Goal: Find specific page/section: Find specific page/section

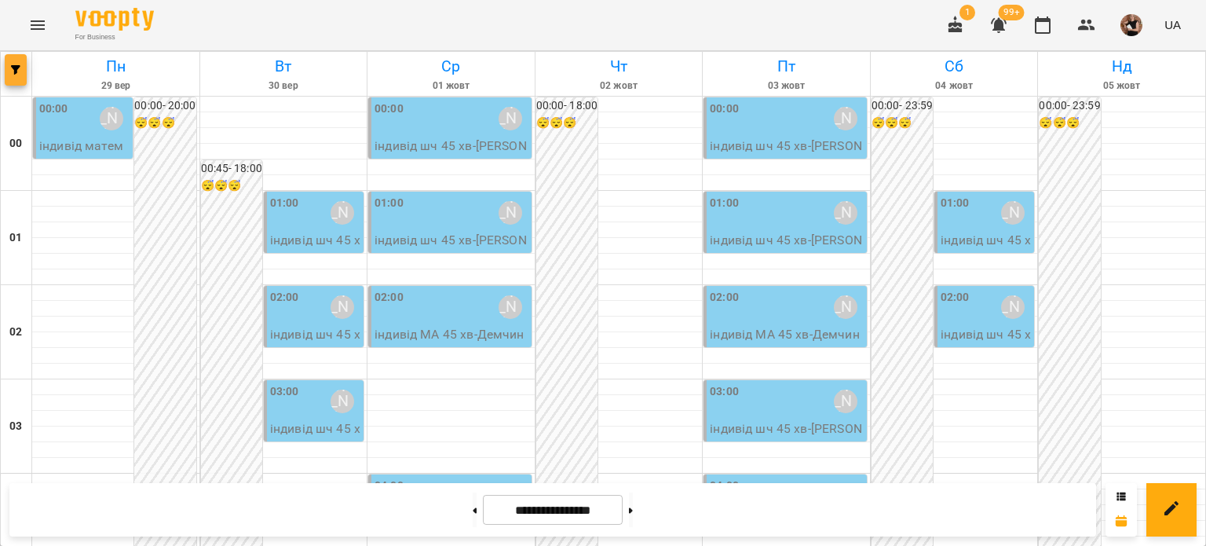
click at [19, 70] on icon "button" at bounding box center [15, 69] width 9 height 9
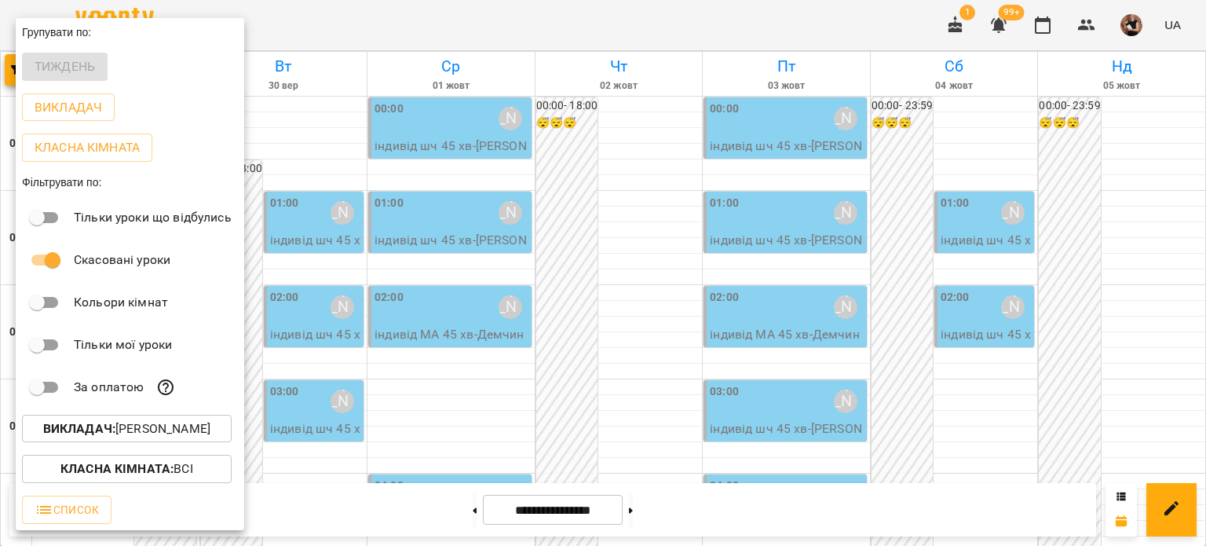
click at [125, 428] on p "Викладач : [PERSON_NAME]" at bounding box center [126, 428] width 167 height 19
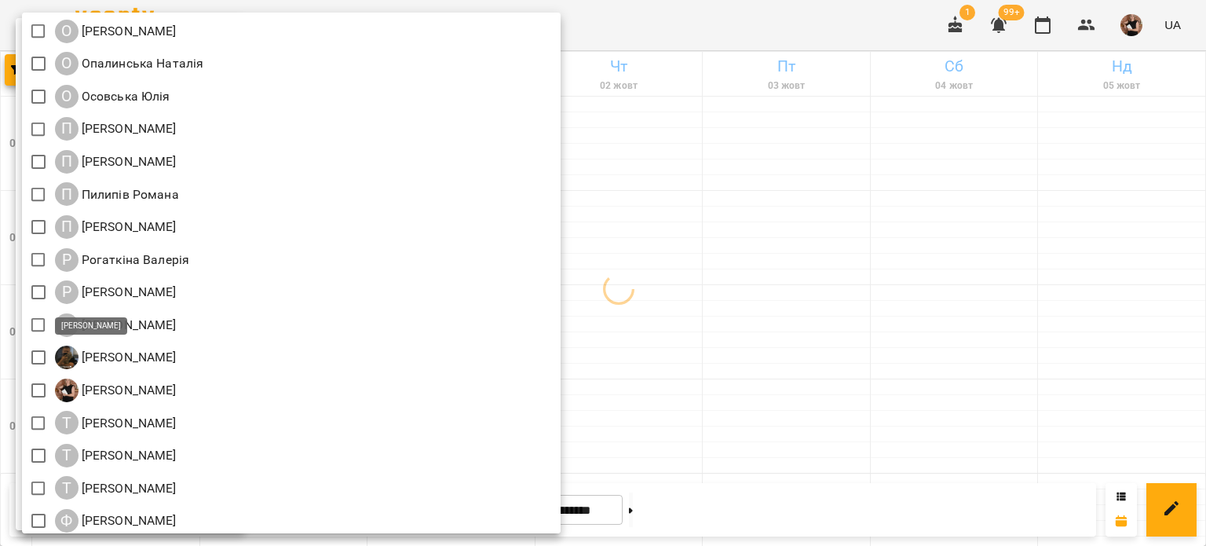
scroll to position [1649, 0]
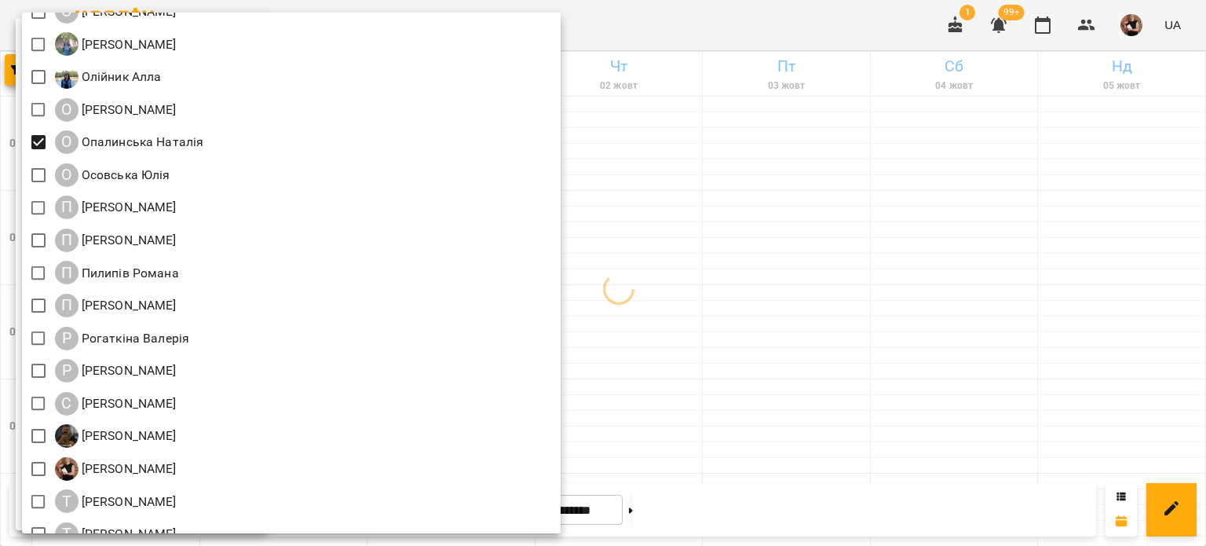
click at [585, 252] on div at bounding box center [603, 273] width 1206 height 546
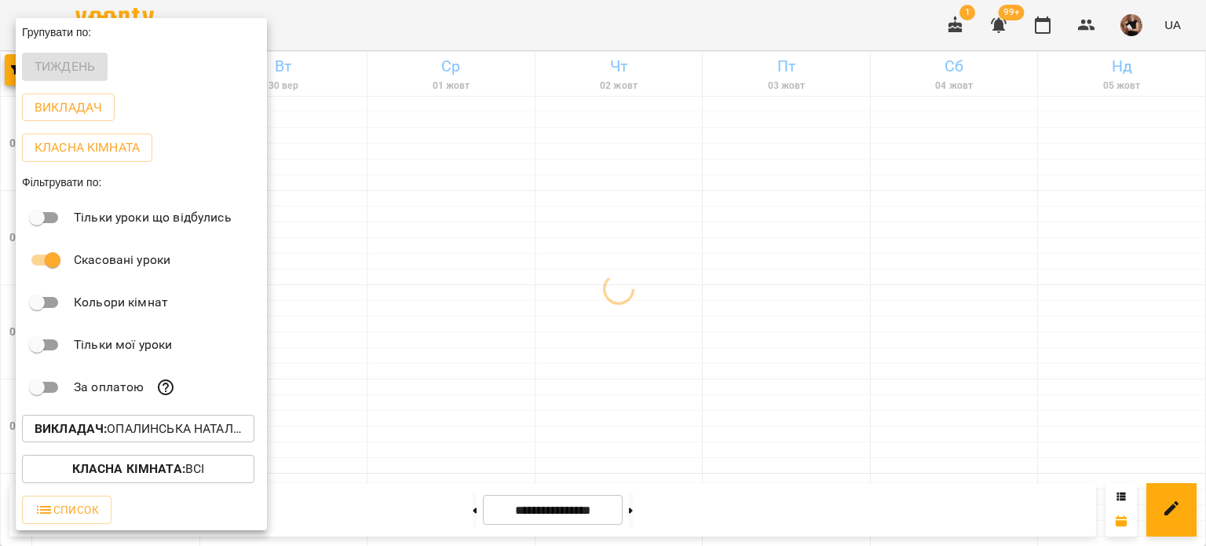
click at [585, 252] on div at bounding box center [603, 273] width 1206 height 546
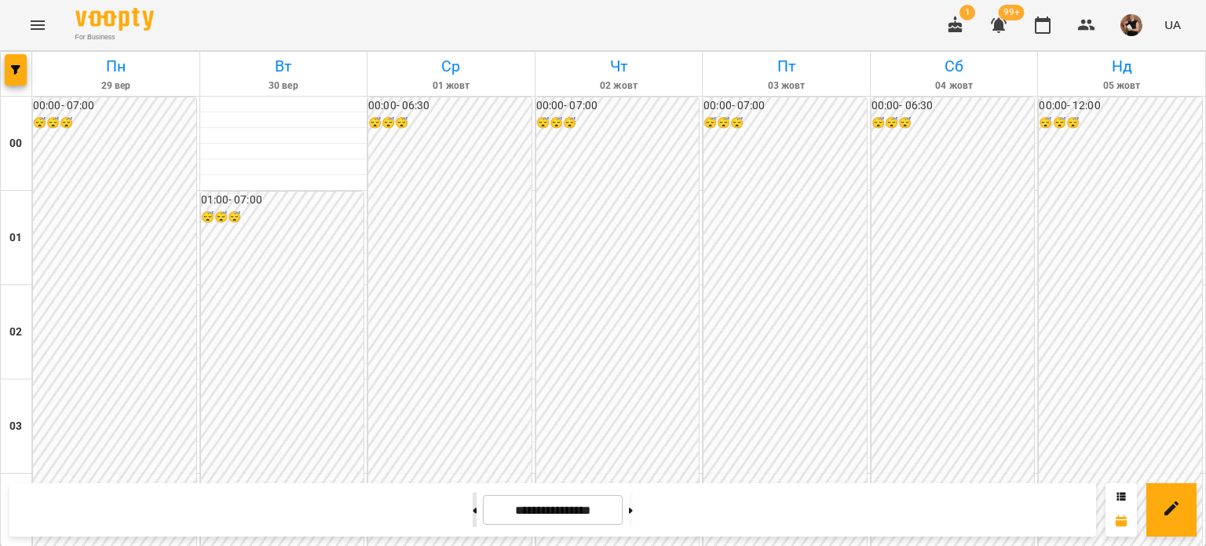
click at [473, 508] on icon at bounding box center [475, 510] width 4 height 6
click at [585, 508] on icon at bounding box center [631, 510] width 4 height 6
click at [16, 76] on button "button" at bounding box center [16, 69] width 22 height 31
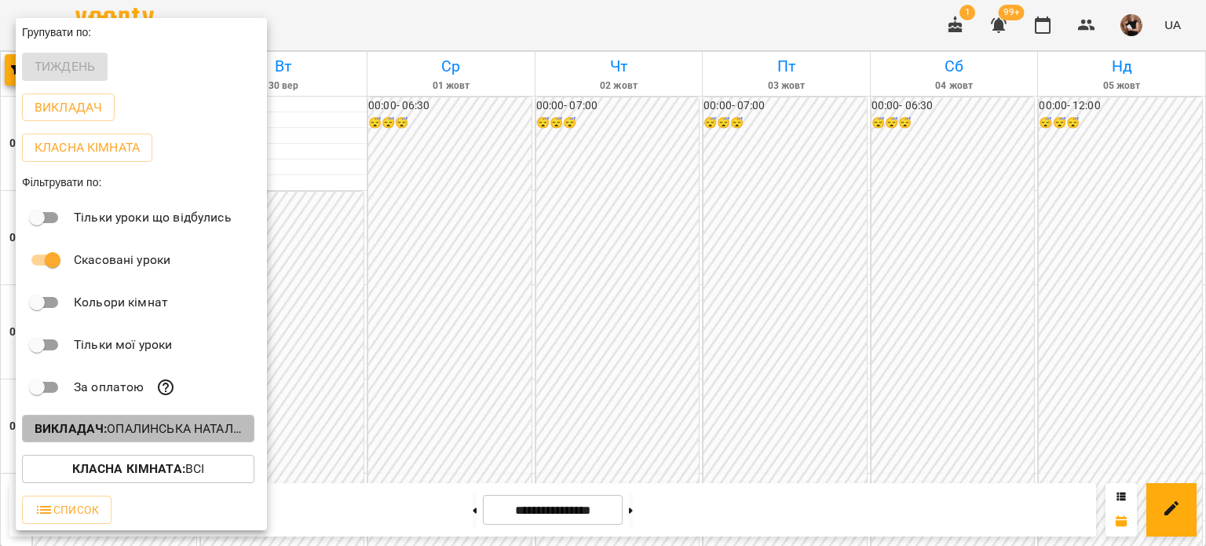
click at [101, 434] on b "Викладач :" at bounding box center [71, 428] width 72 height 15
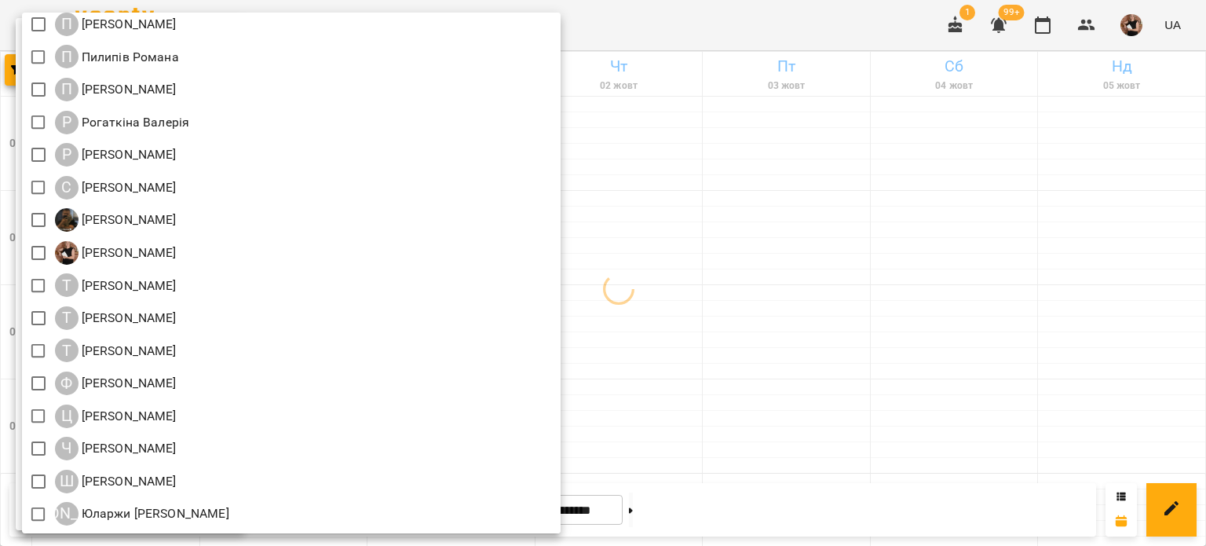
scroll to position [1630, 0]
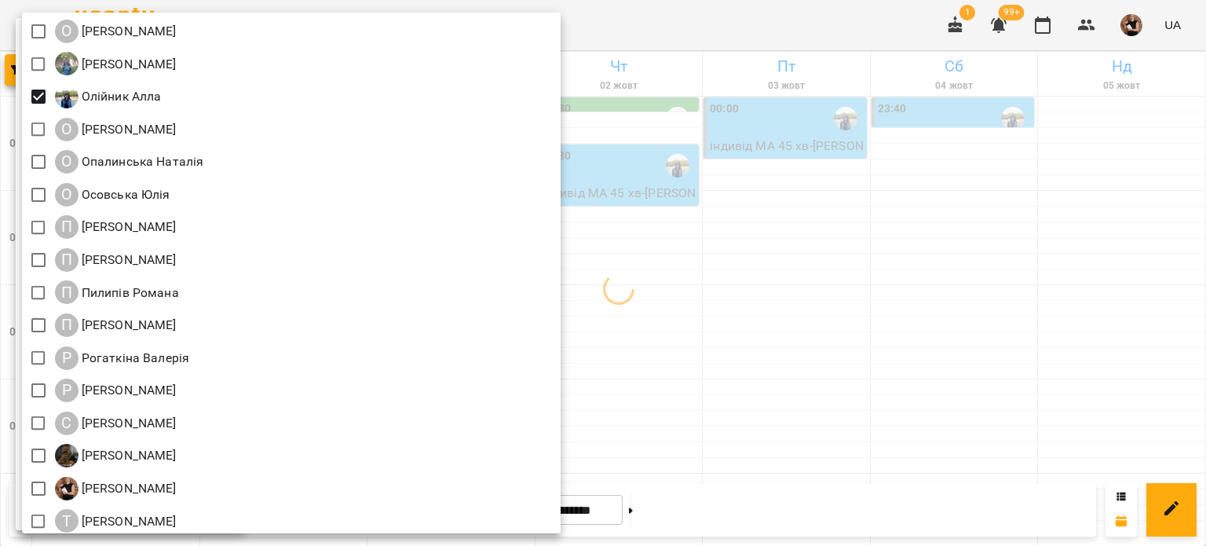
click at [585, 254] on div at bounding box center [603, 273] width 1206 height 546
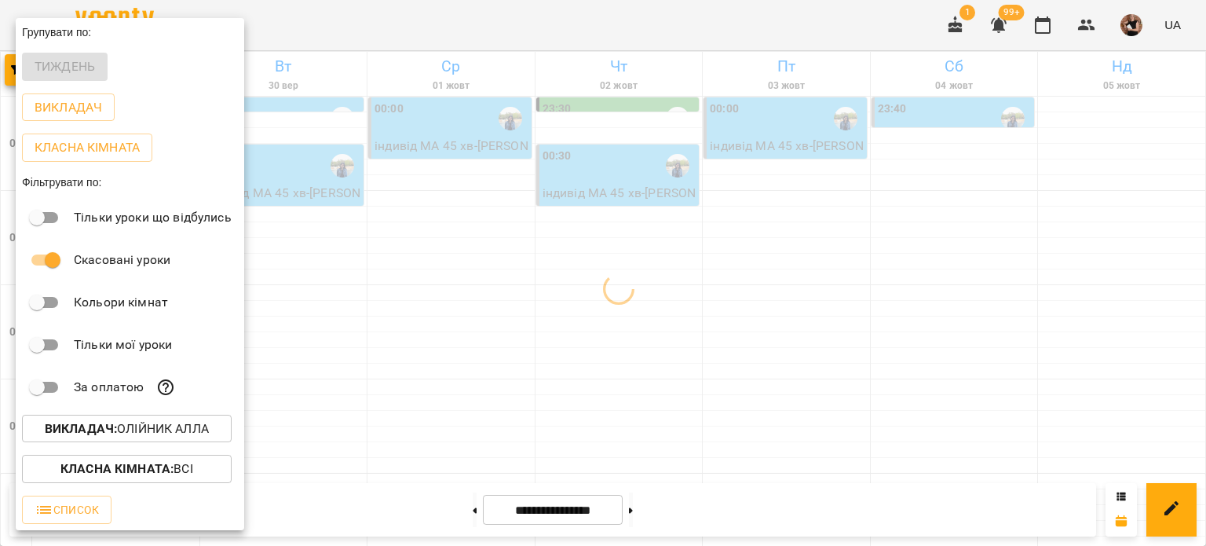
click at [471, 287] on div at bounding box center [603, 273] width 1206 height 546
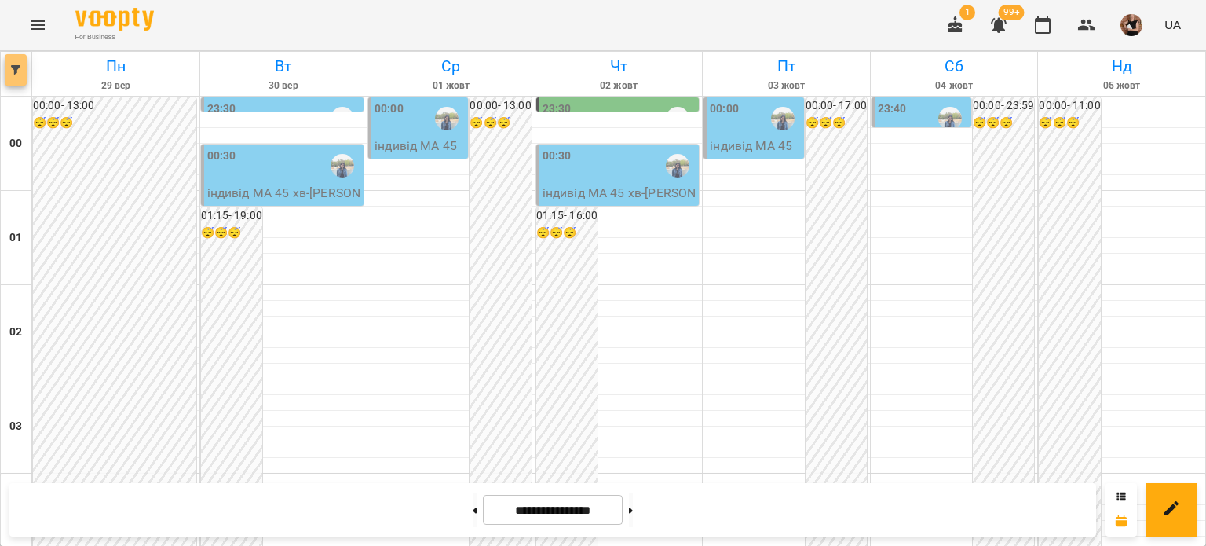
click at [16, 59] on button "button" at bounding box center [16, 69] width 22 height 31
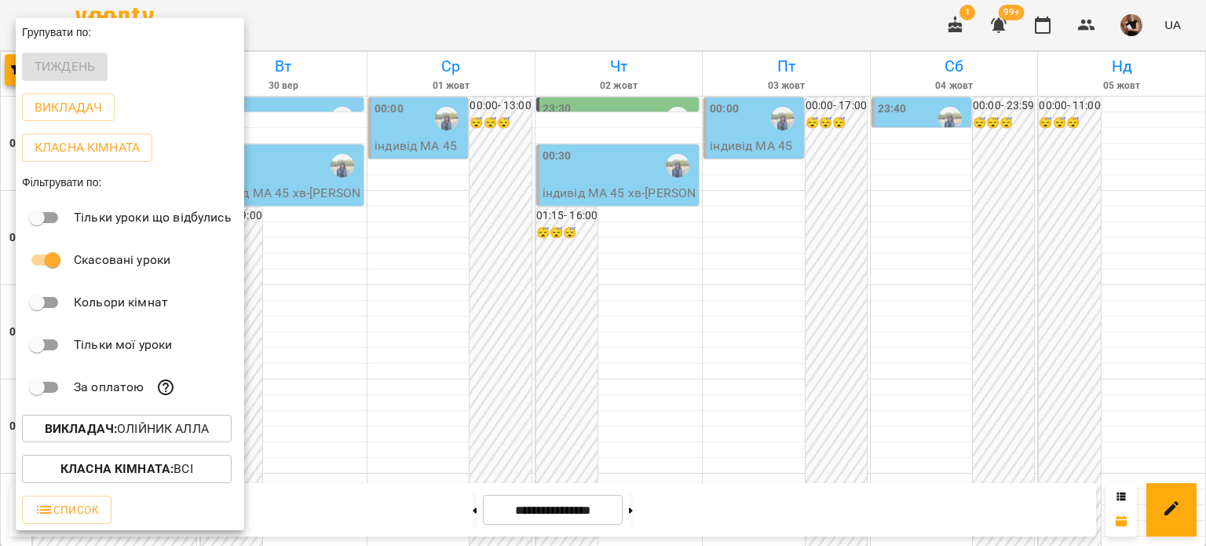
click at [141, 430] on p "Викладач : [PERSON_NAME]" at bounding box center [127, 428] width 164 height 19
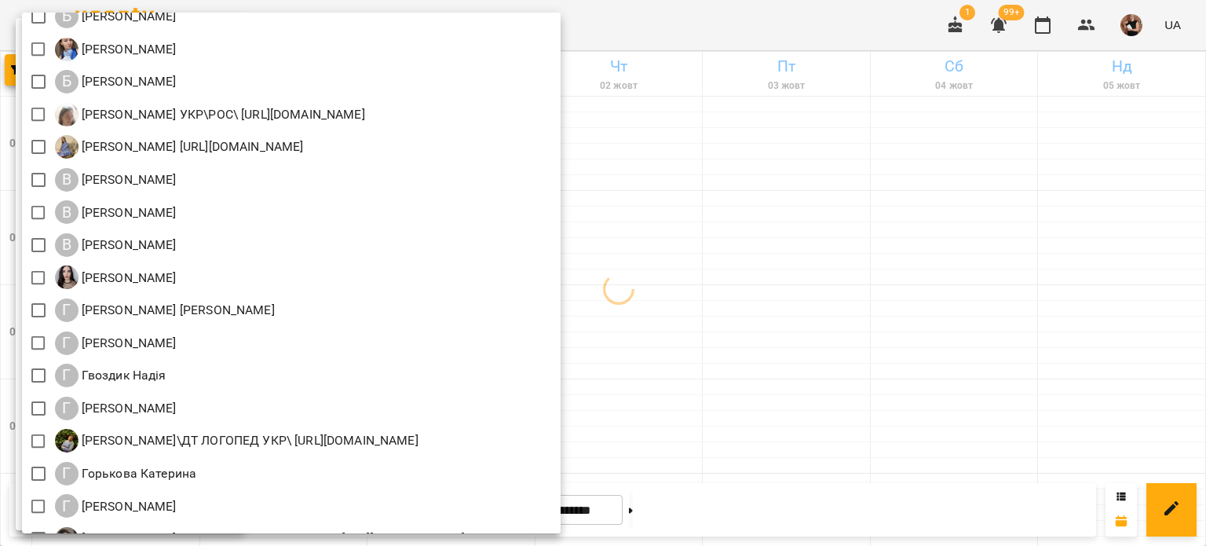
scroll to position [0, 0]
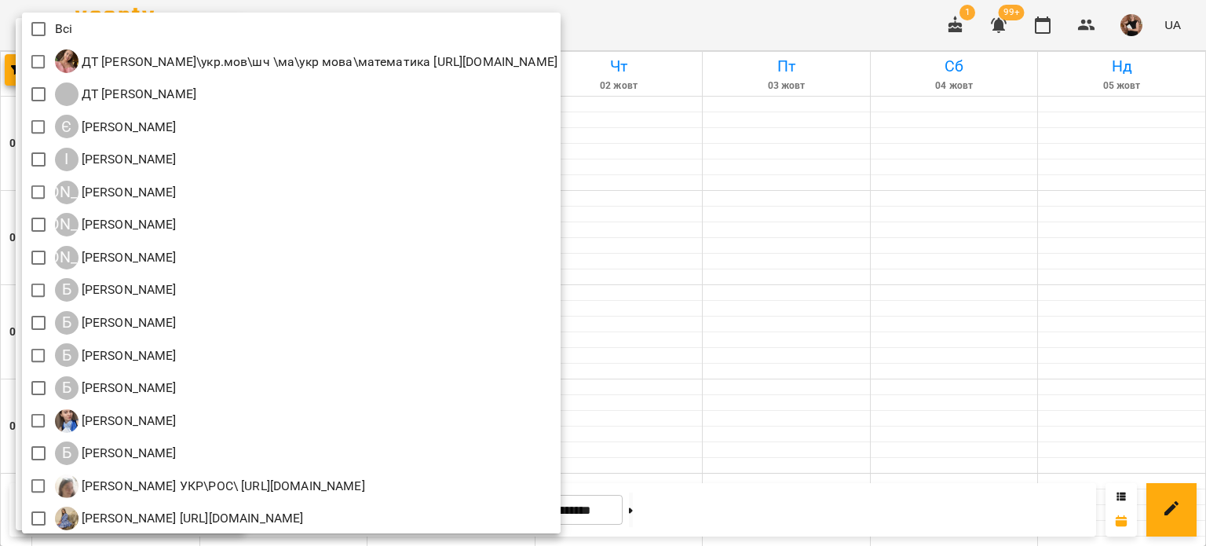
click at [585, 265] on div at bounding box center [603, 273] width 1206 height 546
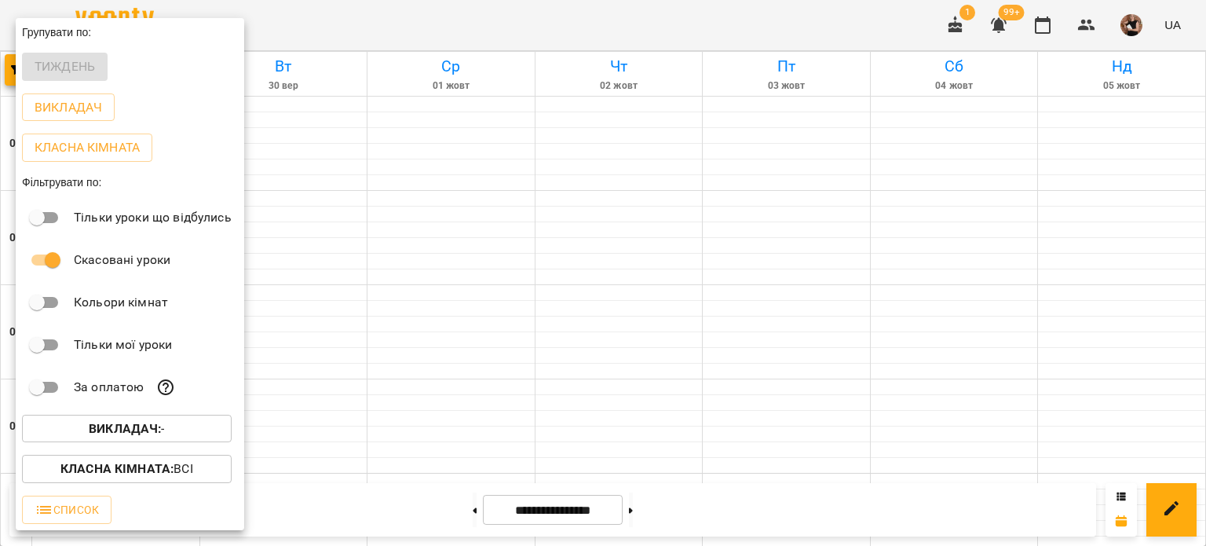
click at [154, 434] on b "Викладач :" at bounding box center [125, 428] width 72 height 15
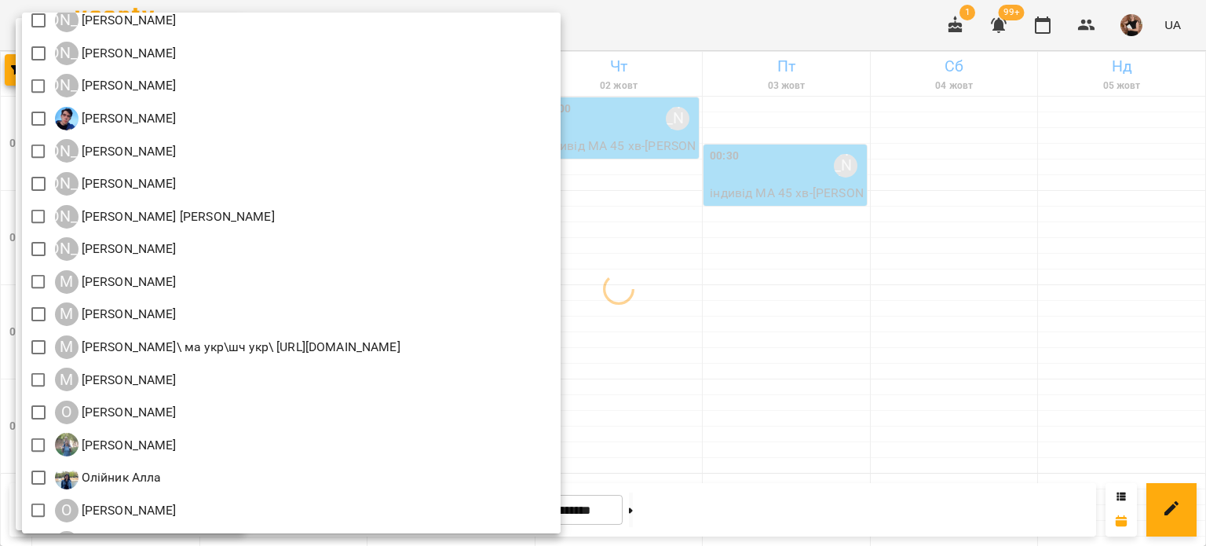
scroll to position [1335, 0]
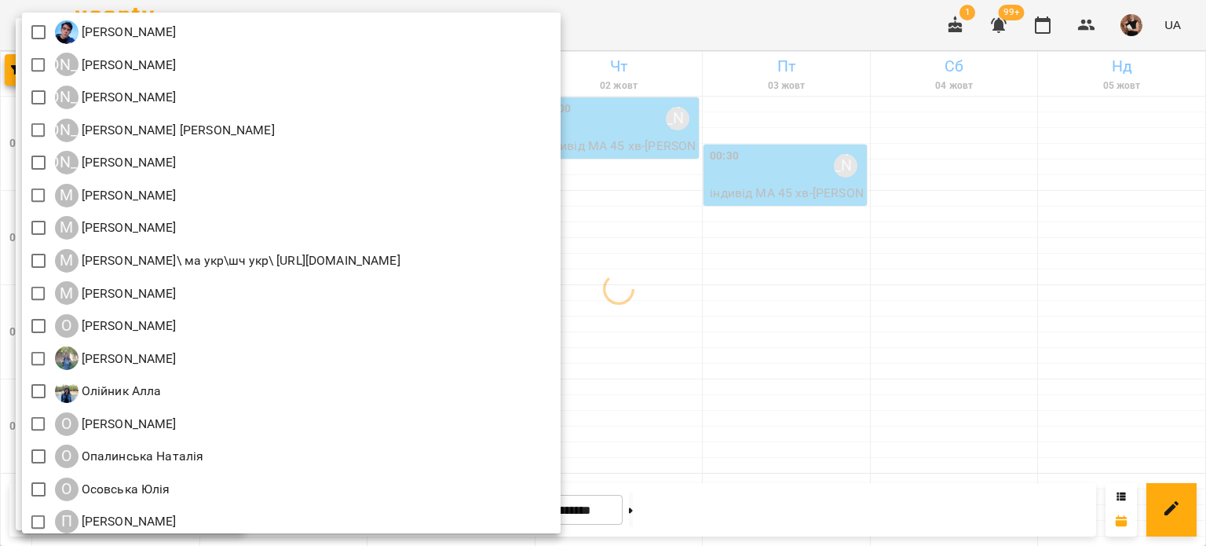
click at [585, 296] on div at bounding box center [603, 273] width 1206 height 546
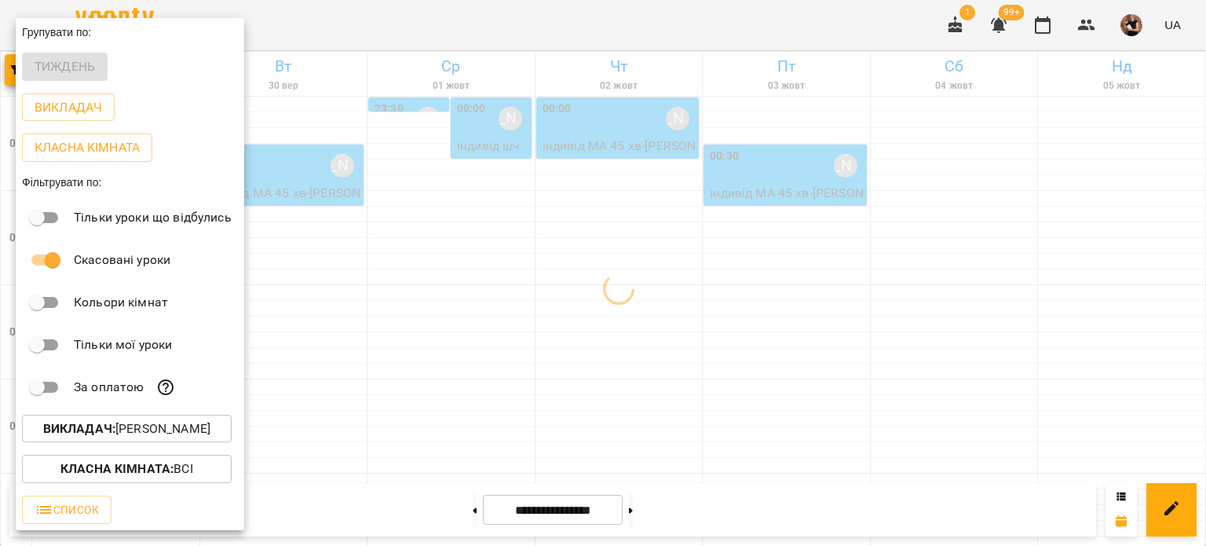
click at [585, 295] on div at bounding box center [603, 273] width 1206 height 546
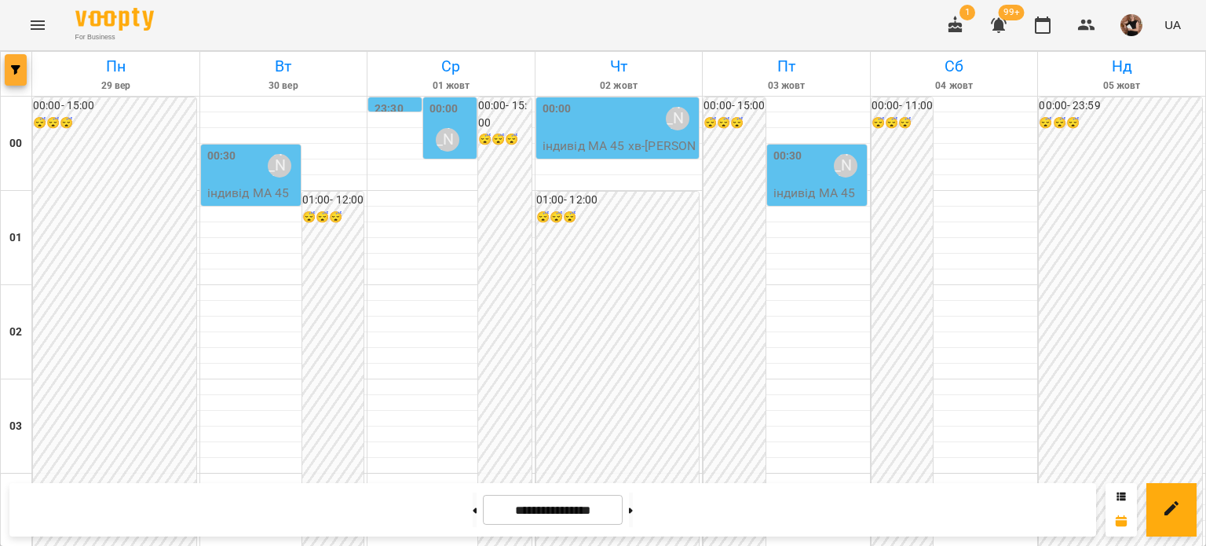
click at [13, 68] on icon "button" at bounding box center [15, 69] width 9 height 9
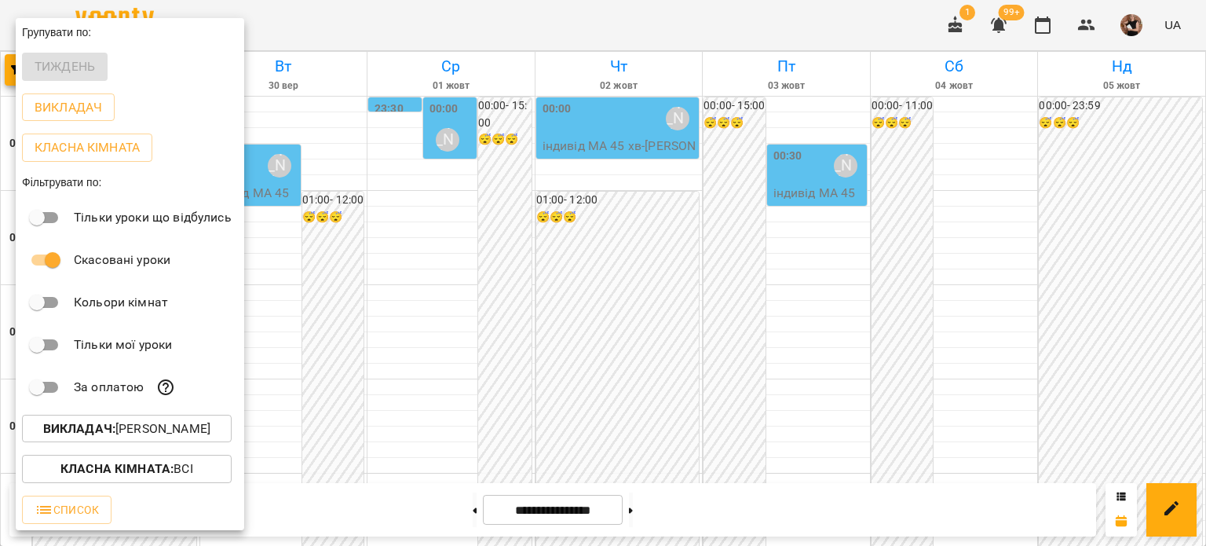
click at [115, 435] on b "Викладач :" at bounding box center [79, 428] width 72 height 15
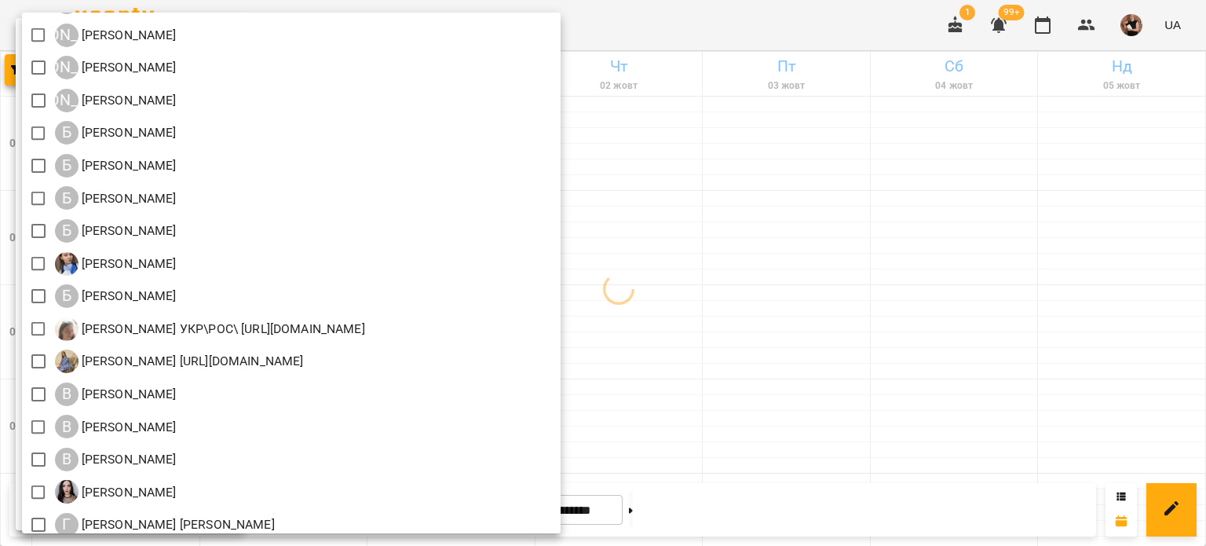
scroll to position [236, 0]
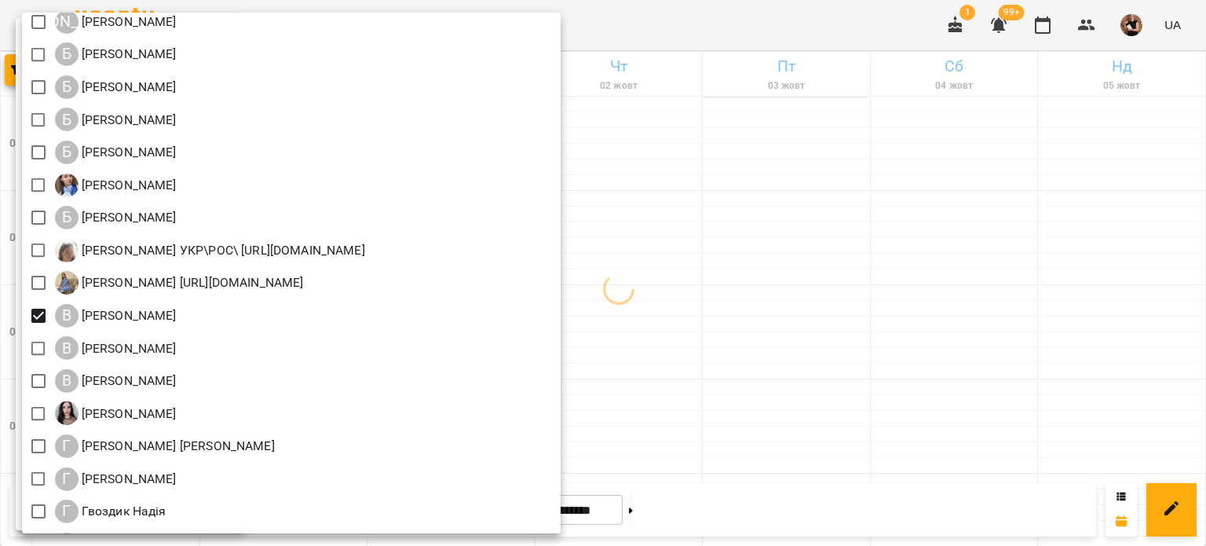
click at [585, 312] on div at bounding box center [603, 273] width 1206 height 546
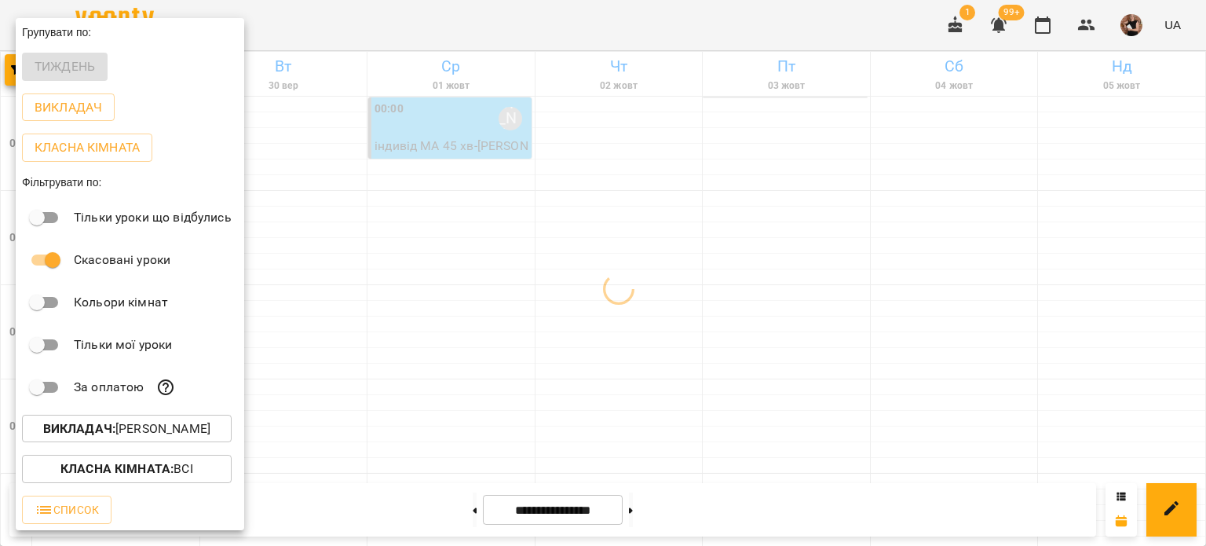
click at [585, 313] on div at bounding box center [603, 273] width 1206 height 546
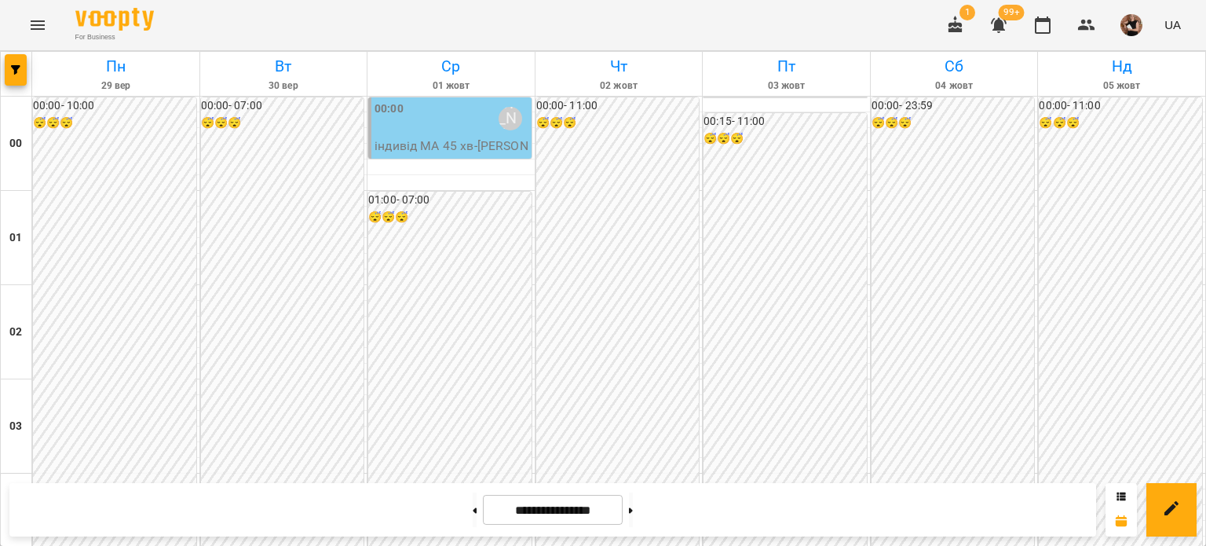
scroll to position [1883, 0]
click at [9, 65] on span "button" at bounding box center [16, 69] width 22 height 9
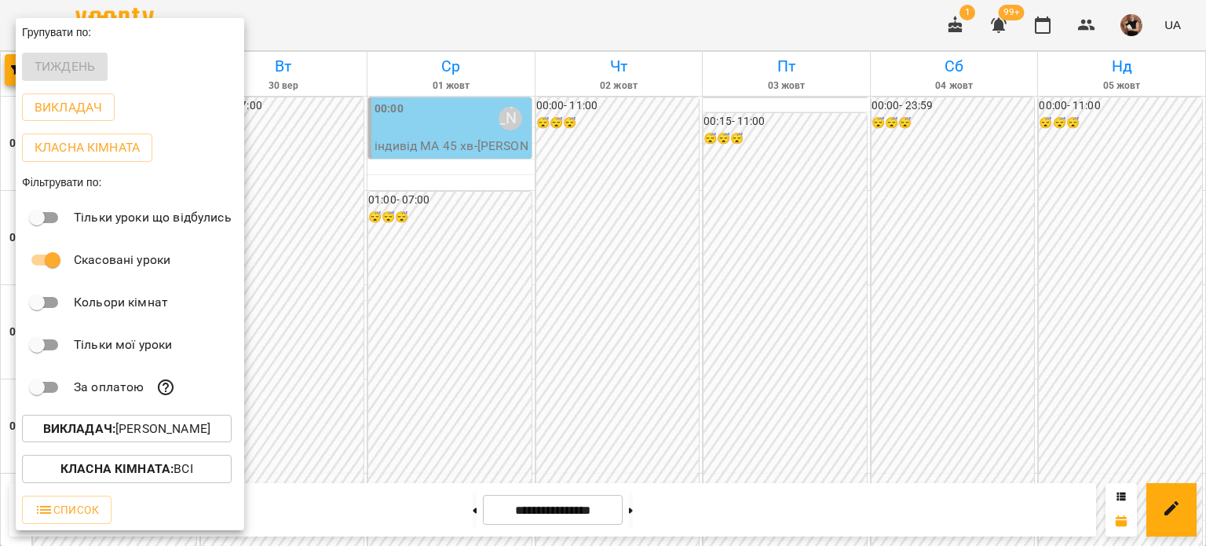
click at [117, 438] on p "Викладач : [PERSON_NAME]" at bounding box center [126, 428] width 167 height 19
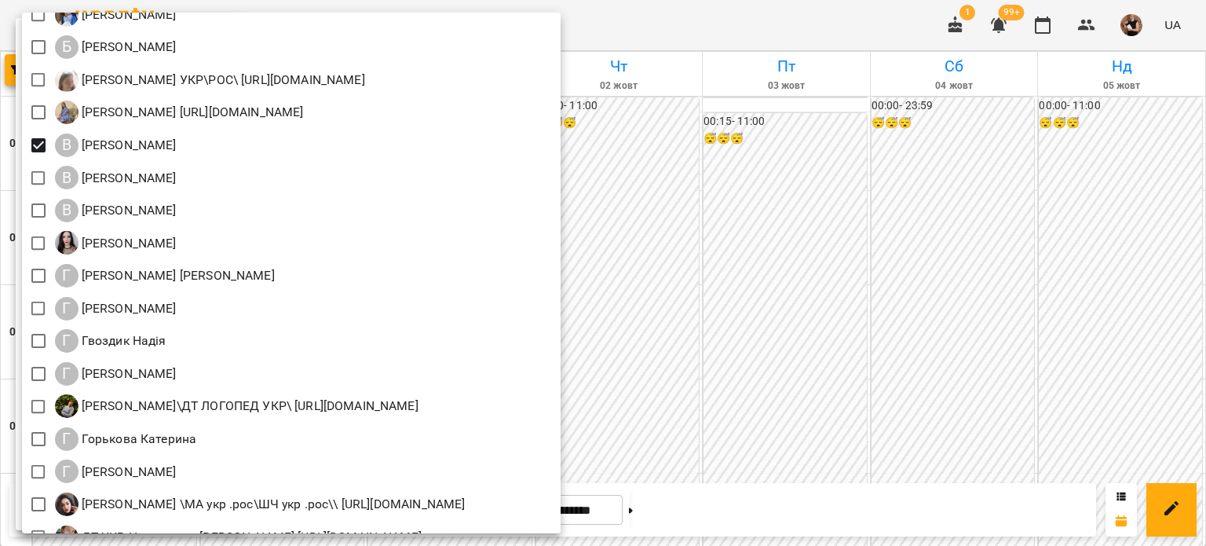
scroll to position [471, 0]
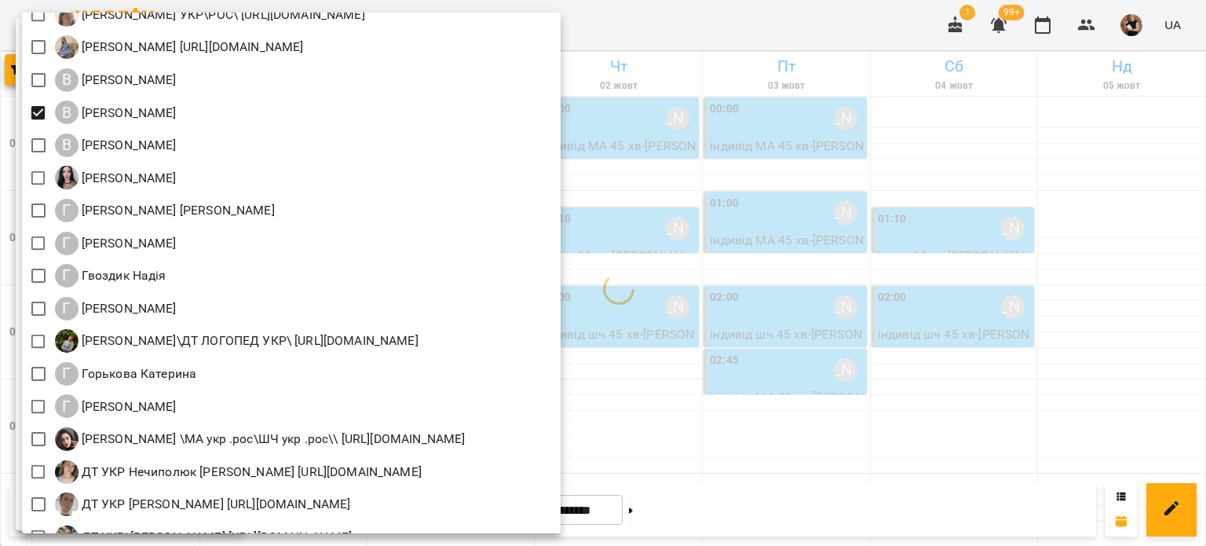
click at [585, 232] on div at bounding box center [603, 273] width 1206 height 546
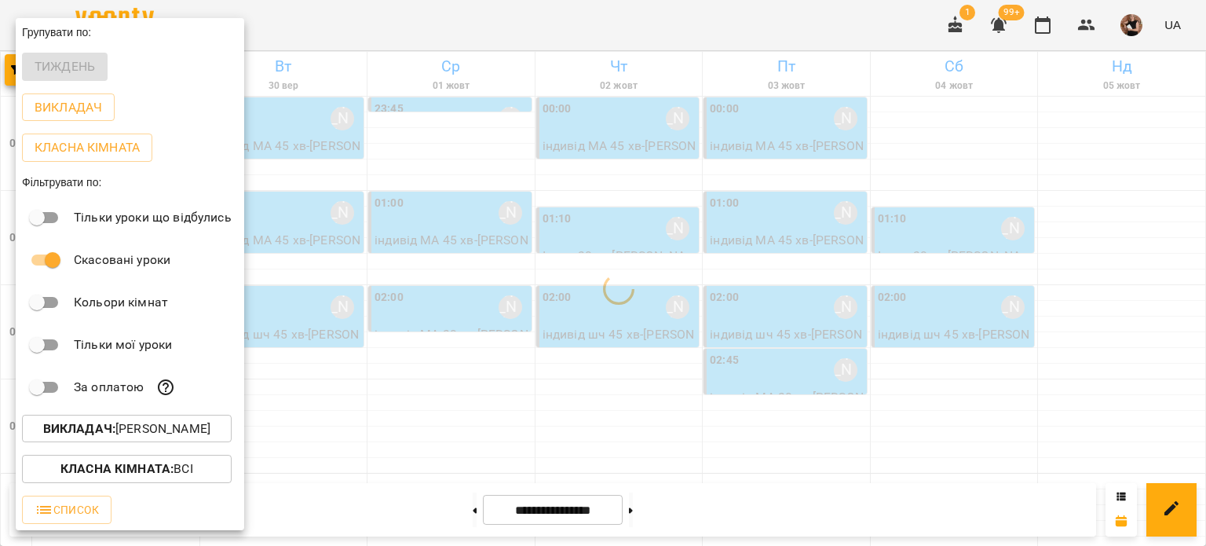
click at [585, 232] on div at bounding box center [603, 273] width 1206 height 546
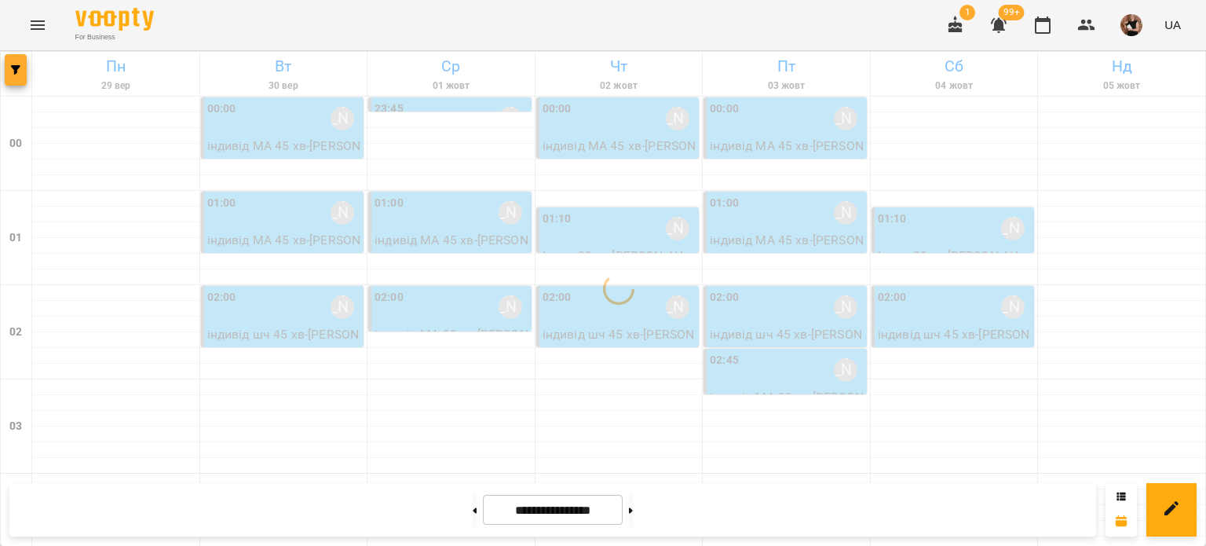
click at [13, 69] on icon "button" at bounding box center [15, 69] width 9 height 9
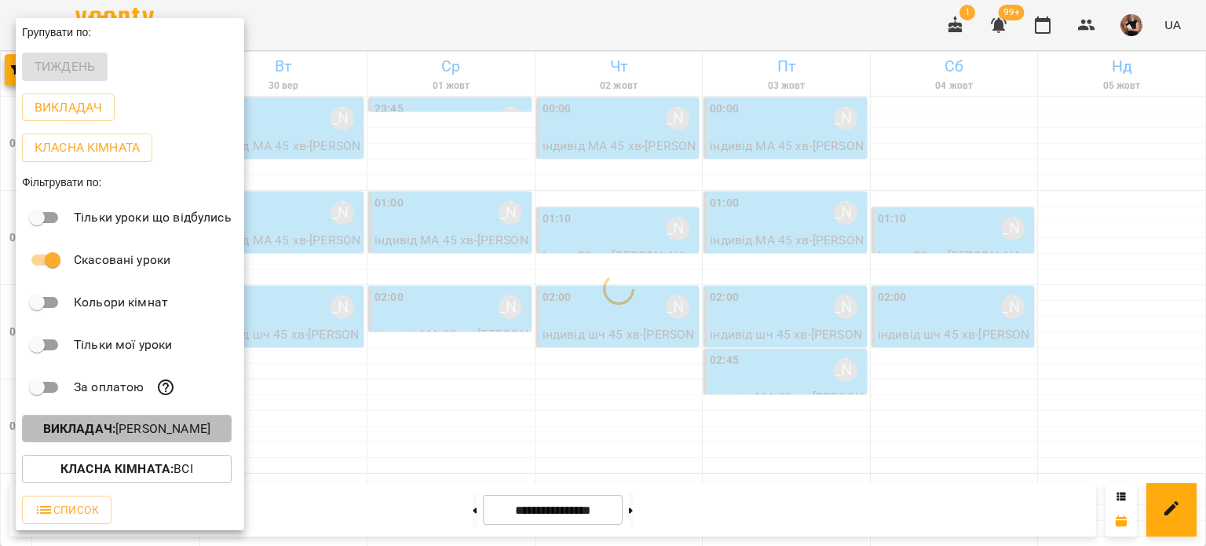
click at [125, 435] on p "Викладач : [PERSON_NAME]" at bounding box center [126, 428] width 167 height 19
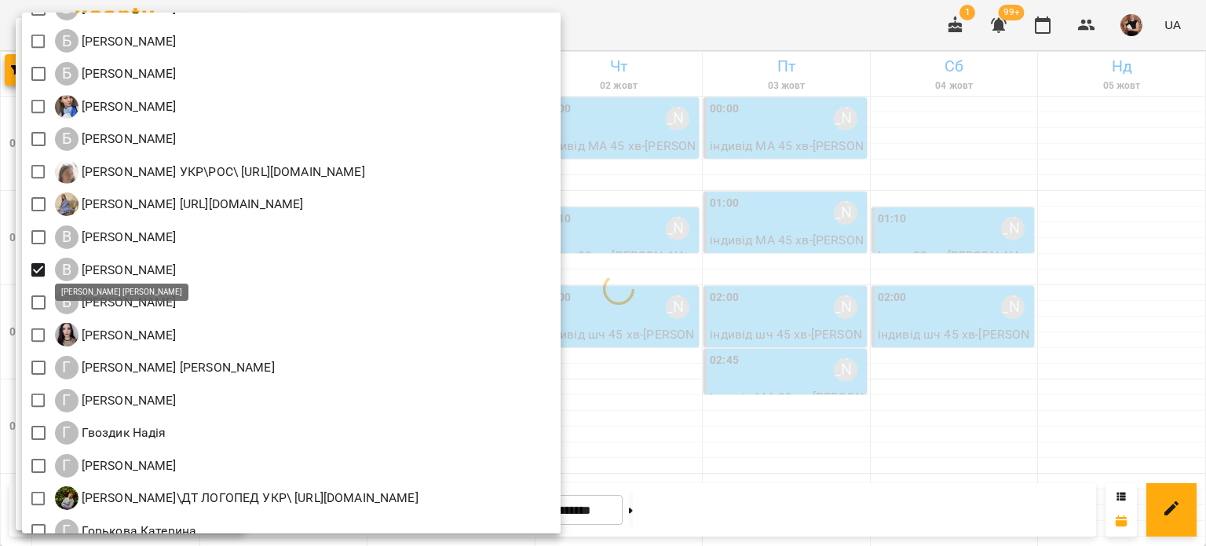
scroll to position [550, 0]
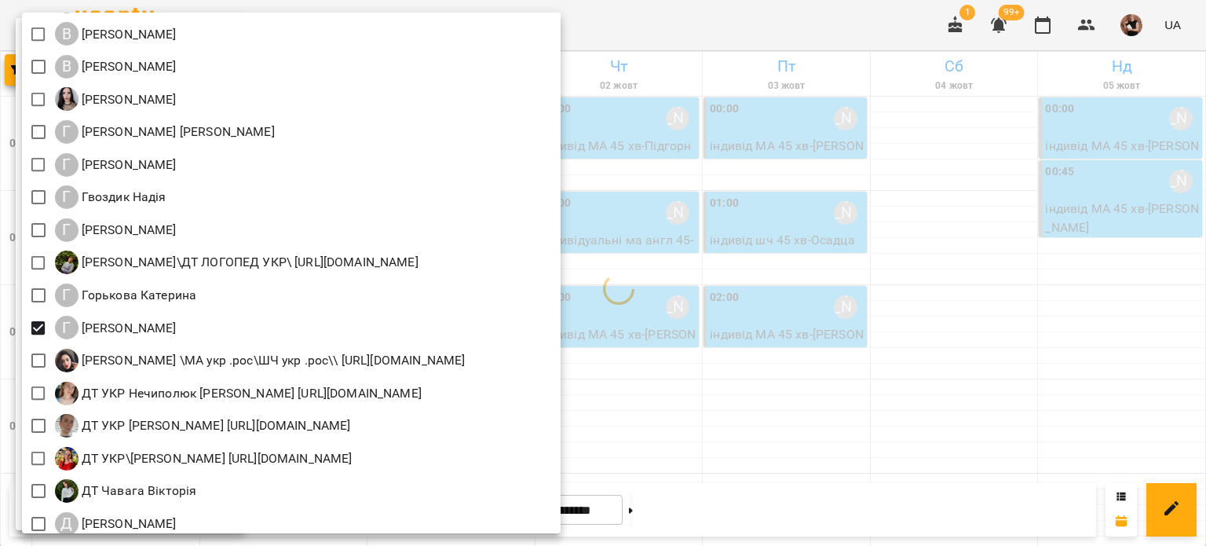
click at [585, 375] on div at bounding box center [603, 273] width 1206 height 546
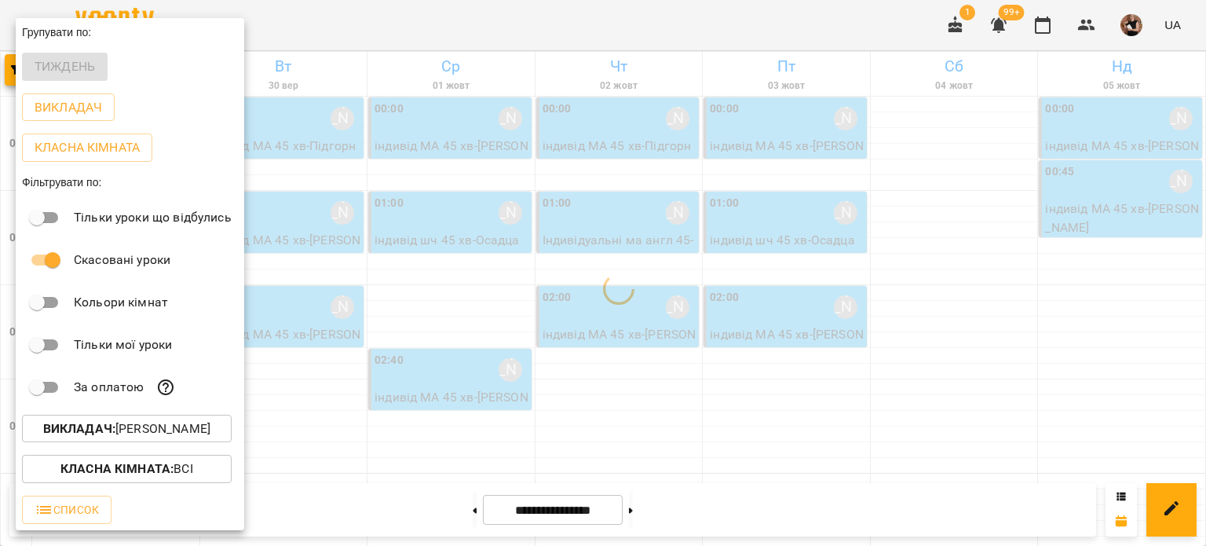
click at [101, 436] on b "Викладач :" at bounding box center [79, 428] width 72 height 15
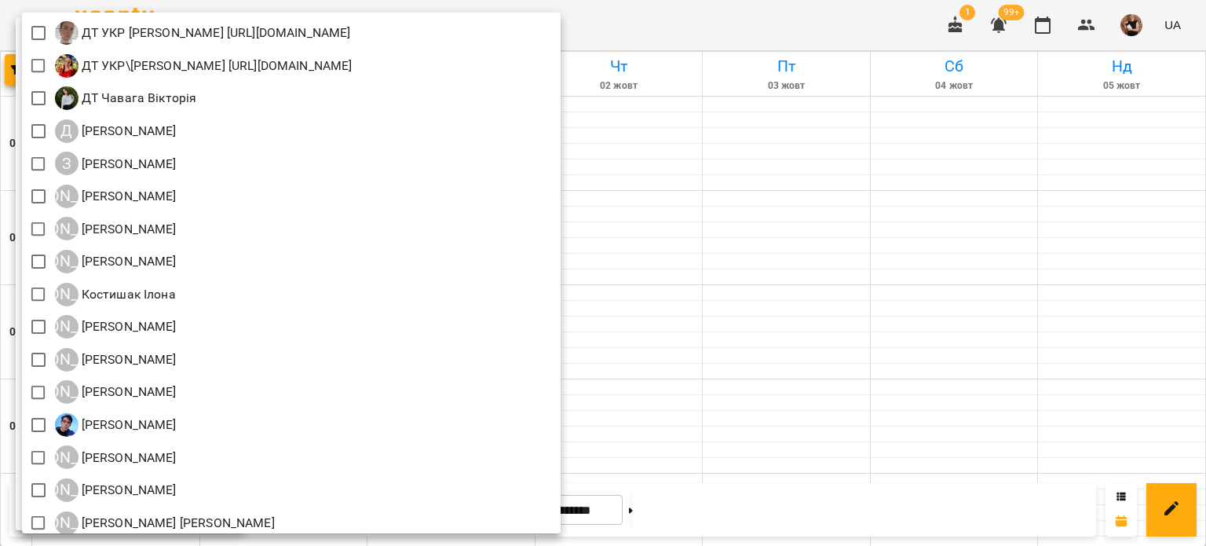
scroll to position [1021, 0]
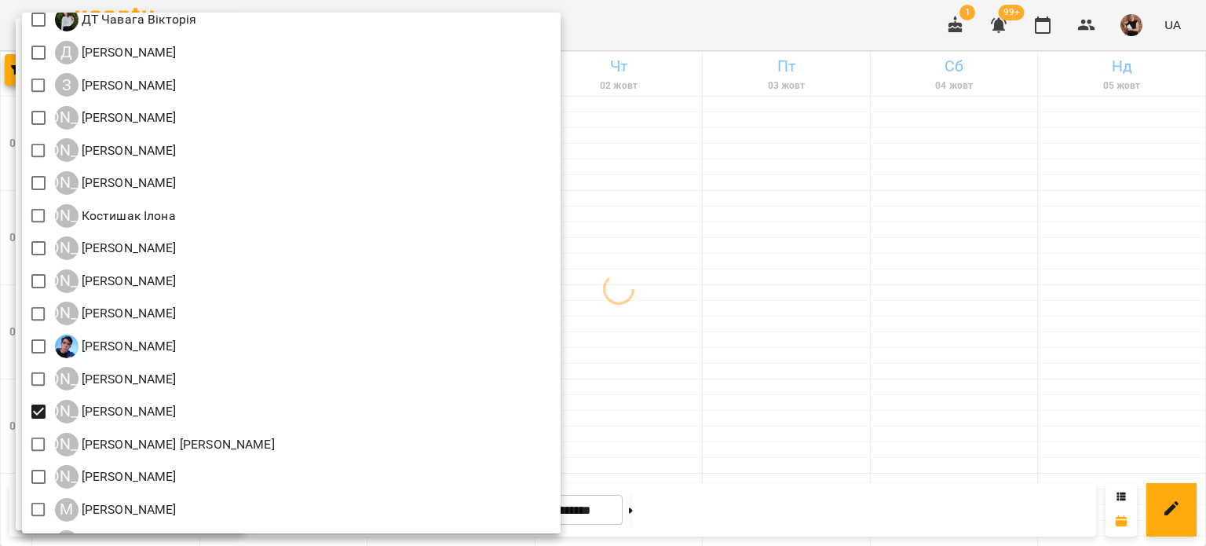
click at [585, 370] on div at bounding box center [603, 273] width 1206 height 546
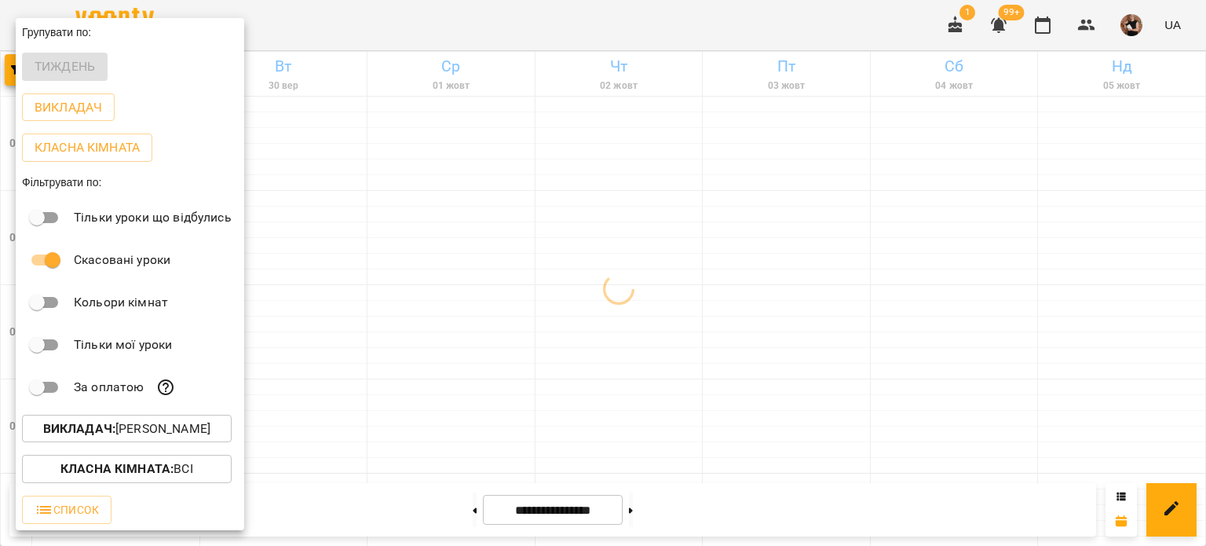
click at [585, 370] on div "Всі ДТ [PERSON_NAME]\укр.мов\шч \ма\укр мова\математика [URL][DOMAIN_NAME] ДТ […" at bounding box center [603, 273] width 1206 height 546
click at [585, 370] on div at bounding box center [603, 273] width 1206 height 546
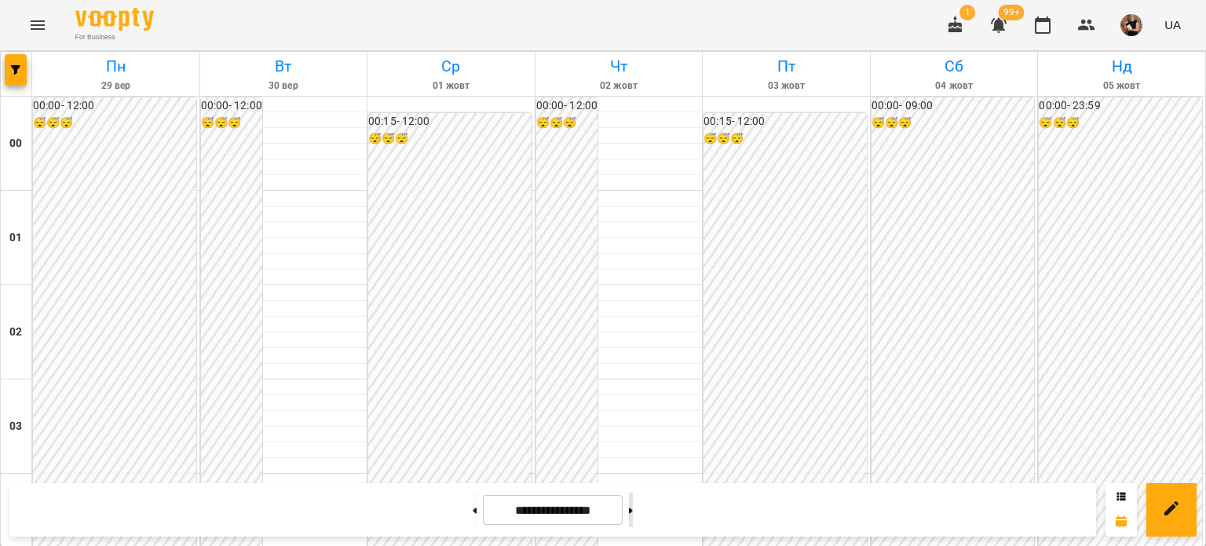
click at [585, 507] on button at bounding box center [631, 509] width 4 height 35
click at [17, 73] on icon "button" at bounding box center [15, 69] width 9 height 9
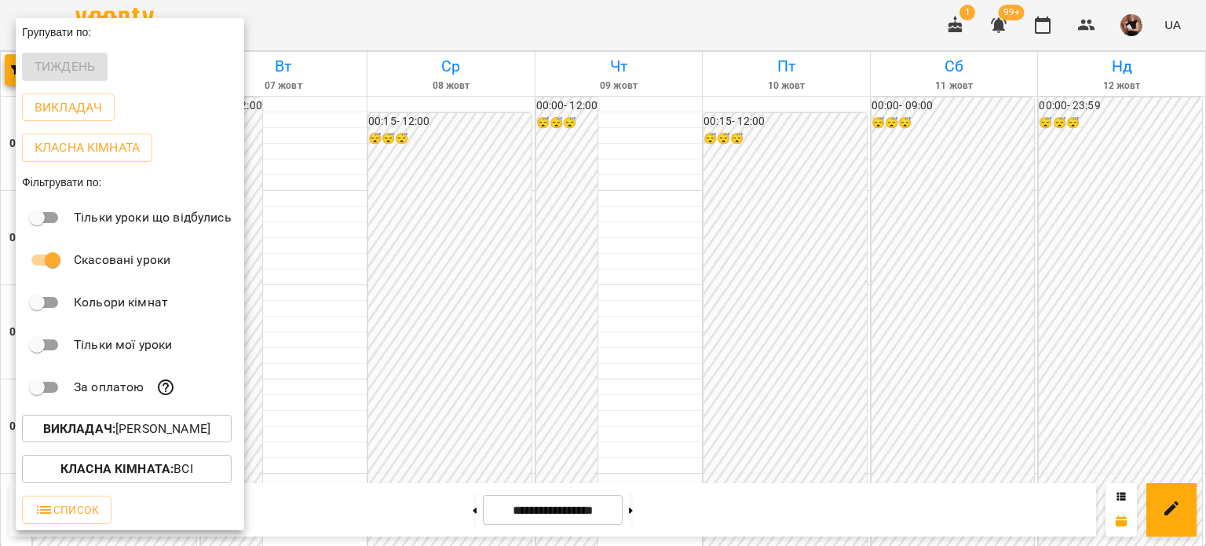
click at [110, 420] on button "Викладач : [PERSON_NAME]" at bounding box center [127, 429] width 210 height 28
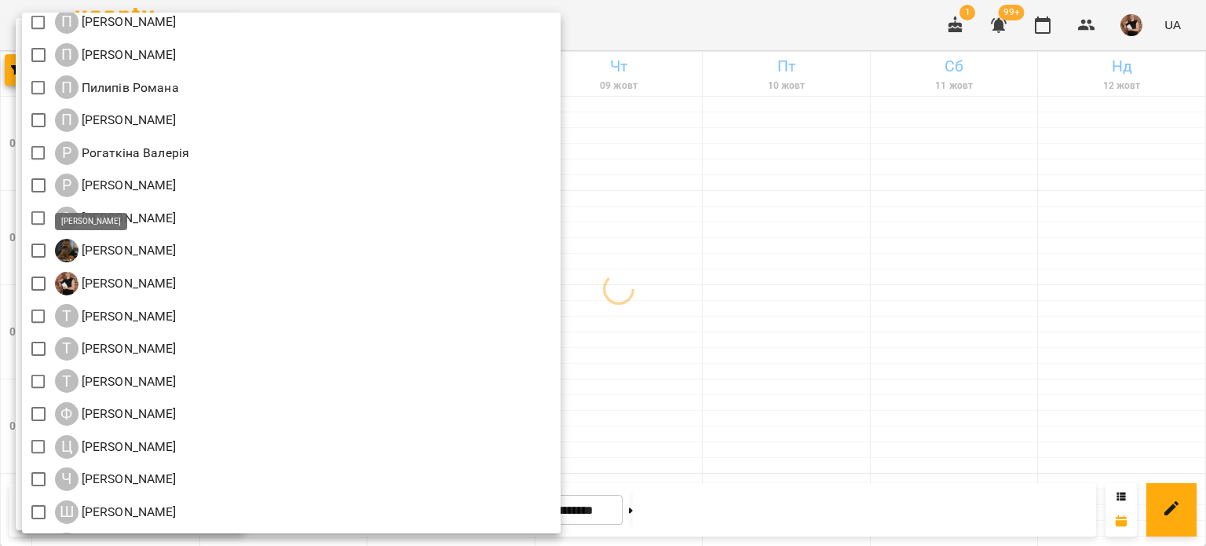
scroll to position [1865, 0]
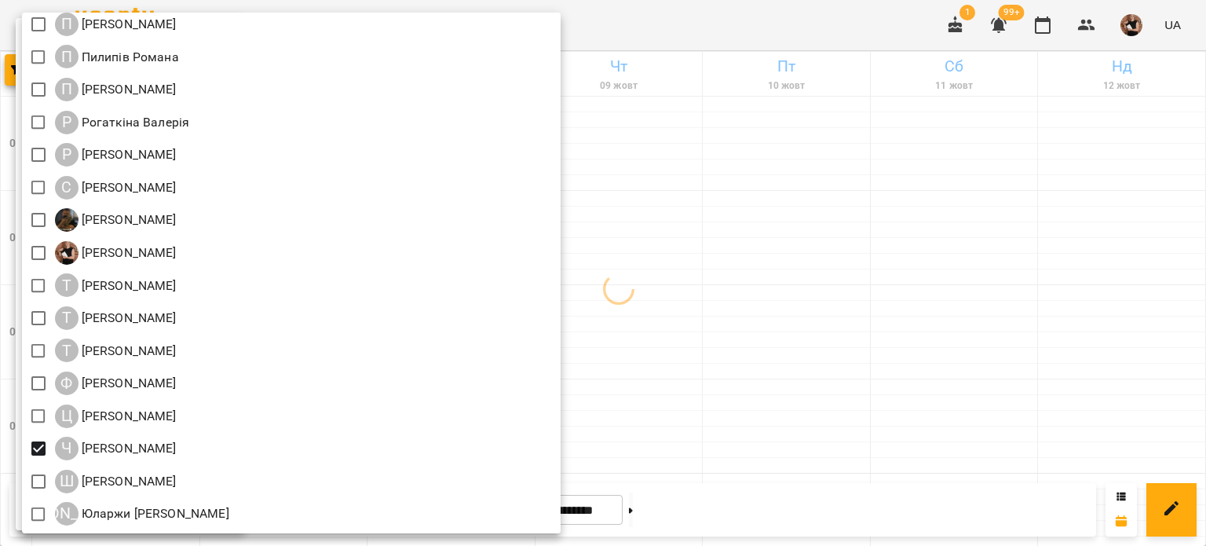
click at [585, 404] on div at bounding box center [603, 273] width 1206 height 546
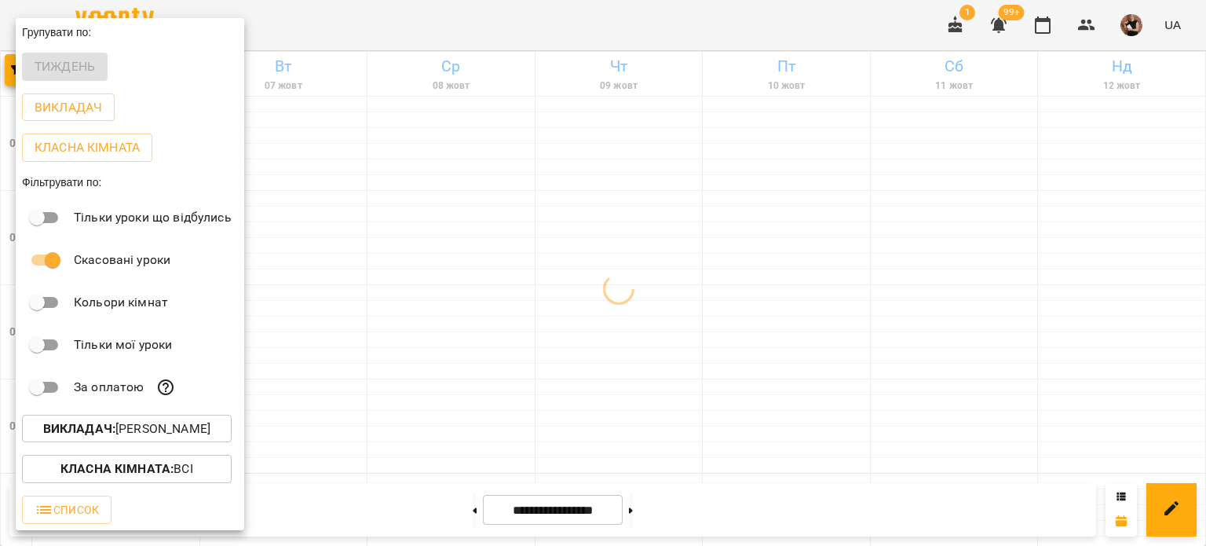
click at [585, 404] on div at bounding box center [603, 273] width 1206 height 546
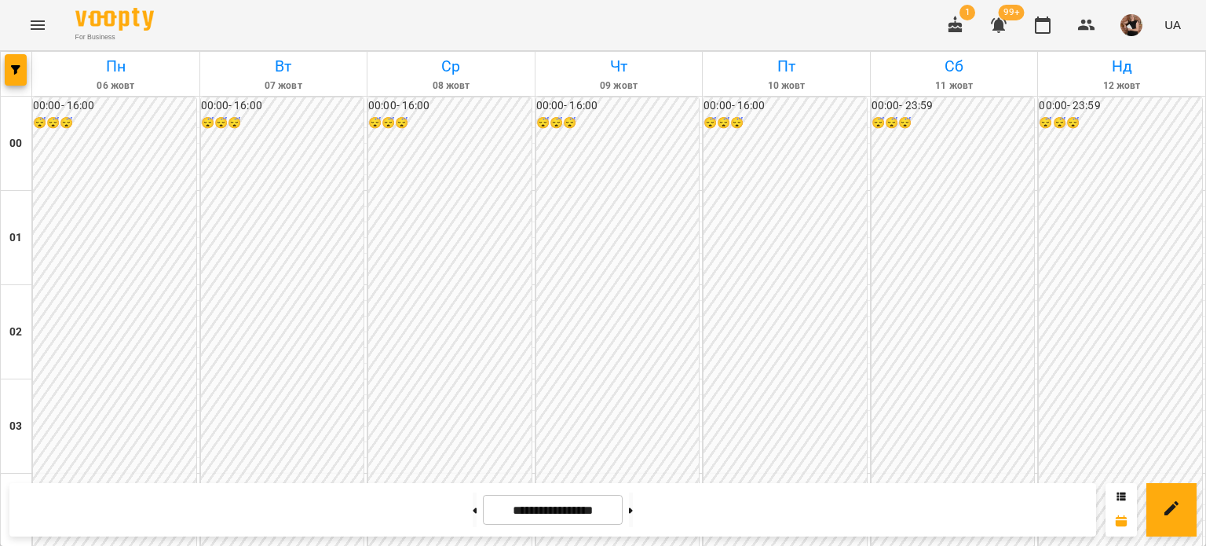
scroll to position [1726, 0]
click at [473, 509] on button at bounding box center [475, 509] width 4 height 35
click at [473, 501] on button at bounding box center [475, 509] width 4 height 35
click at [585, 510] on button at bounding box center [631, 509] width 4 height 35
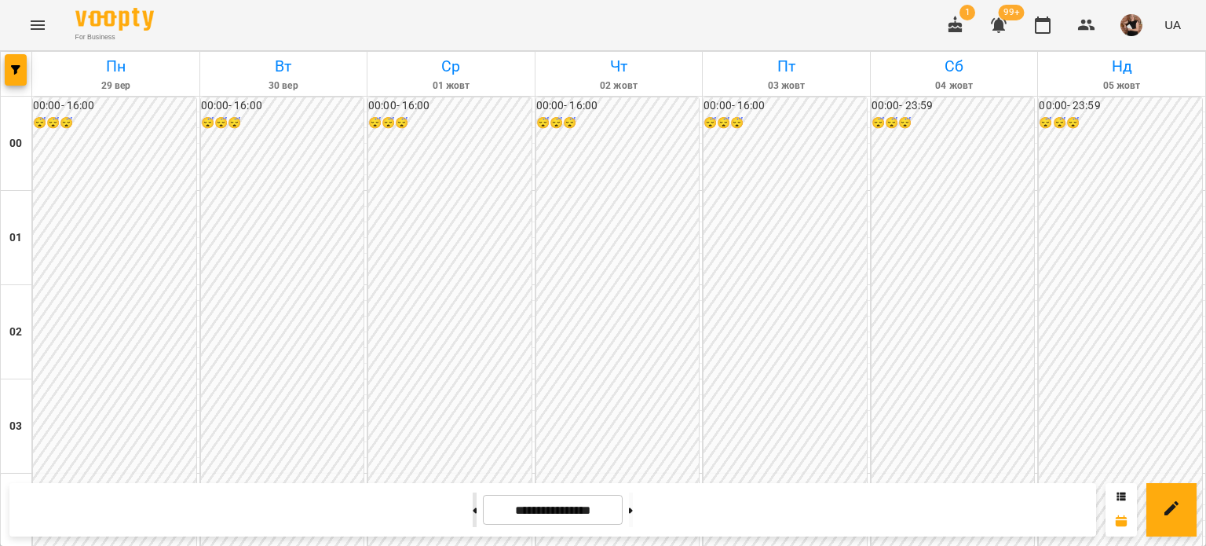
click at [473, 514] on button at bounding box center [475, 509] width 4 height 35
click at [16, 68] on icon "button" at bounding box center [15, 69] width 9 height 9
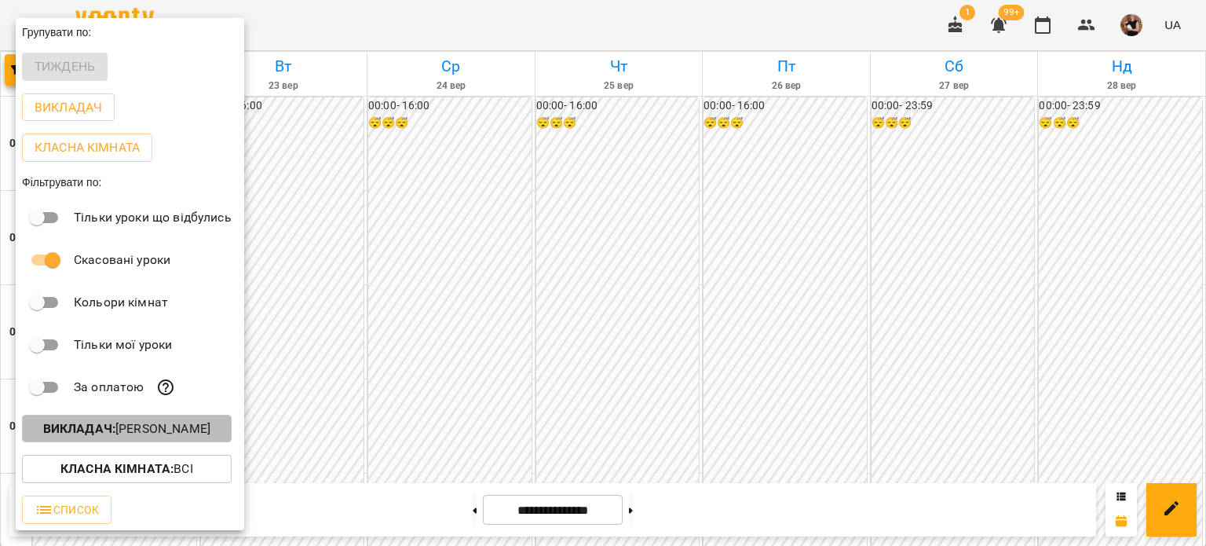
click at [152, 423] on p "Викладач : [PERSON_NAME]" at bounding box center [126, 428] width 167 height 19
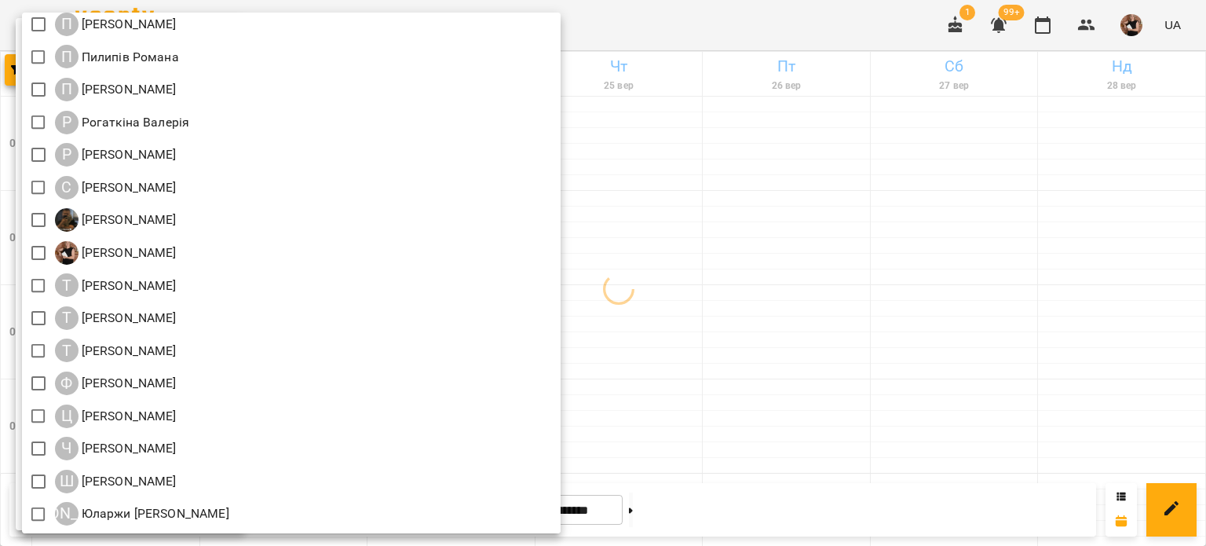
scroll to position [1787, 0]
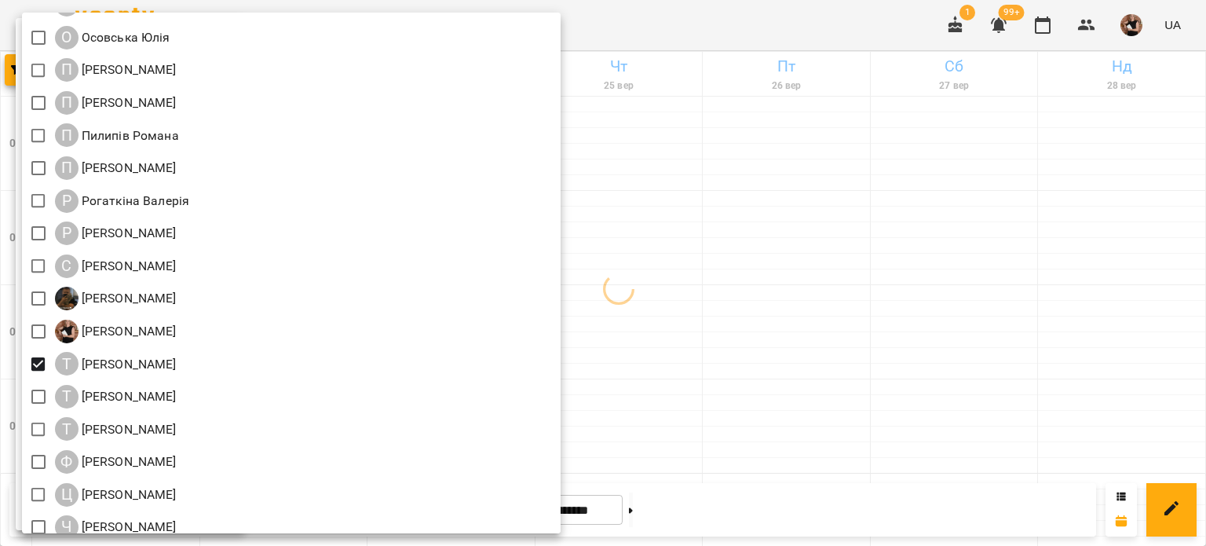
click at [585, 290] on div at bounding box center [603, 273] width 1206 height 546
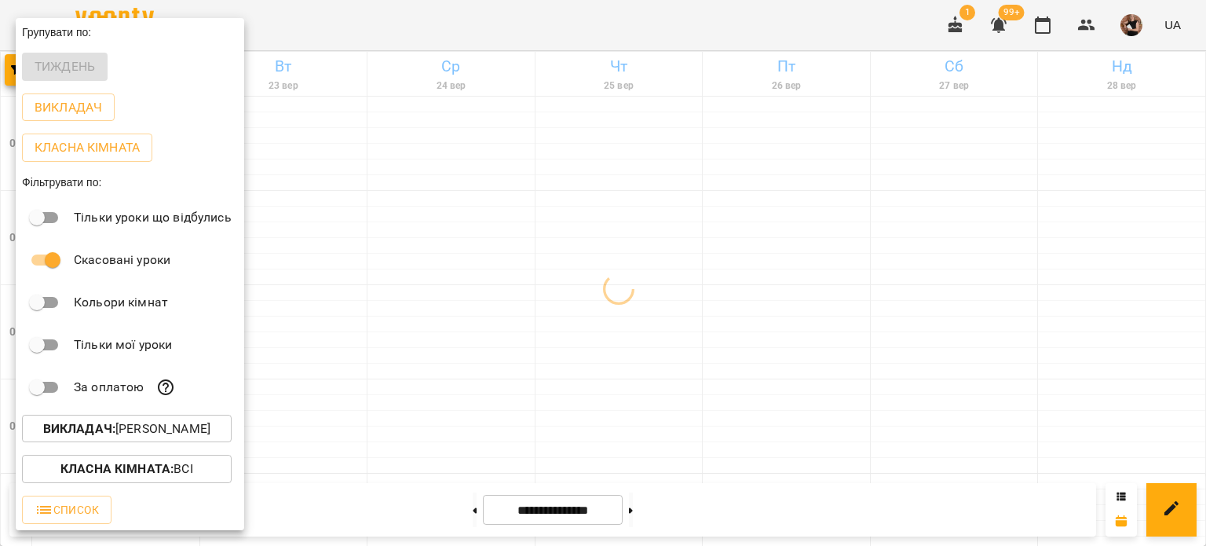
click at [585, 290] on div at bounding box center [603, 273] width 1206 height 546
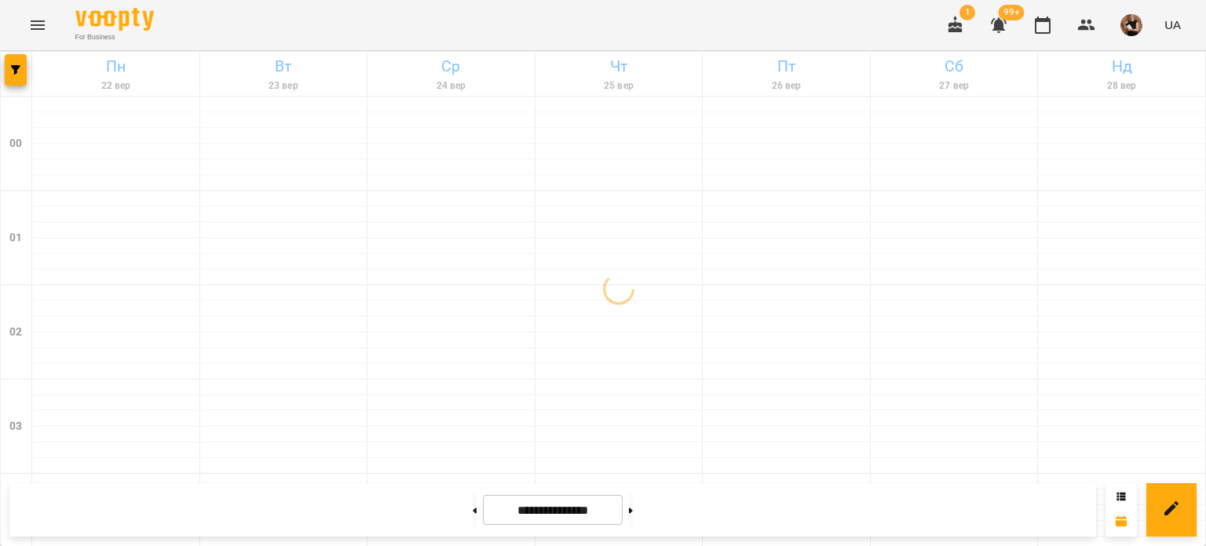
scroll to position [1568, 0]
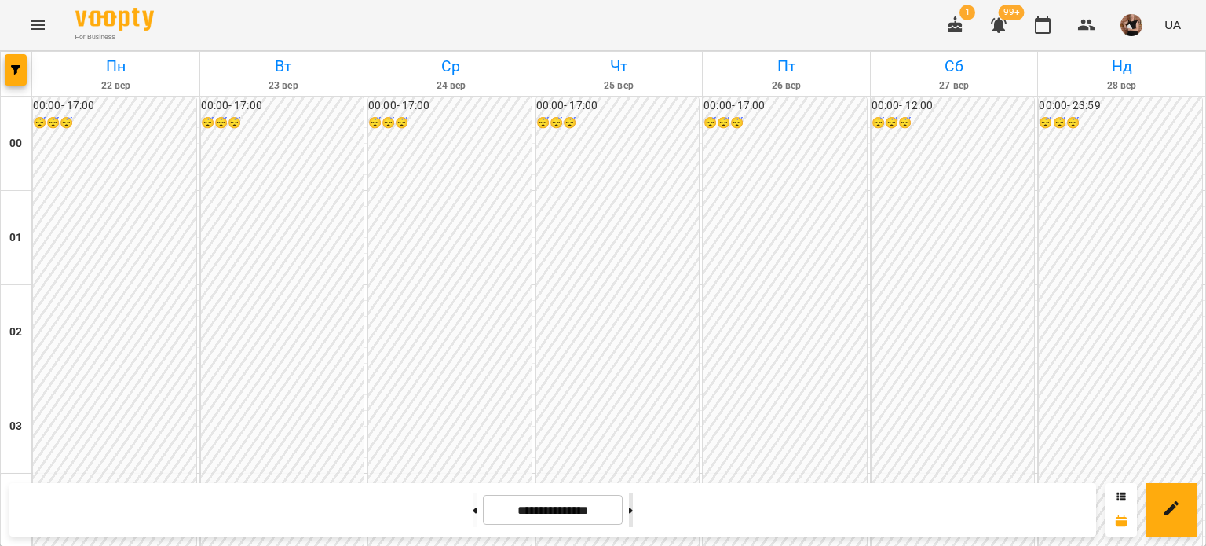
click at [585, 518] on button at bounding box center [631, 509] width 4 height 35
click at [14, 72] on icon "button" at bounding box center [15, 69] width 9 height 9
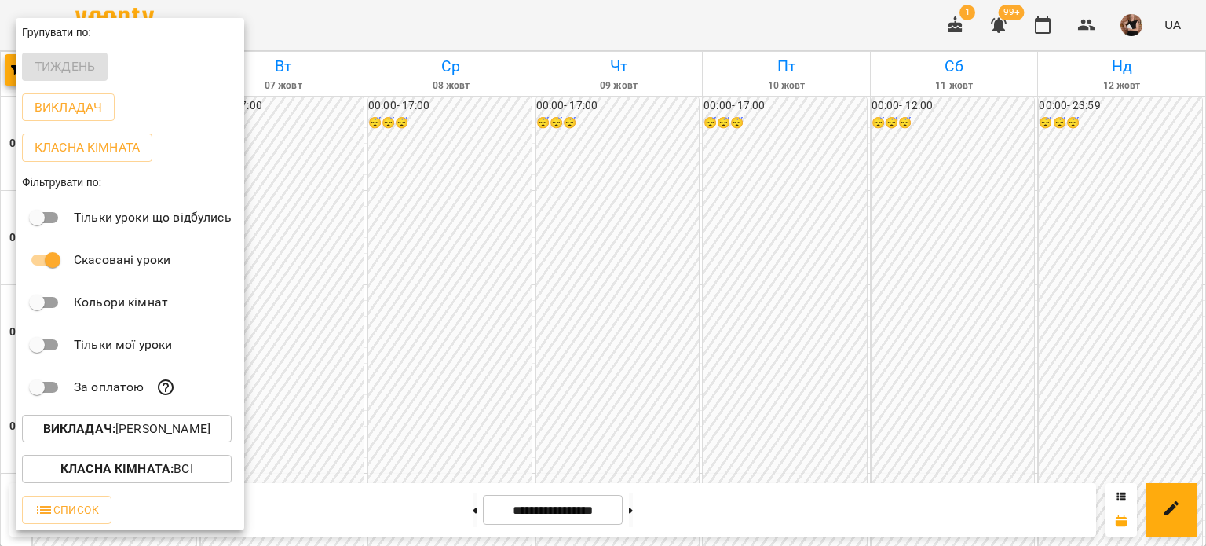
click at [170, 436] on p "Викладач : [PERSON_NAME]" at bounding box center [126, 428] width 167 height 19
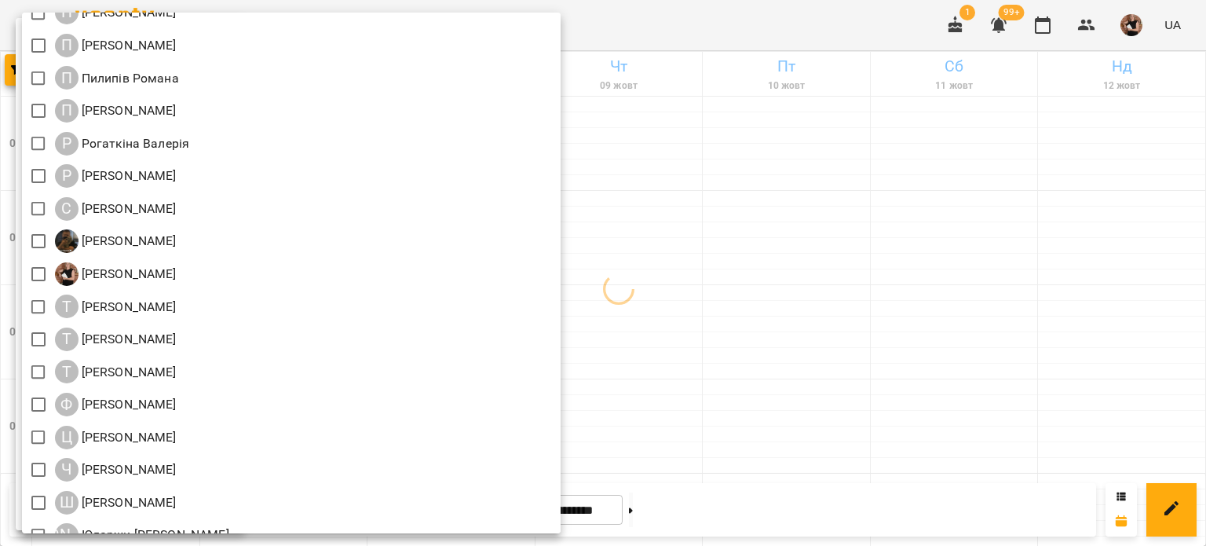
scroll to position [1865, 0]
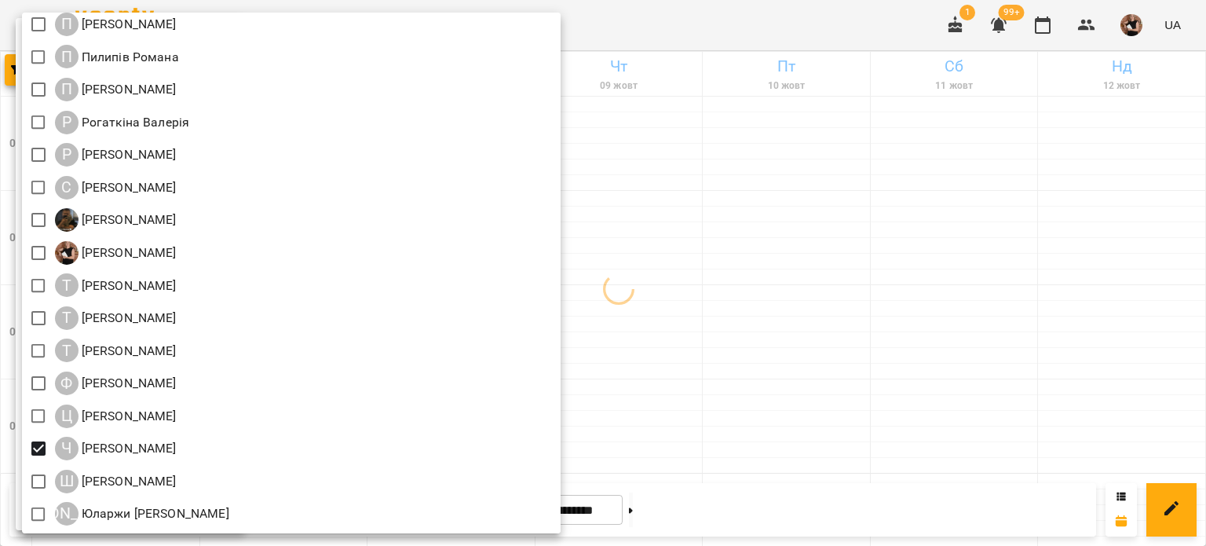
click at [585, 238] on div at bounding box center [603, 273] width 1206 height 546
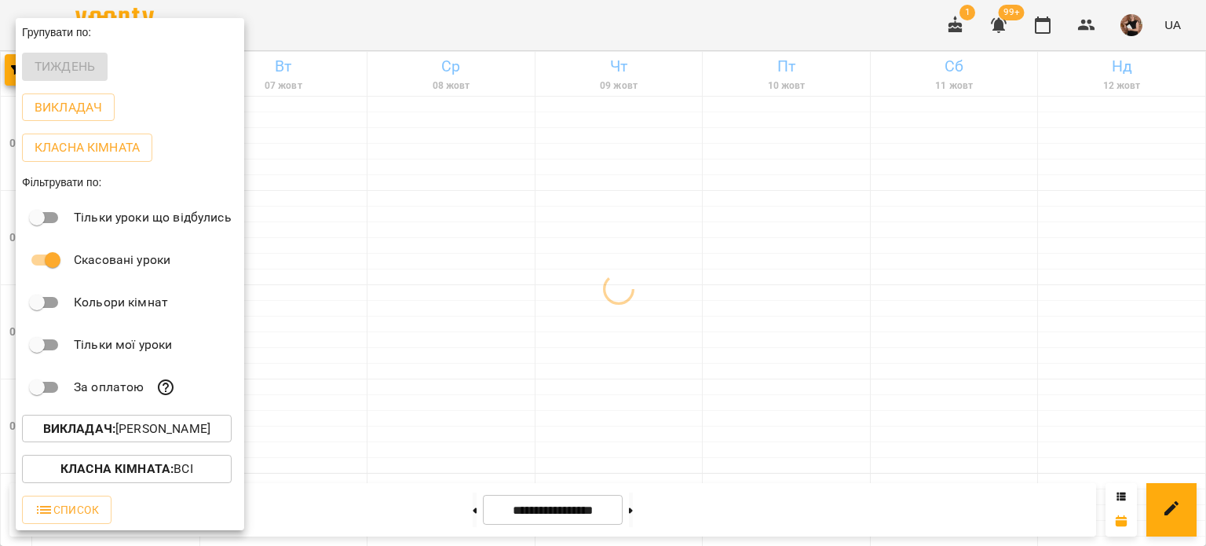
click at [585, 238] on div "Всі ДТ [PERSON_NAME]\укр.мов\шч \ма\укр мова\математика [URL][DOMAIN_NAME] ДТ […" at bounding box center [603, 273] width 1206 height 546
click at [585, 238] on div at bounding box center [603, 273] width 1206 height 546
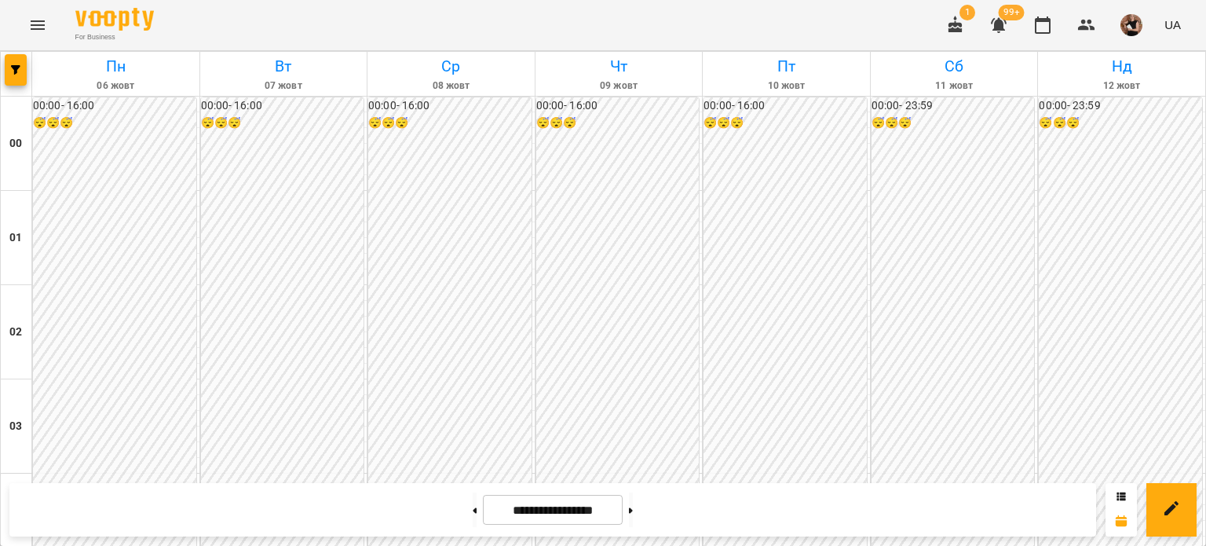
scroll to position [1647, 0]
click at [20, 72] on icon "button" at bounding box center [15, 69] width 9 height 9
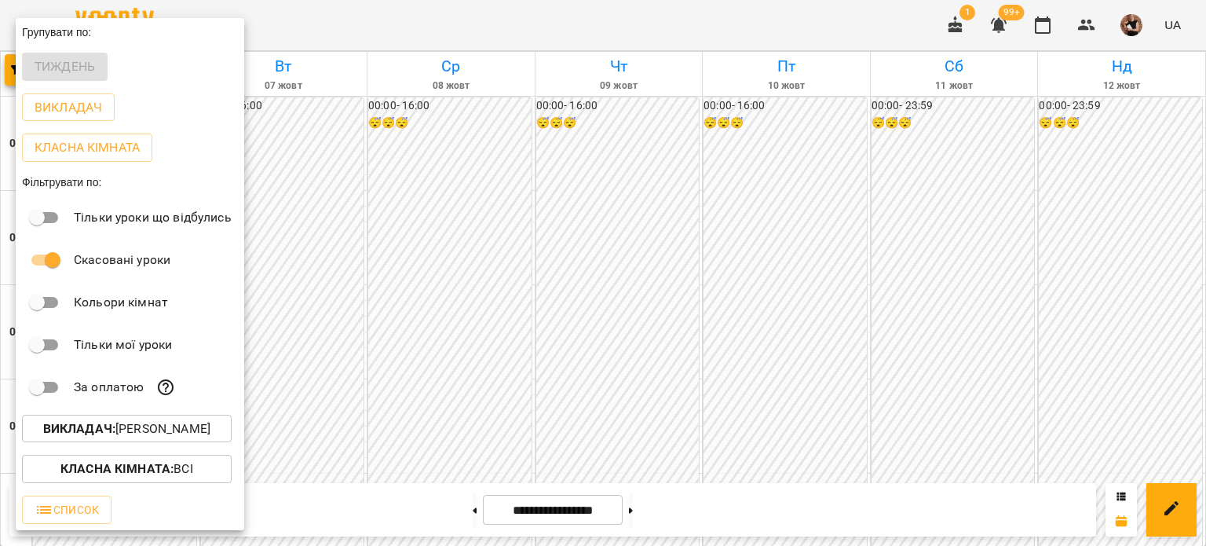
click at [131, 426] on p "Викладач : [PERSON_NAME]" at bounding box center [126, 428] width 167 height 19
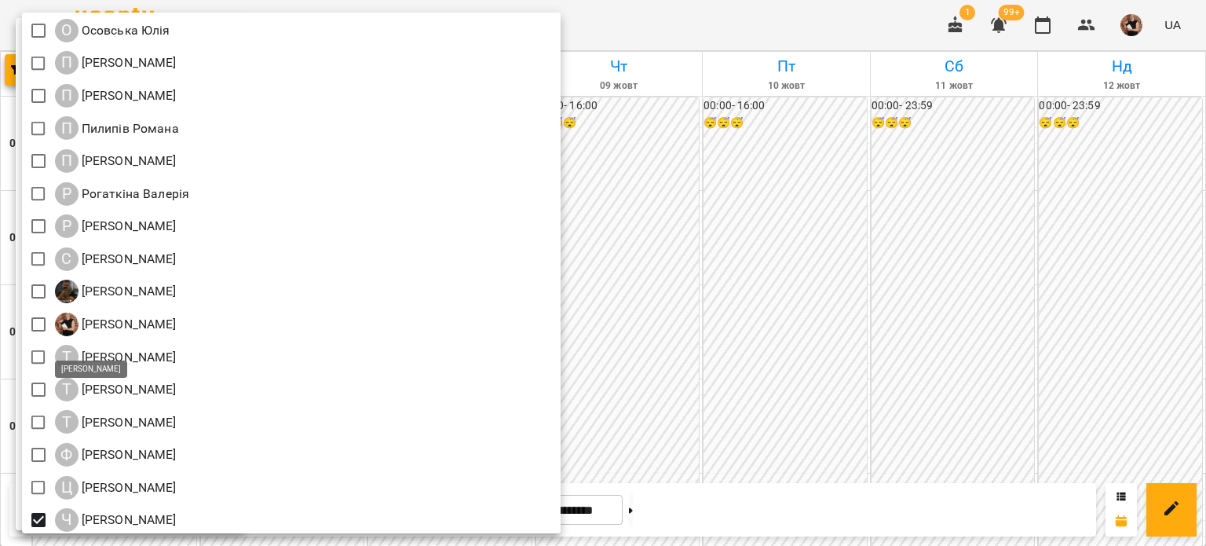
scroll to position [1865, 0]
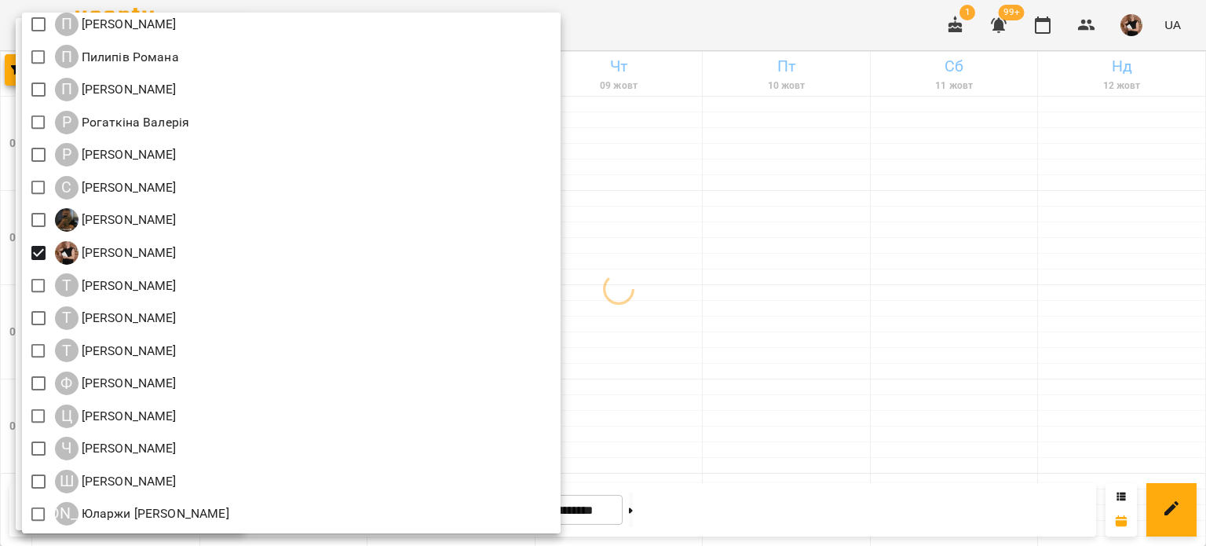
click at [585, 306] on div at bounding box center [603, 273] width 1206 height 546
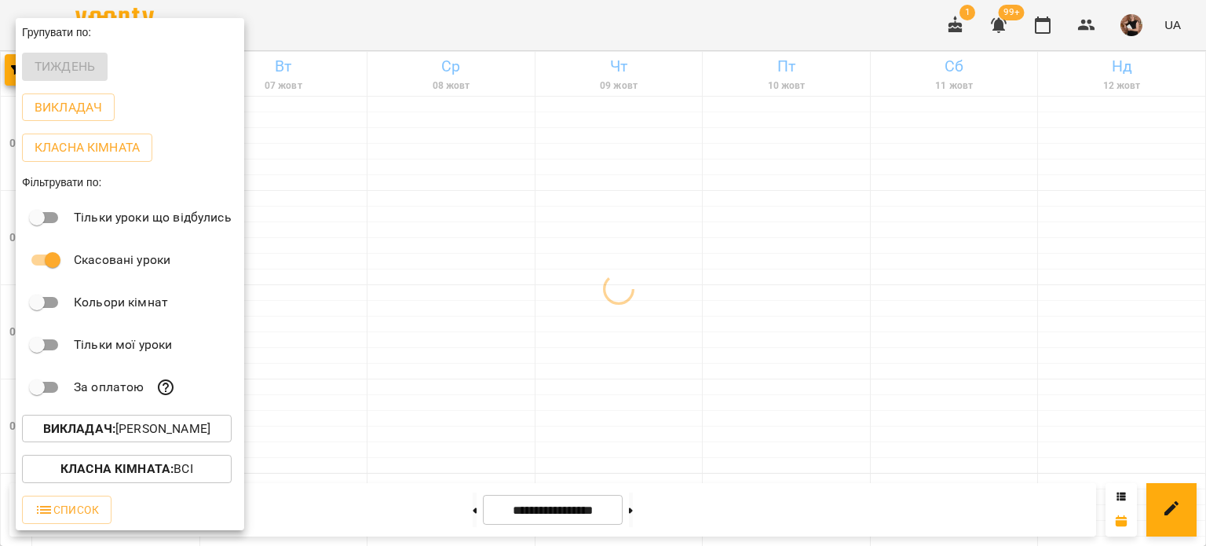
click at [585, 306] on div at bounding box center [603, 273] width 1206 height 546
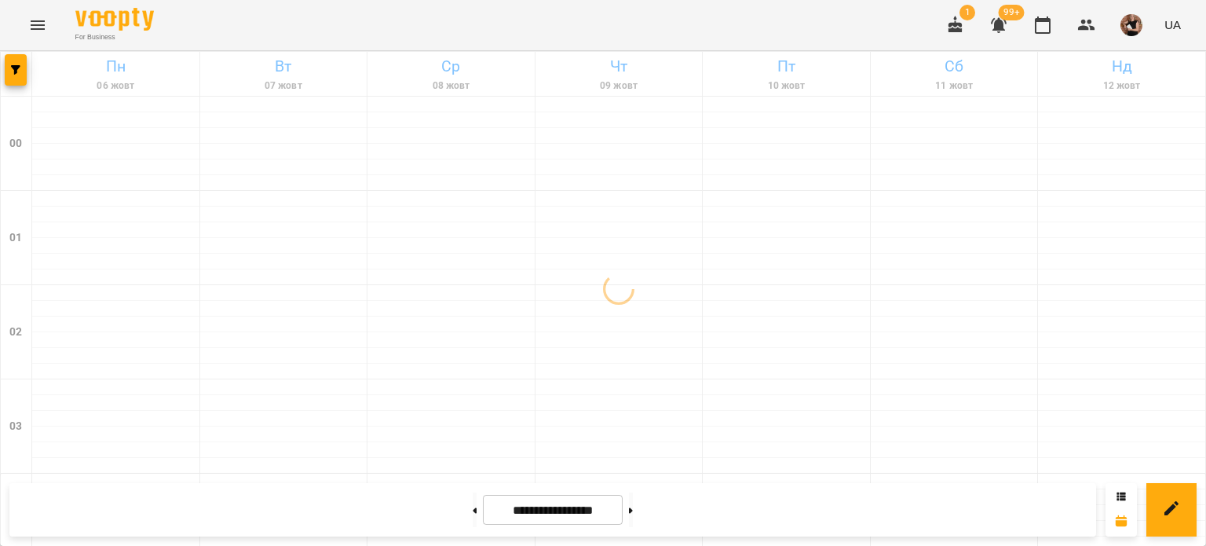
scroll to position [940, 0]
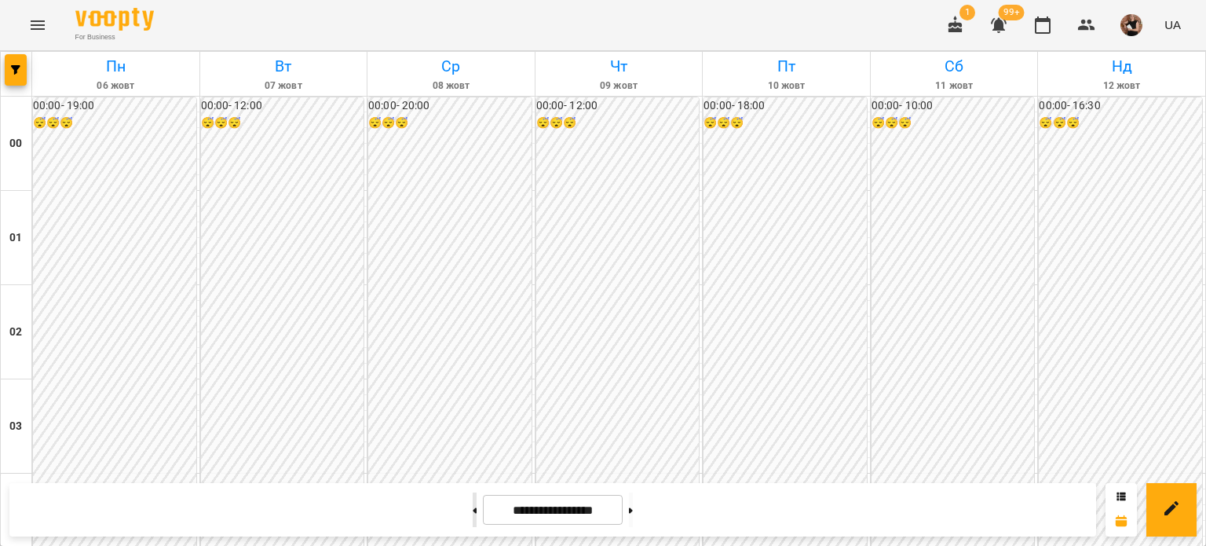
click at [473, 521] on button at bounding box center [475, 509] width 4 height 35
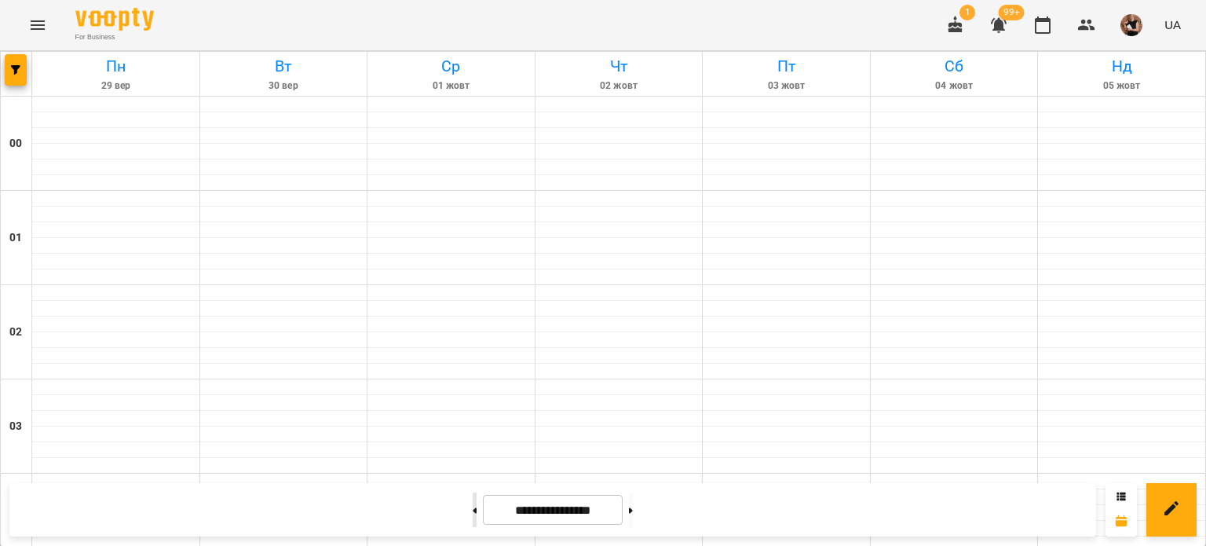
click at [473, 521] on button at bounding box center [475, 509] width 4 height 35
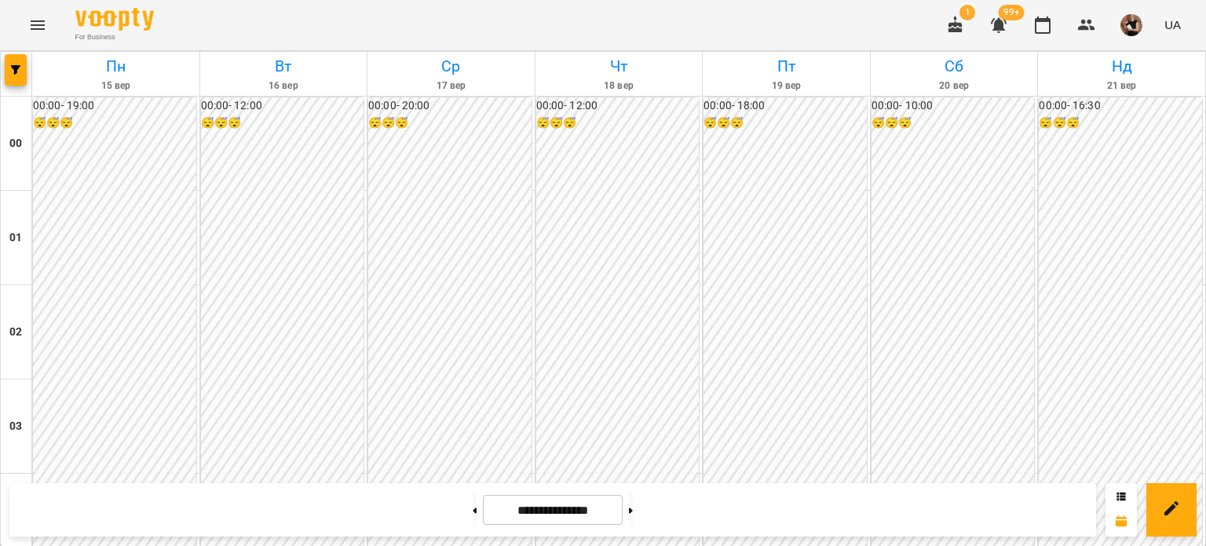
scroll to position [1726, 0]
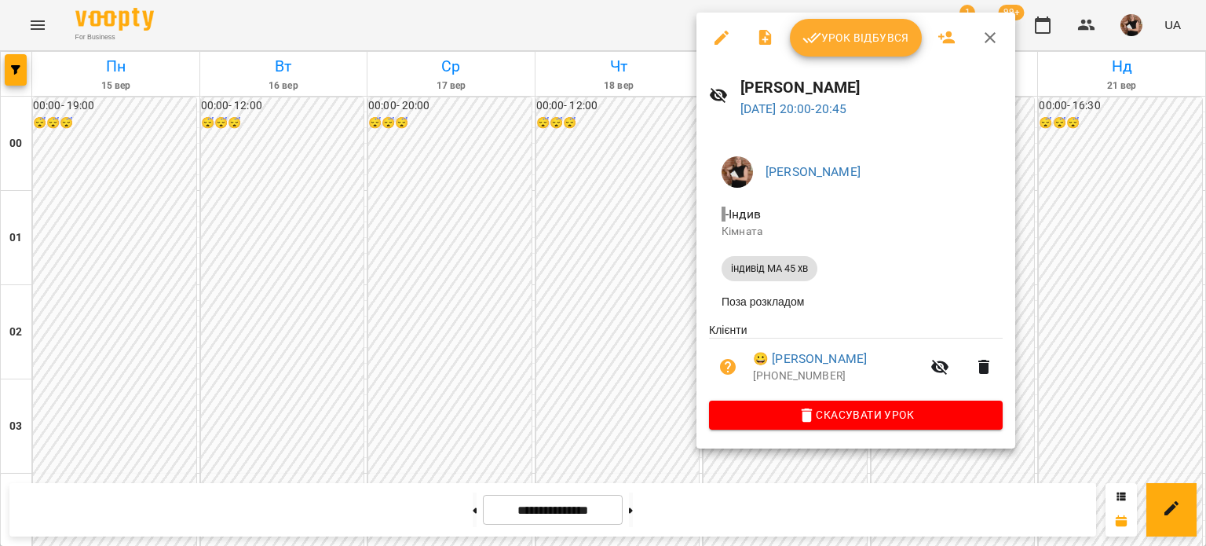
drag, startPoint x: 987, startPoint y: 34, endPoint x: 1096, endPoint y: 137, distance: 150.0
click at [585, 34] on icon "button" at bounding box center [990, 37] width 19 height 19
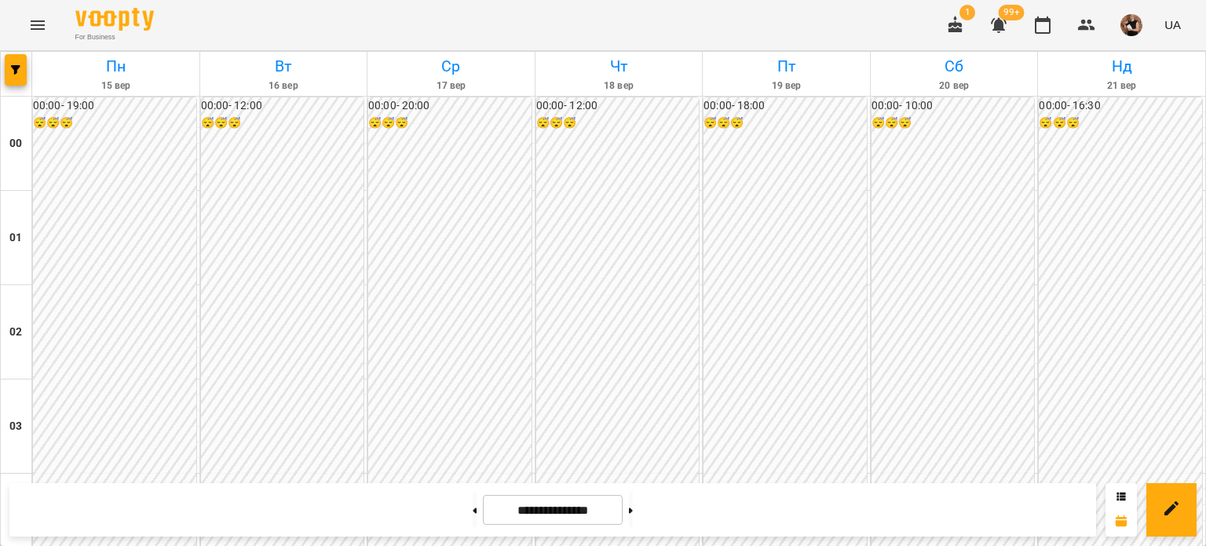
scroll to position [1333, 0]
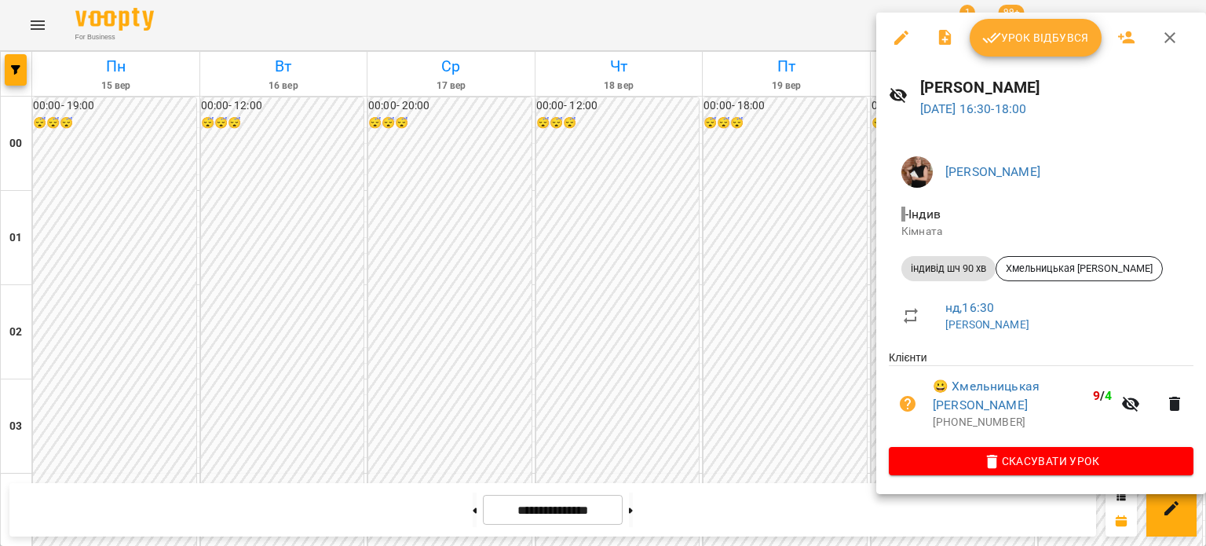
click at [585, 40] on icon "button" at bounding box center [1170, 37] width 19 height 19
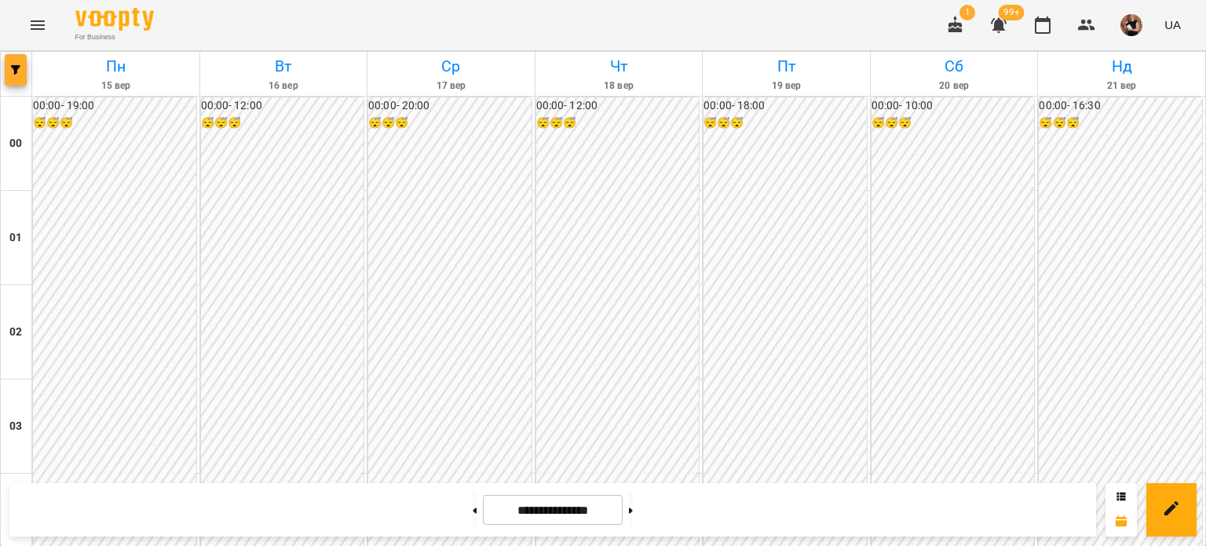
click at [14, 75] on button "button" at bounding box center [16, 69] width 22 height 31
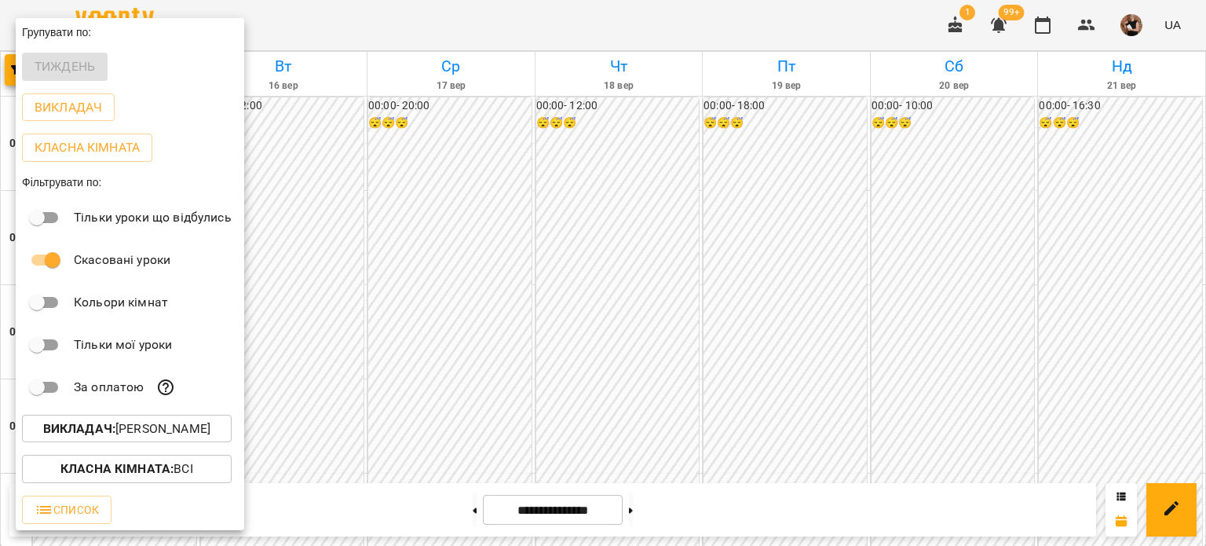
click at [192, 426] on p "Викладач : [PERSON_NAME]" at bounding box center [126, 428] width 167 height 19
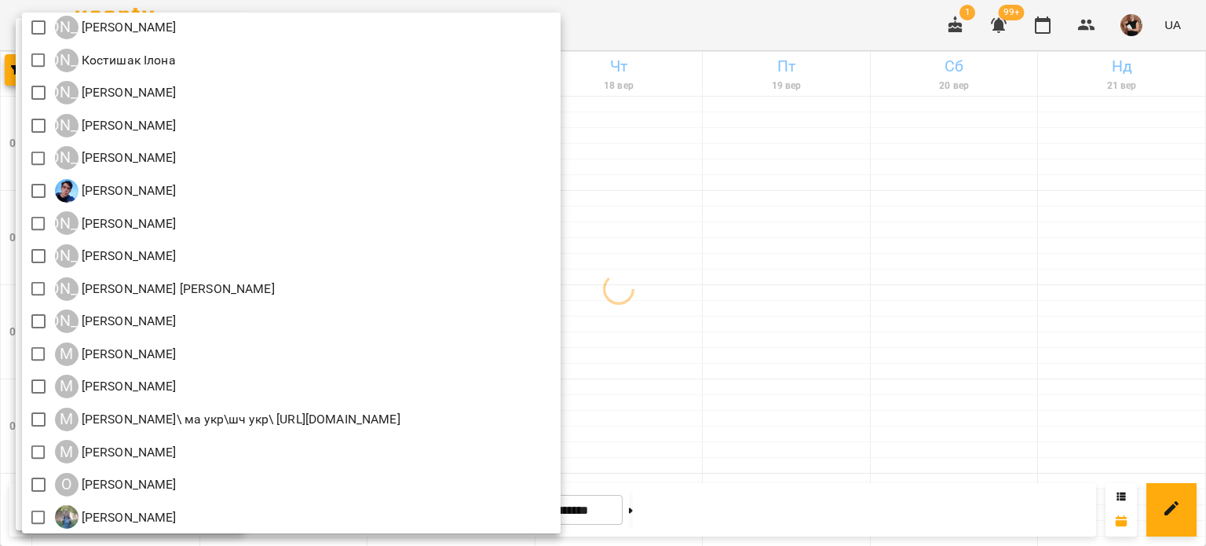
scroll to position [1158, 0]
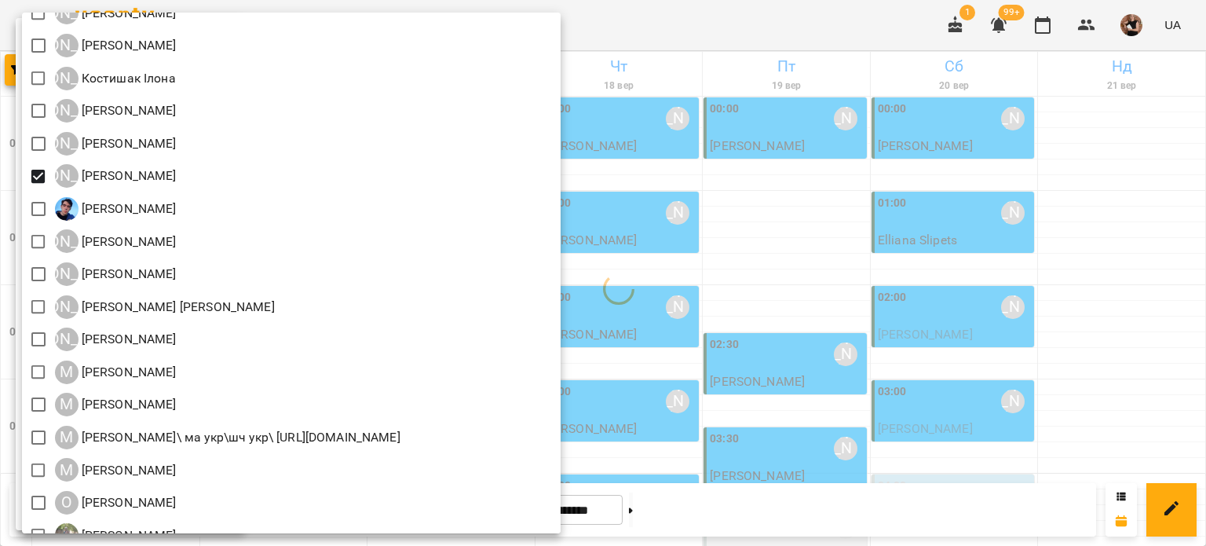
click at [585, 231] on div at bounding box center [603, 273] width 1206 height 546
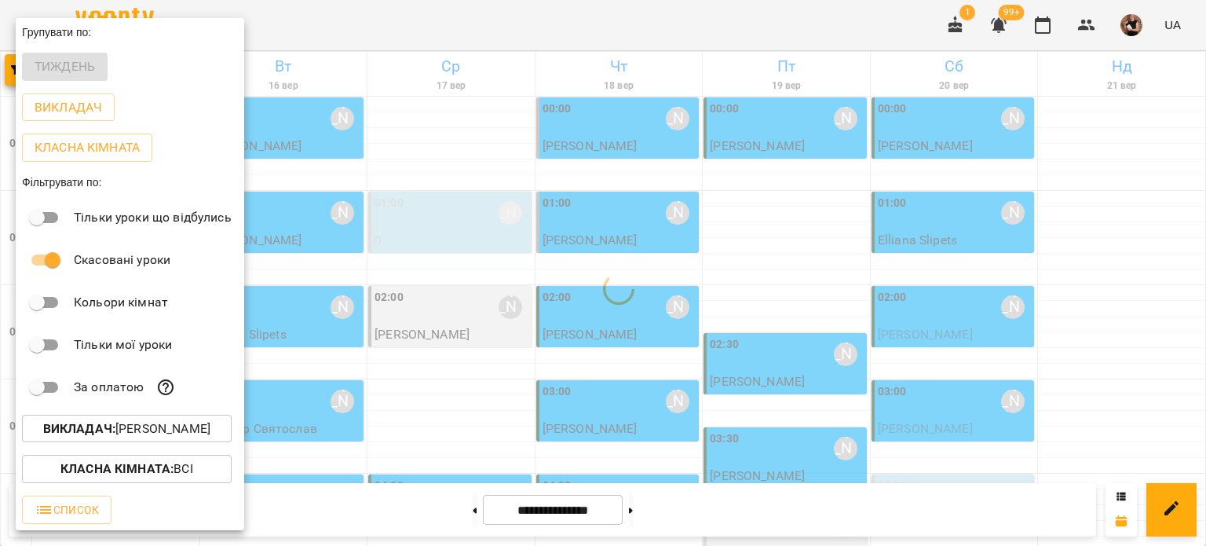
click at [585, 235] on div at bounding box center [603, 273] width 1206 height 546
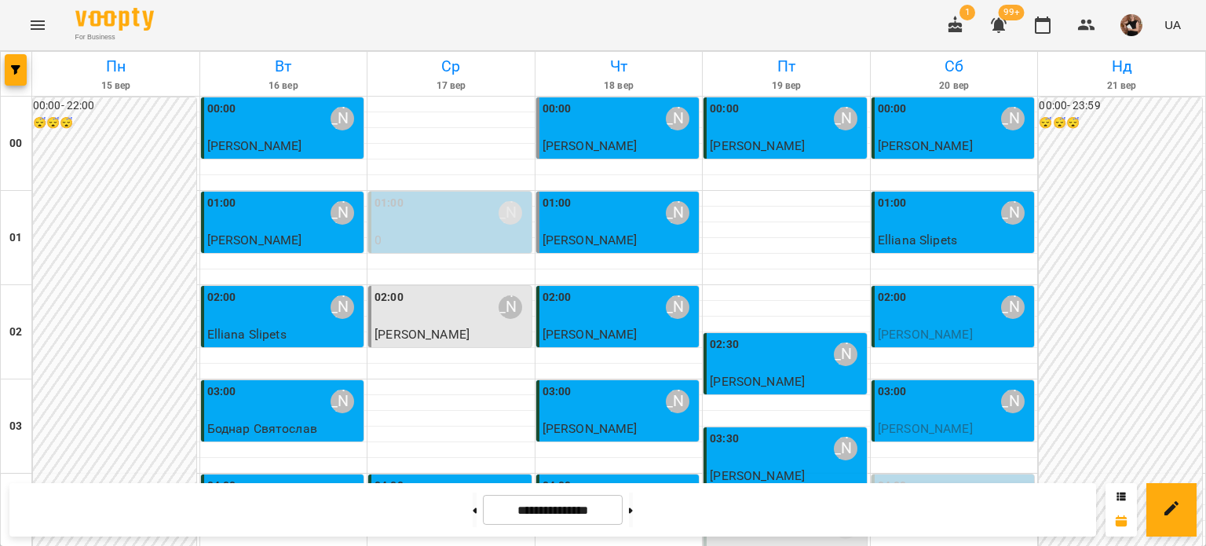
scroll to position [157, 0]
click at [585, 515] on div "[PERSON_NAME]" at bounding box center [846, 527] width 24 height 24
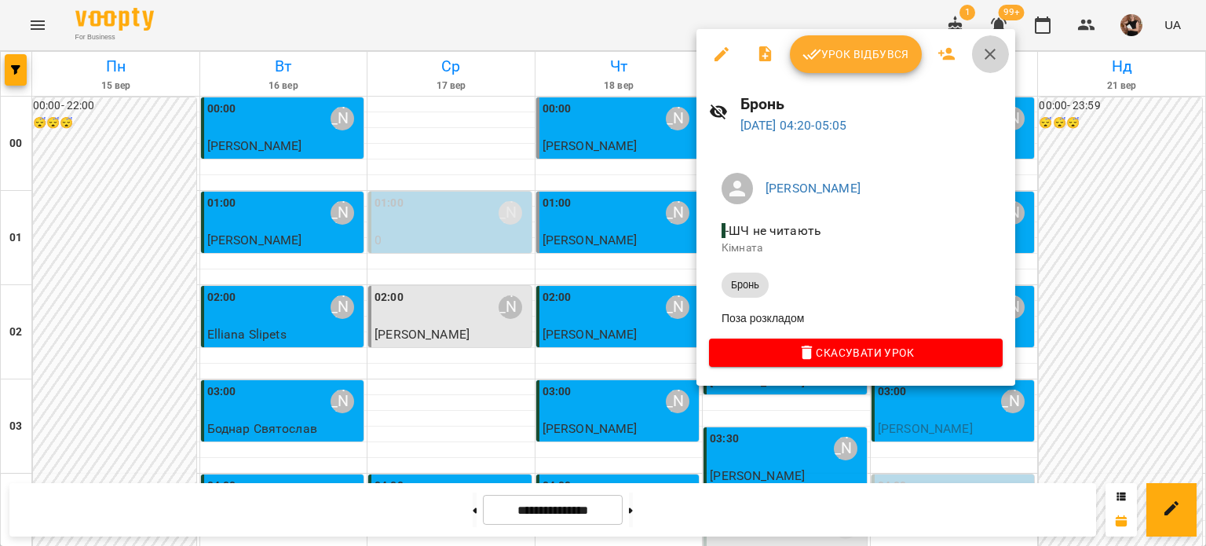
click at [585, 49] on icon "button" at bounding box center [990, 54] width 19 height 19
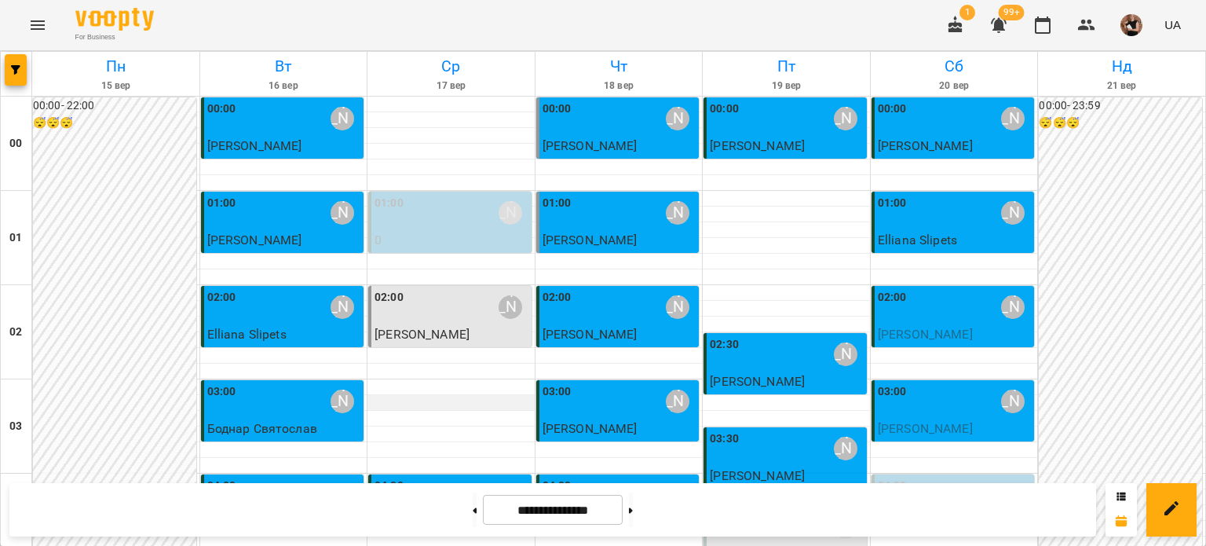
scroll to position [393, 0]
click at [27, 62] on div at bounding box center [16, 74] width 31 height 44
click at [13, 64] on button "button" at bounding box center [16, 69] width 22 height 31
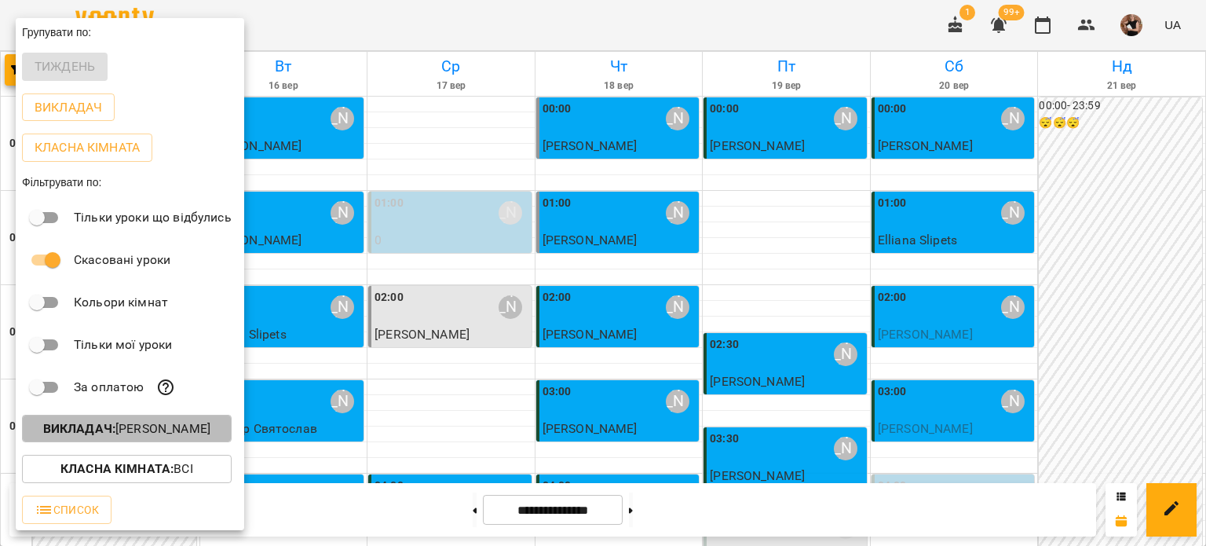
click at [115, 427] on p "Викладач : [PERSON_NAME]" at bounding box center [126, 428] width 167 height 19
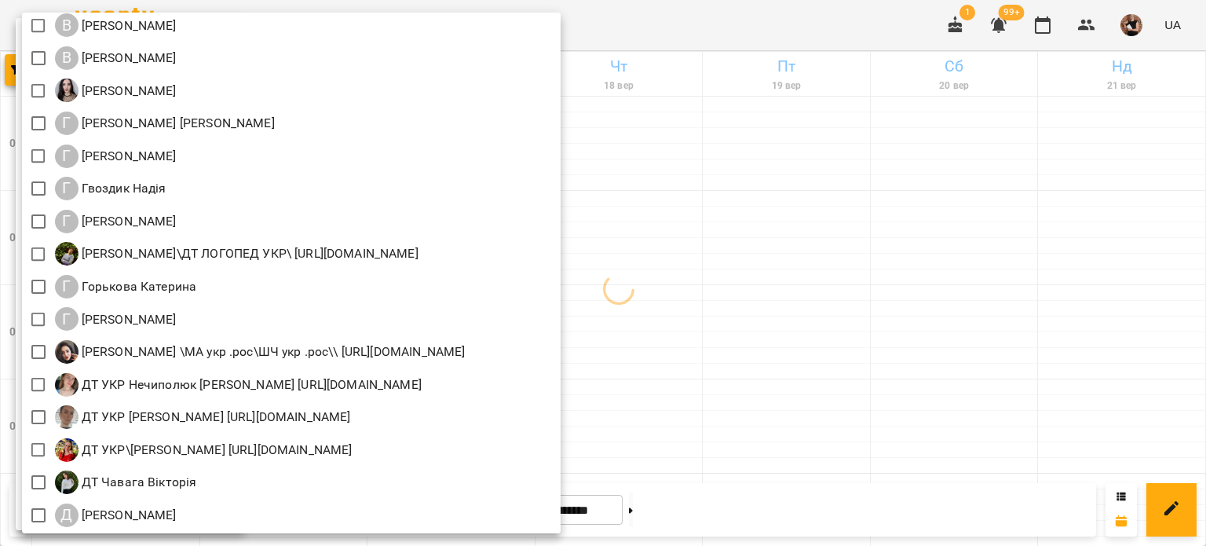
scroll to position [550, 0]
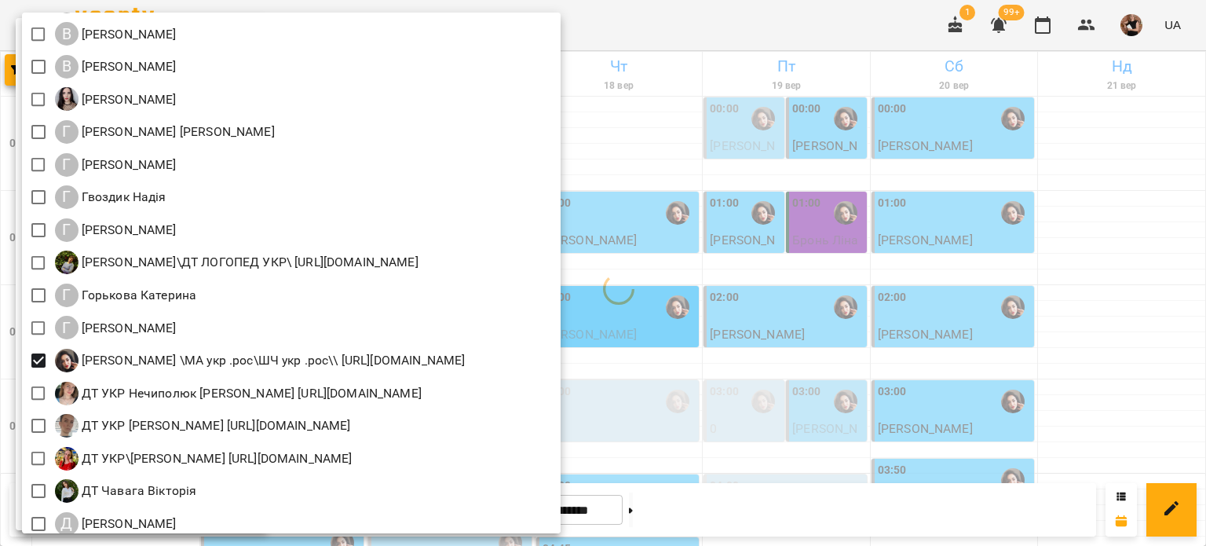
click at [585, 258] on div at bounding box center [603, 273] width 1206 height 546
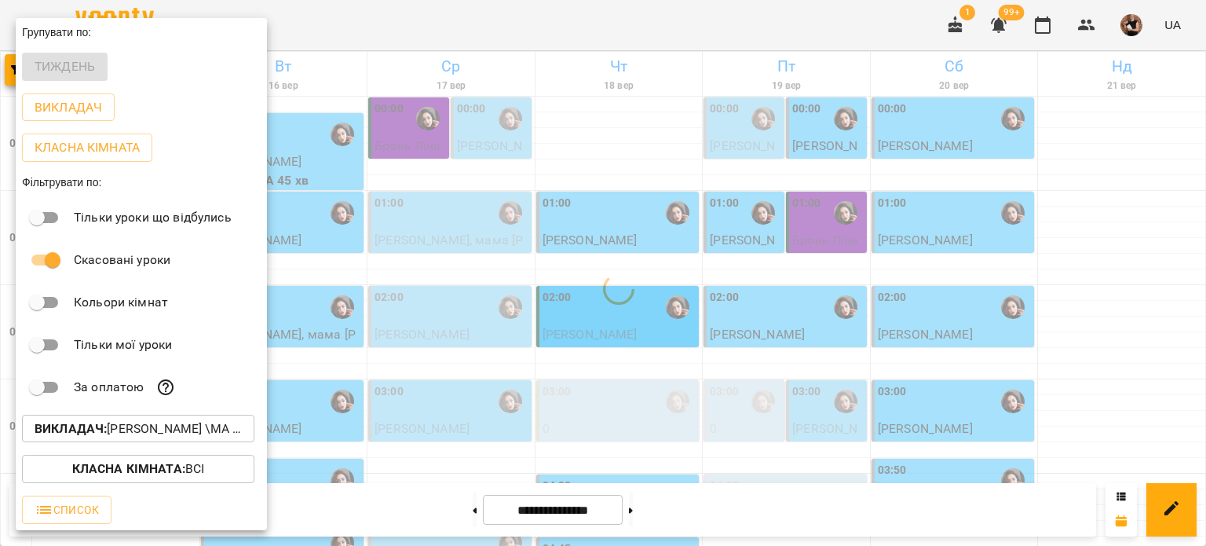
click at [585, 337] on div at bounding box center [603, 273] width 1206 height 546
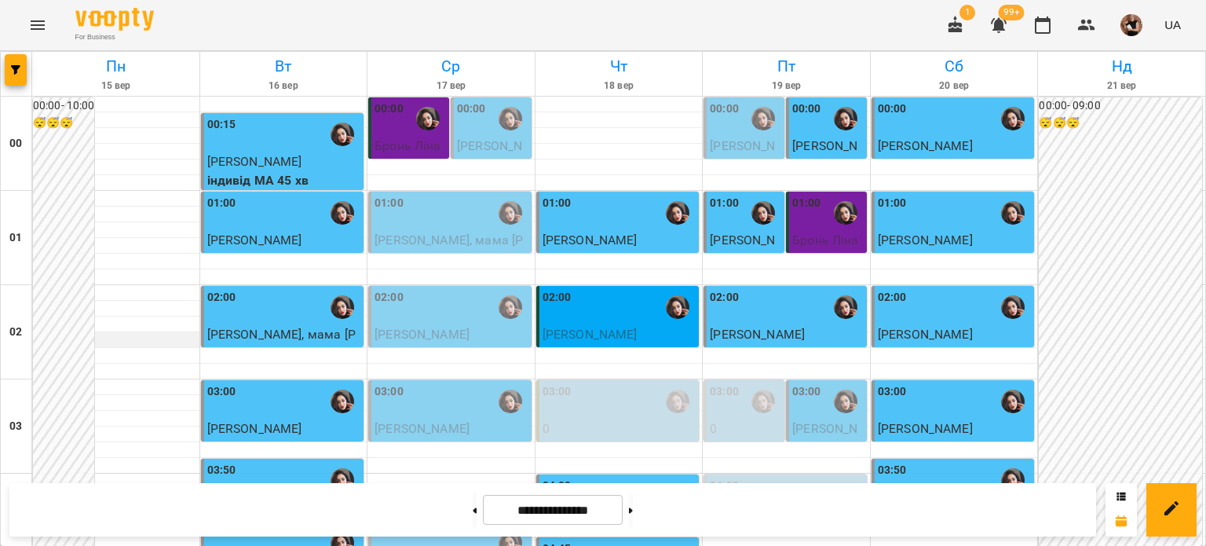
scroll to position [0, 0]
click at [12, 74] on icon "button" at bounding box center [15, 69] width 9 height 9
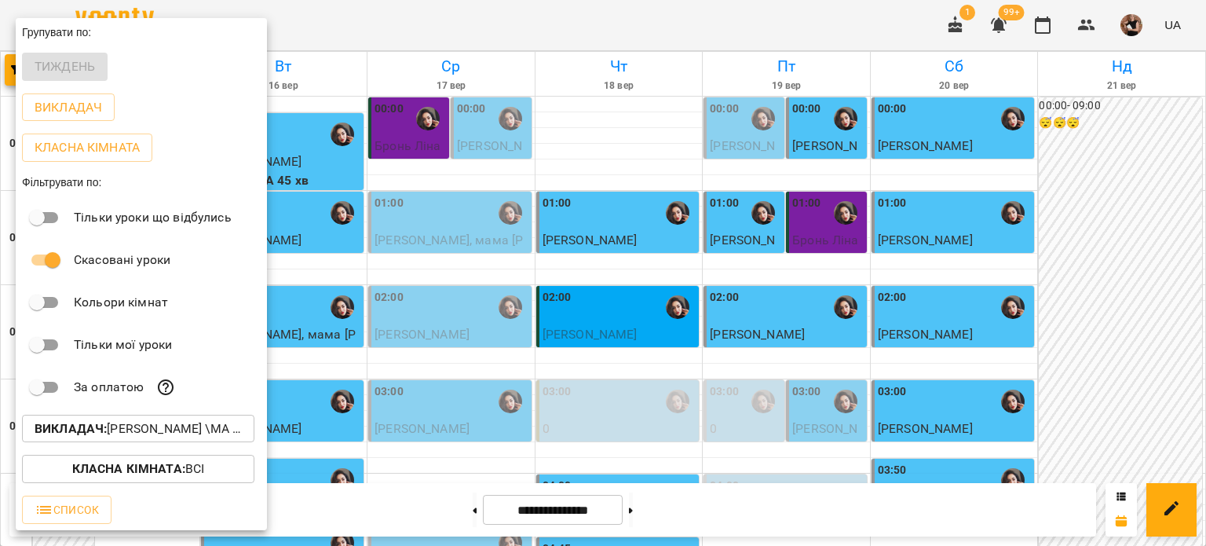
click at [110, 438] on p "Викладач : [PERSON_NAME] \МА укр .рос\ШЧ укр .рос\\ [URL][DOMAIN_NAME]" at bounding box center [138, 428] width 207 height 19
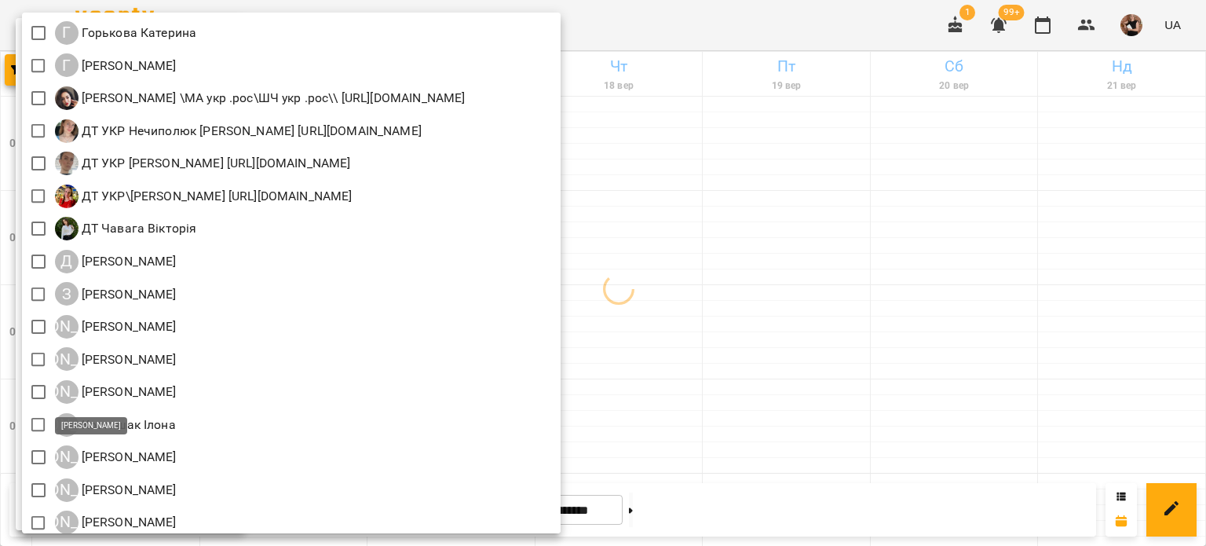
scroll to position [943, 0]
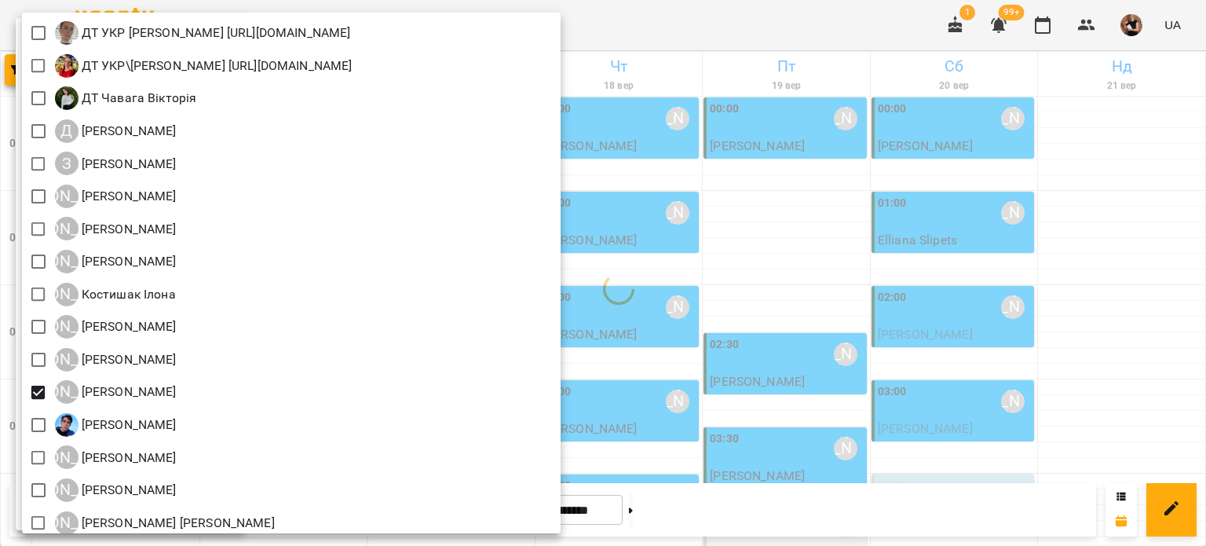
click at [585, 260] on div at bounding box center [603, 273] width 1206 height 546
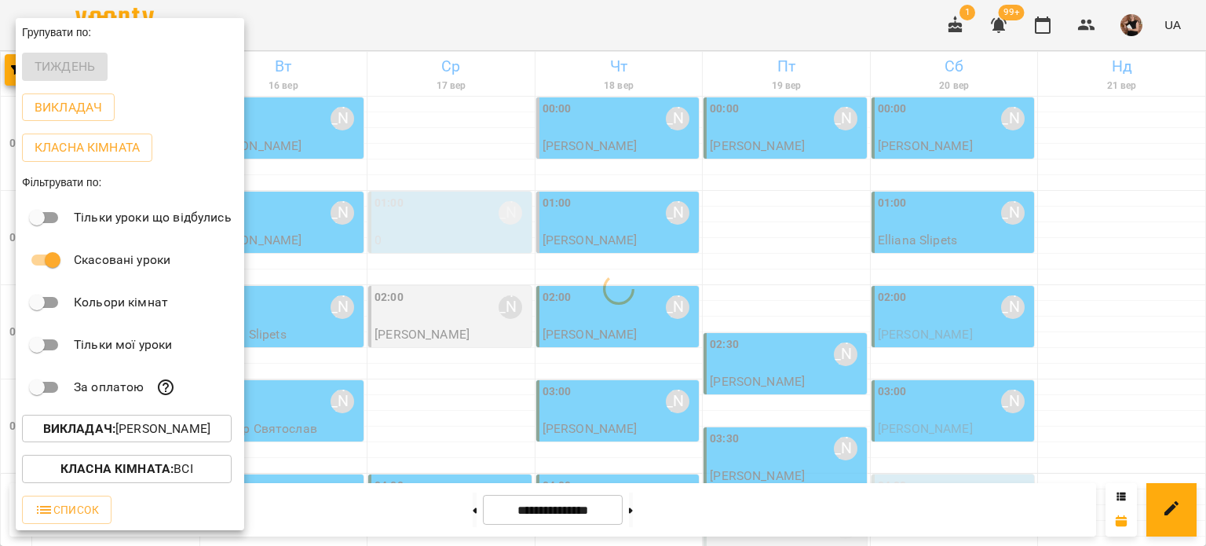
click at [585, 258] on div at bounding box center [603, 273] width 1206 height 546
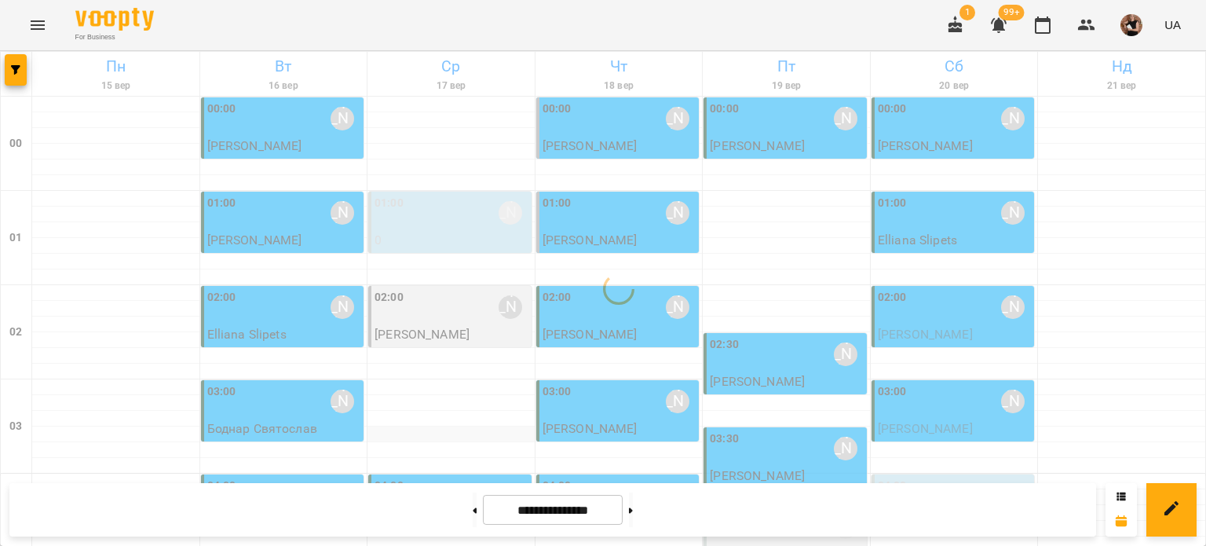
scroll to position [79, 0]
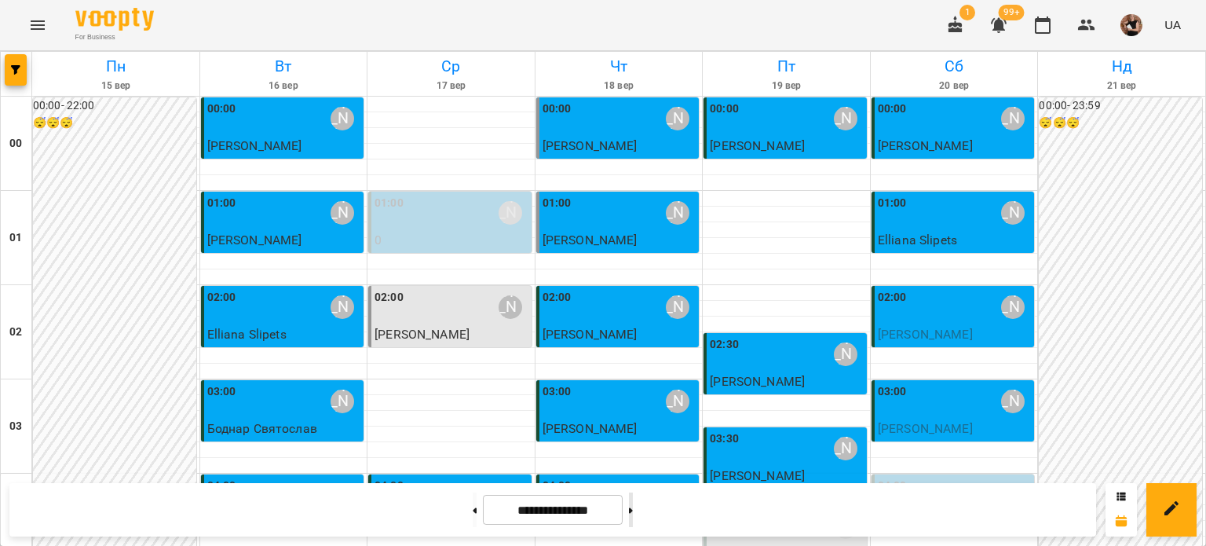
click at [585, 515] on button at bounding box center [631, 509] width 4 height 35
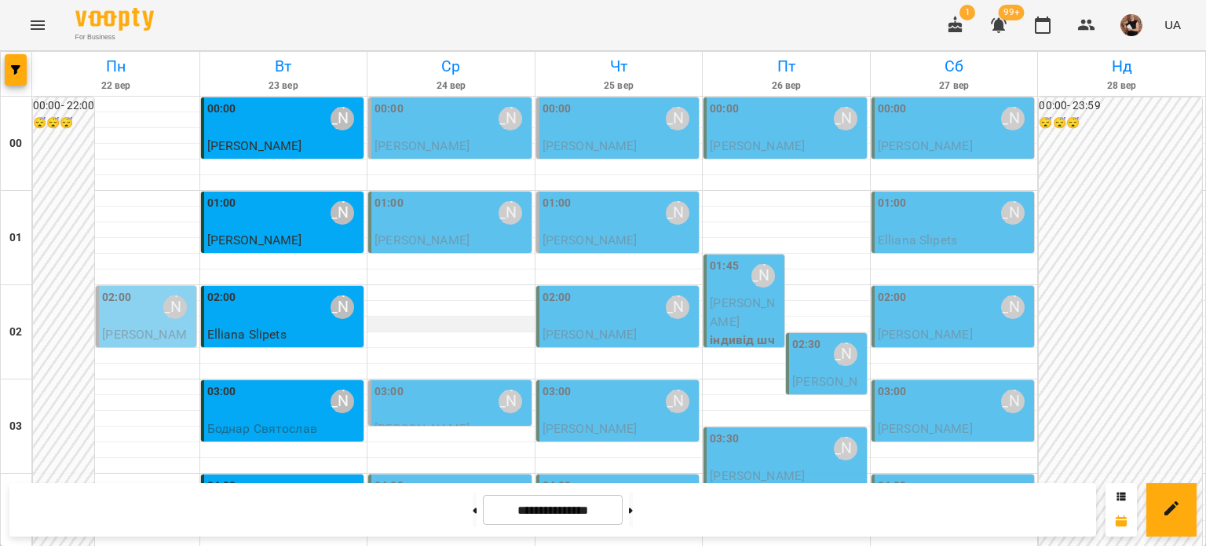
scroll to position [157, 0]
click at [585, 511] on button at bounding box center [631, 509] width 4 height 35
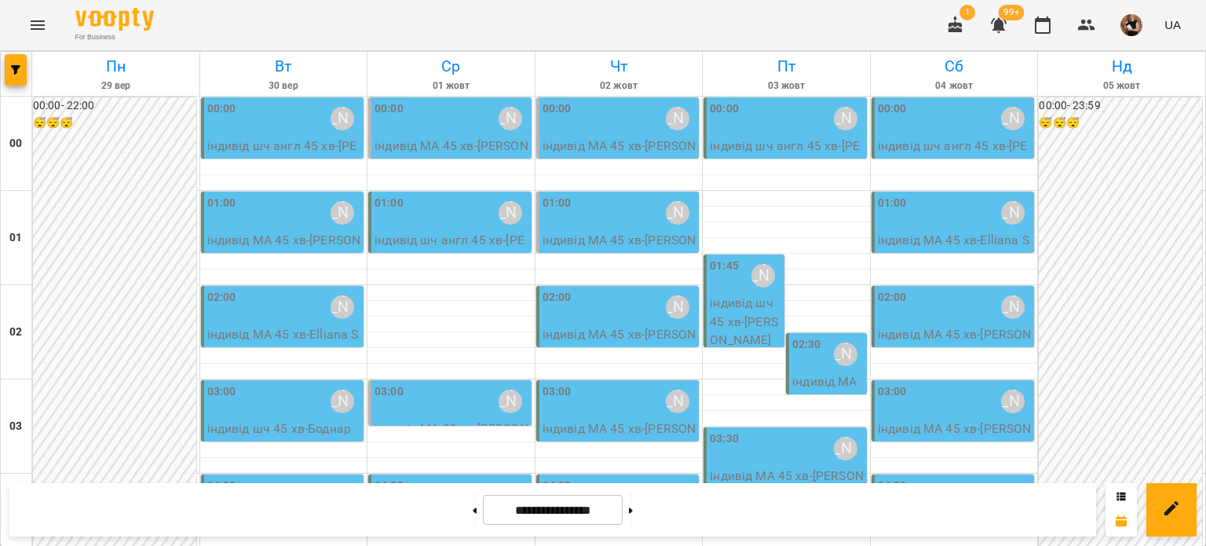
scroll to position [0, 0]
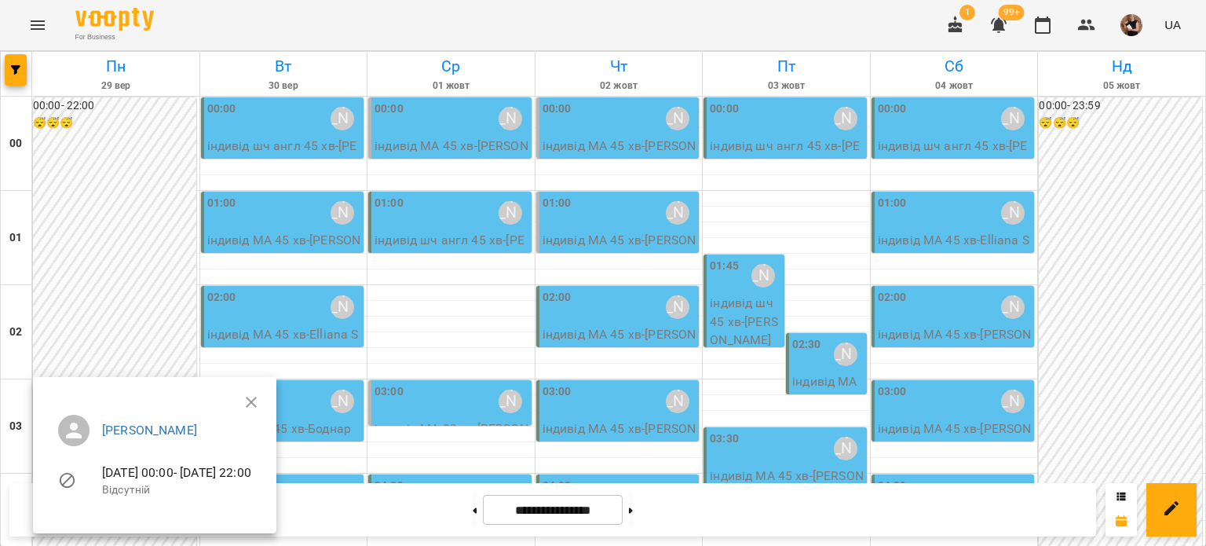
click at [459, 279] on div at bounding box center [603, 273] width 1206 height 546
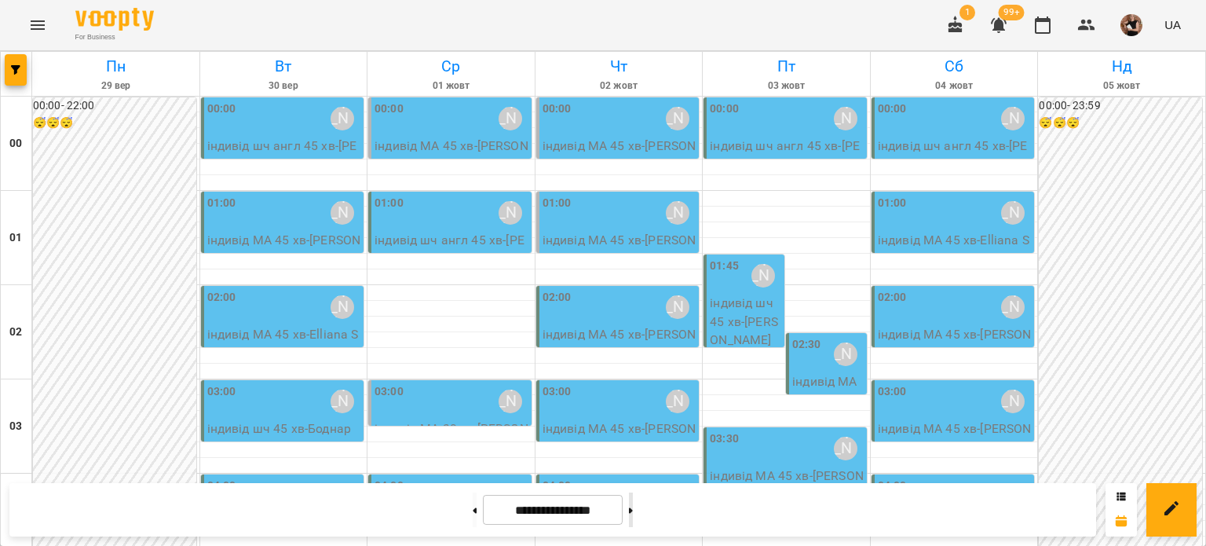
click at [585, 518] on button at bounding box center [631, 509] width 4 height 35
click at [16, 67] on icon "button" at bounding box center [15, 69] width 9 height 9
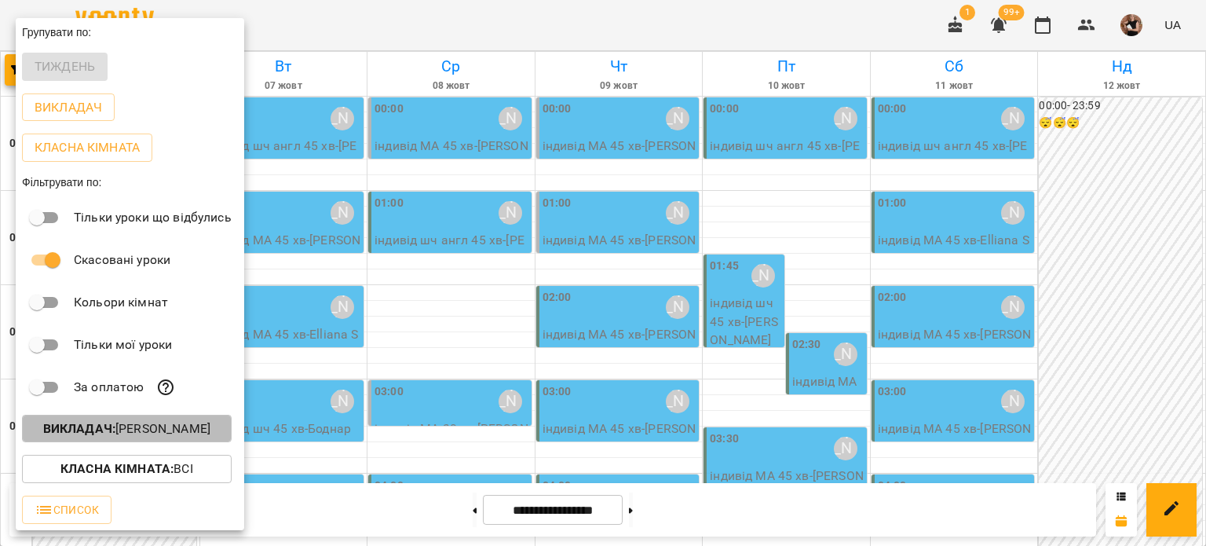
click at [160, 434] on p "Викладач : [PERSON_NAME]" at bounding box center [126, 428] width 167 height 19
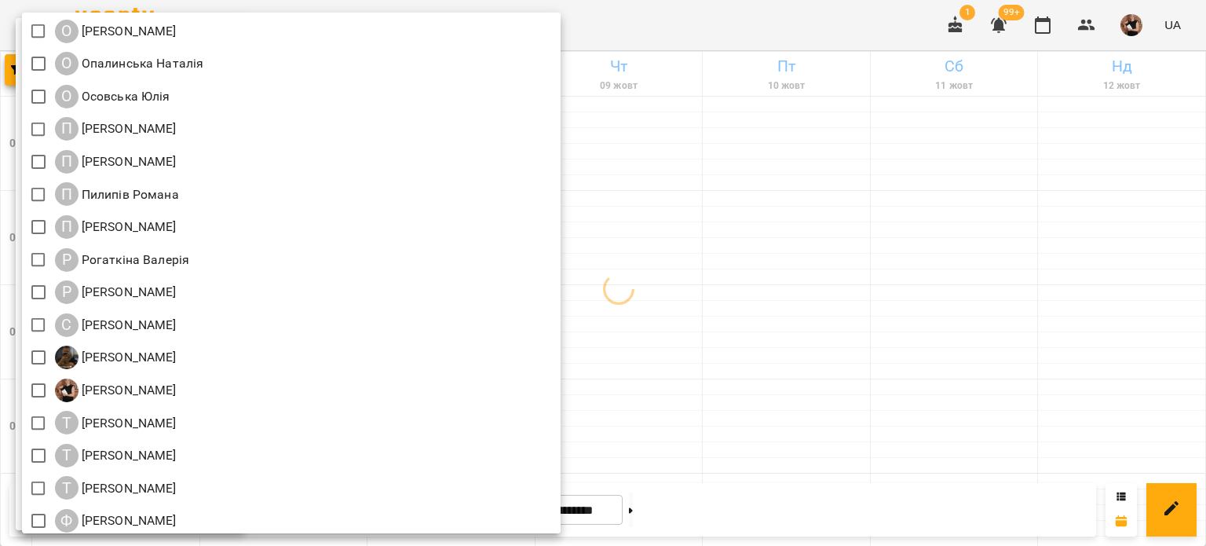
scroll to position [1649, 0]
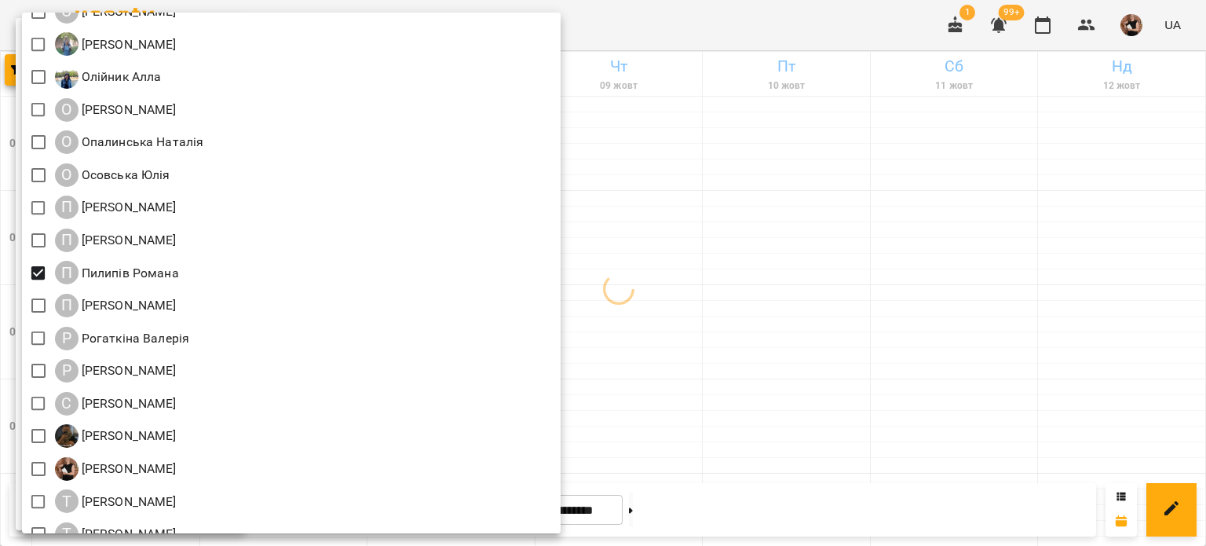
click at [585, 280] on div at bounding box center [603, 273] width 1206 height 546
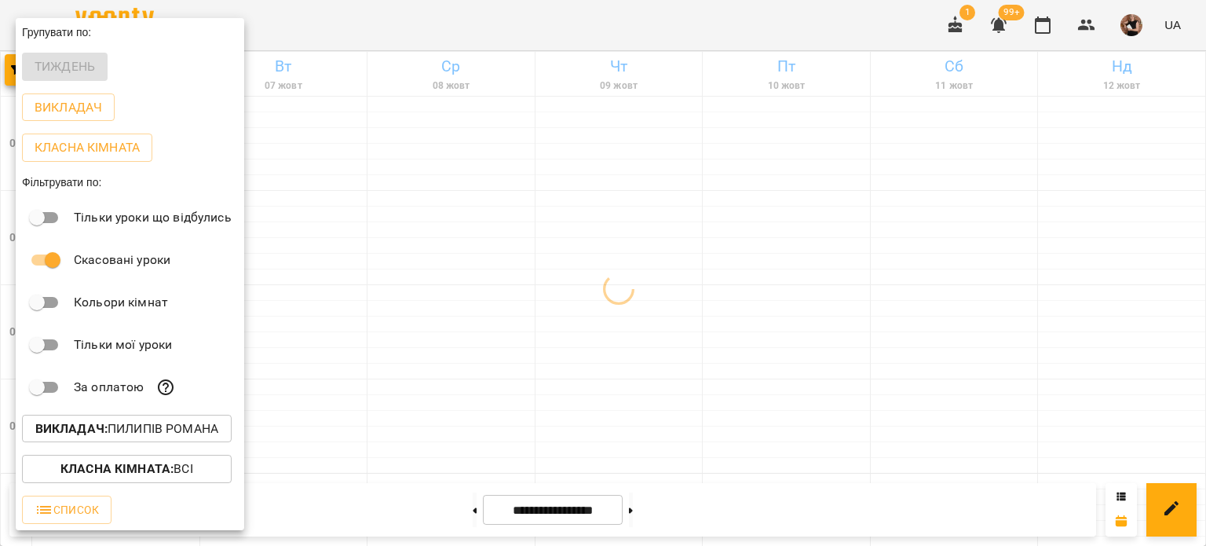
click at [585, 280] on div at bounding box center [603, 273] width 1206 height 546
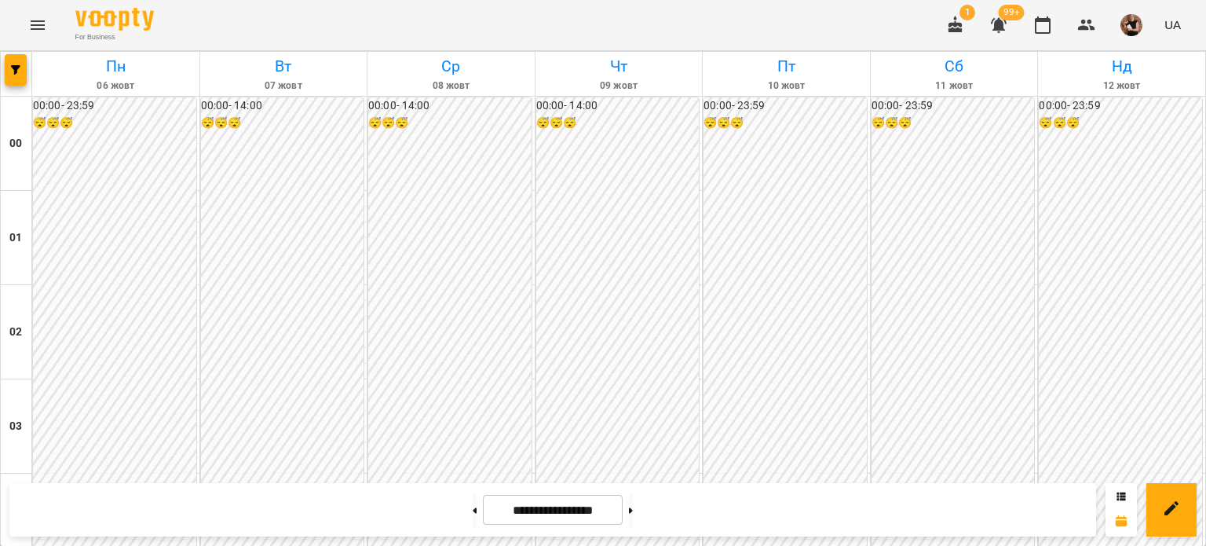
scroll to position [1490, 0]
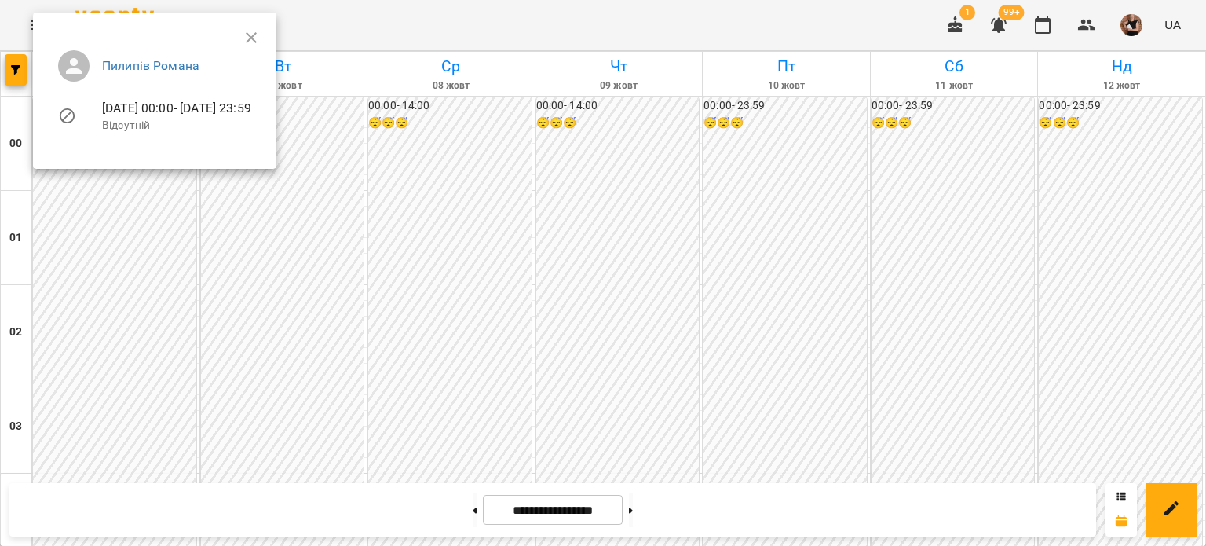
click at [0, 66] on div at bounding box center [603, 273] width 1206 height 546
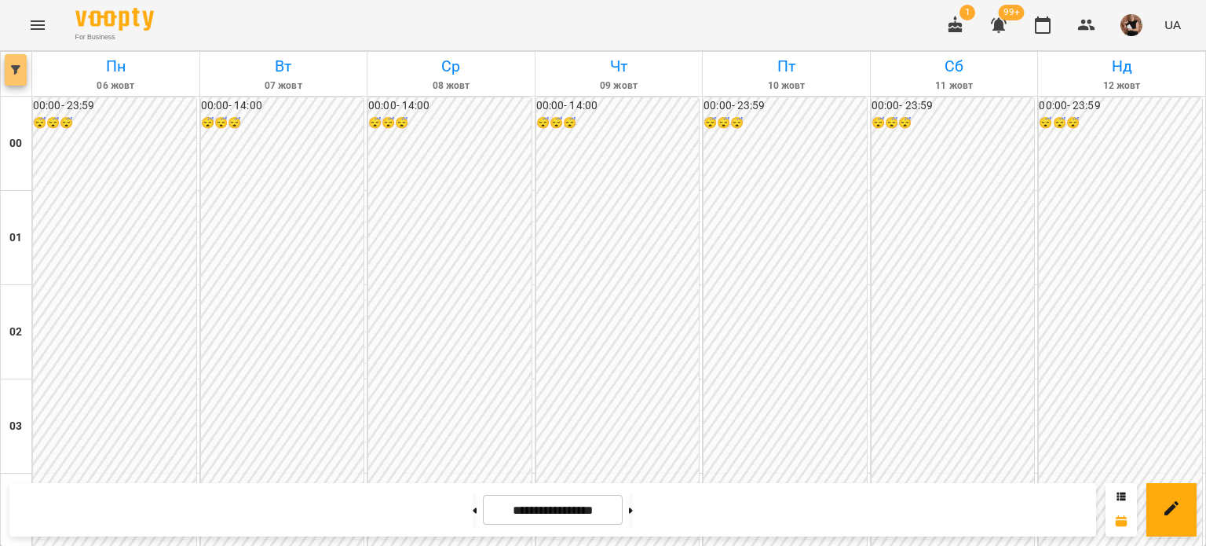
click at [11, 66] on icon "button" at bounding box center [15, 69] width 9 height 9
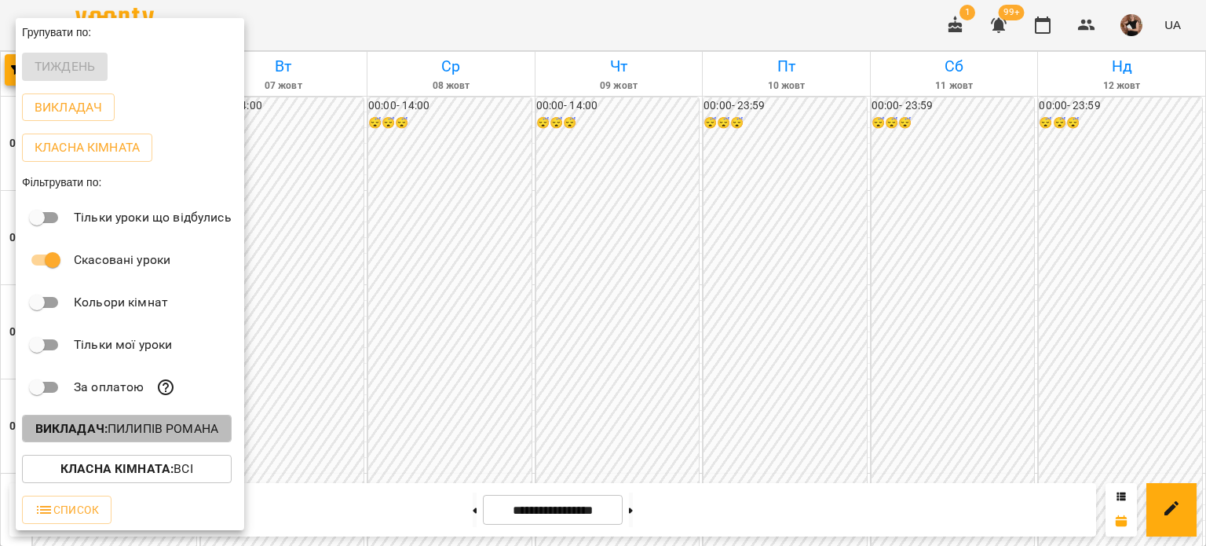
click at [147, 423] on p "Викладач : Пилипів Романа" at bounding box center [126, 428] width 183 height 19
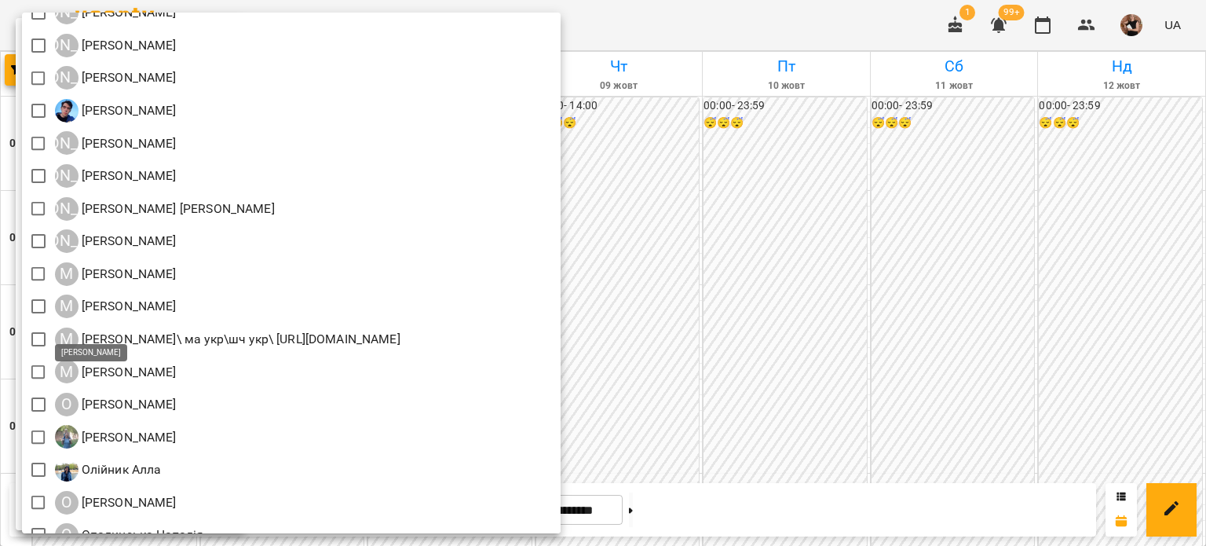
scroll to position [1649, 0]
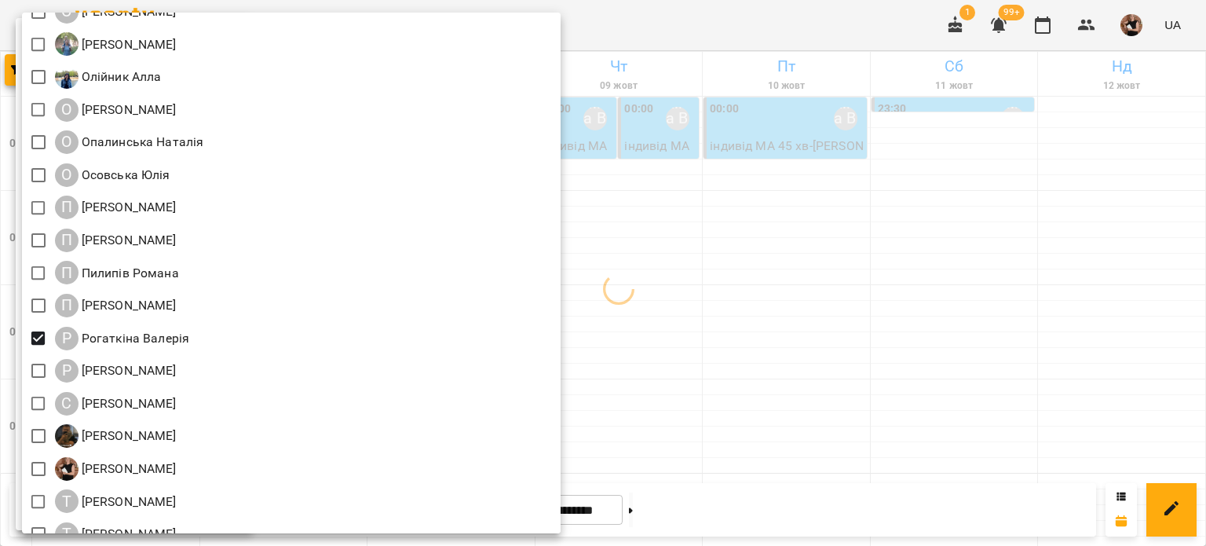
click at [585, 401] on div at bounding box center [603, 273] width 1206 height 546
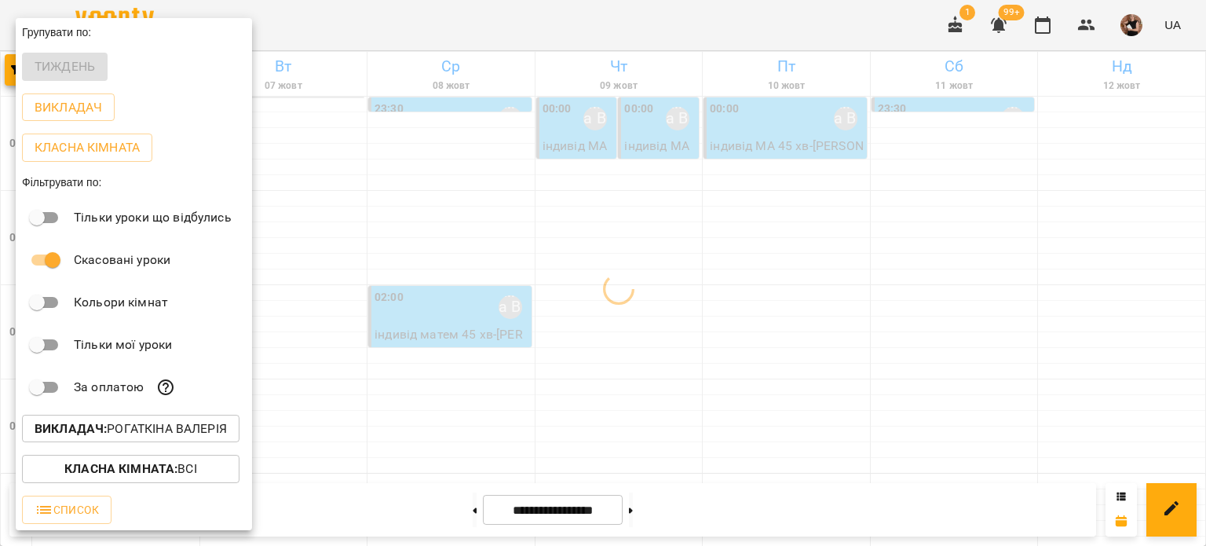
click at [585, 401] on div "Всі ДТ [PERSON_NAME]\укр.мов\шч \ма\укр мова\математика [URL][DOMAIN_NAME] ДТ […" at bounding box center [603, 273] width 1206 height 546
click at [585, 401] on div at bounding box center [603, 273] width 1206 height 546
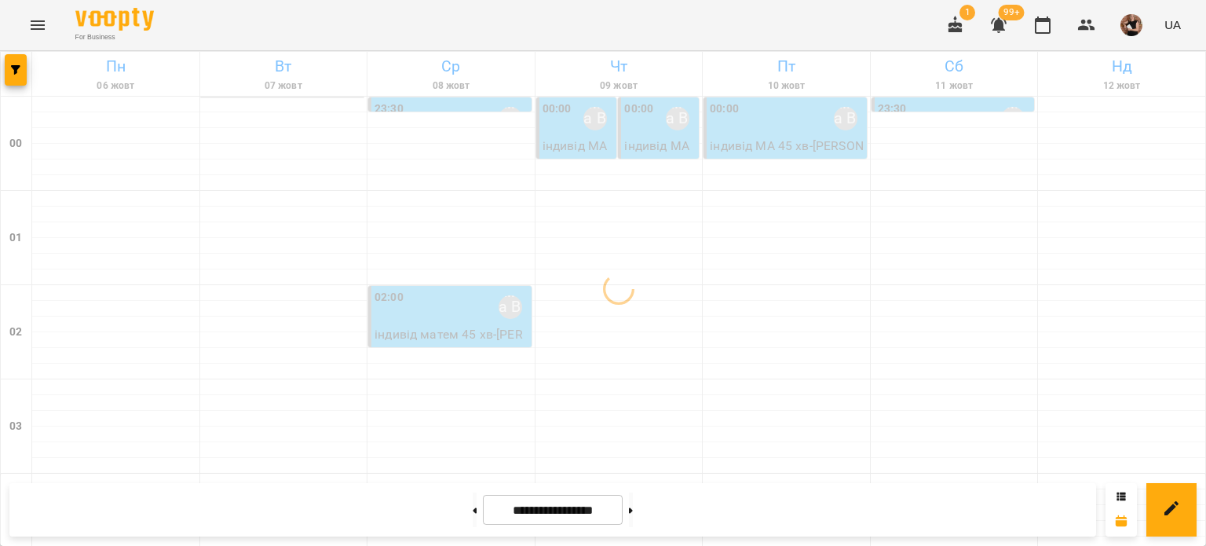
scroll to position [0, 0]
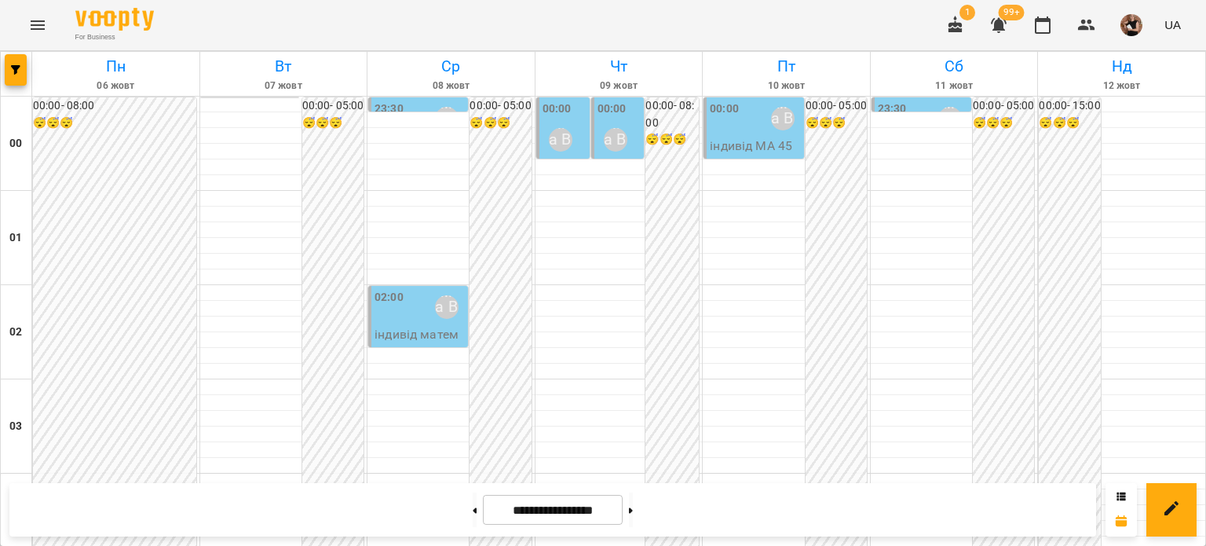
click at [101, 376] on div "00:00 - 08:00 😴😴😴" at bounding box center [114, 473] width 163 height 752
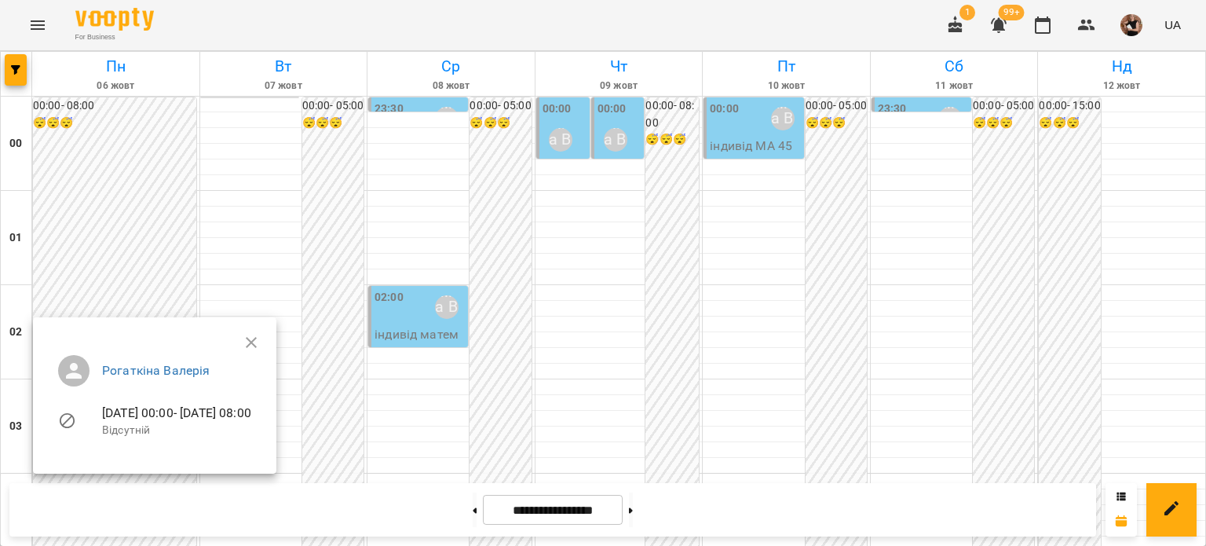
click at [482, 218] on div at bounding box center [603, 273] width 1206 height 546
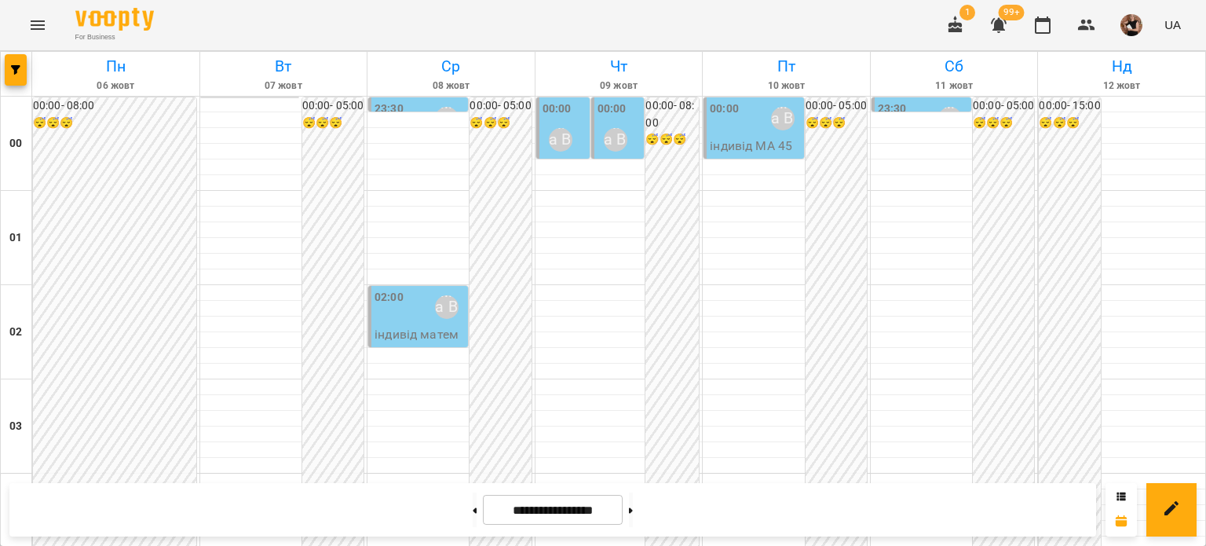
click at [109, 206] on div "00:00 - 08:00 😴😴😴" at bounding box center [114, 473] width 163 height 752
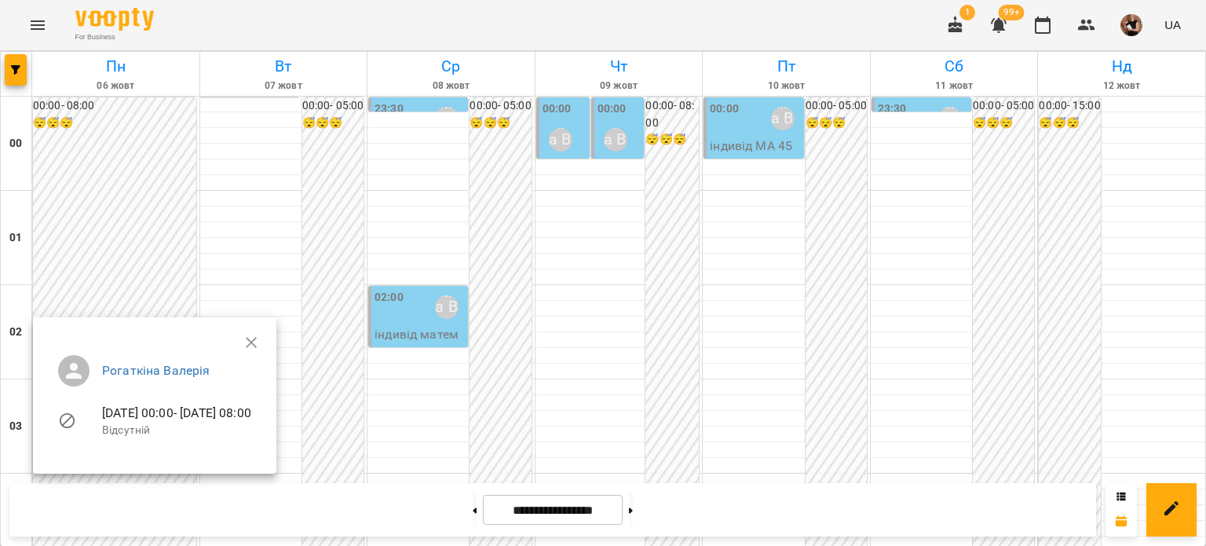
click at [585, 131] on div at bounding box center [603, 273] width 1206 height 546
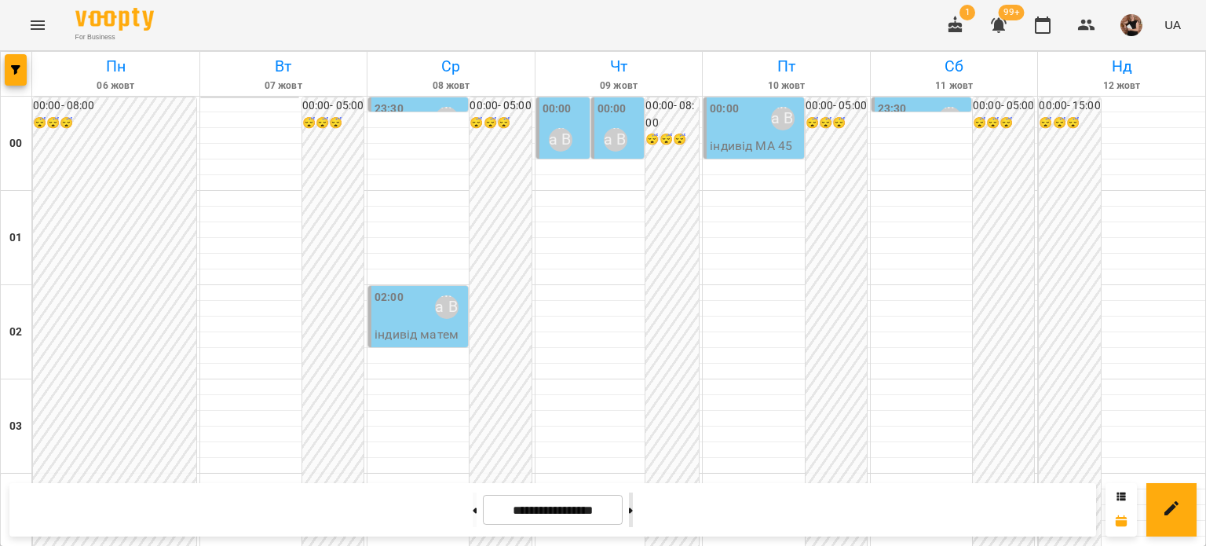
click at [585, 514] on button at bounding box center [631, 509] width 4 height 35
type input "**********"
